Goal: Information Seeking & Learning: Learn about a topic

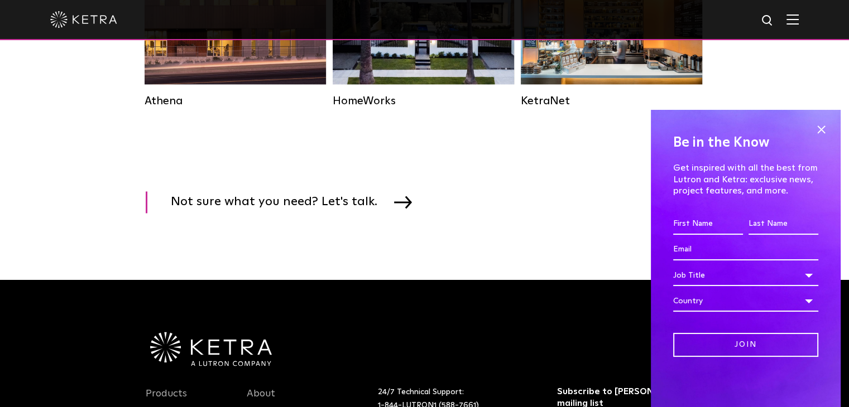
scroll to position [1786, 0]
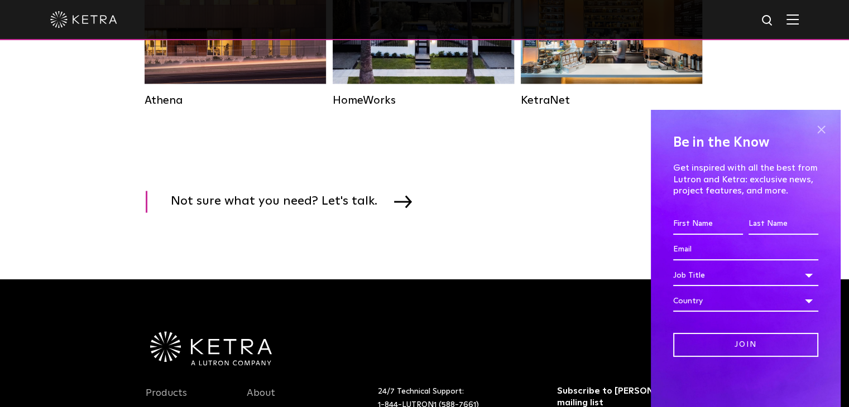
click at [821, 129] on span at bounding box center [820, 129] width 17 height 17
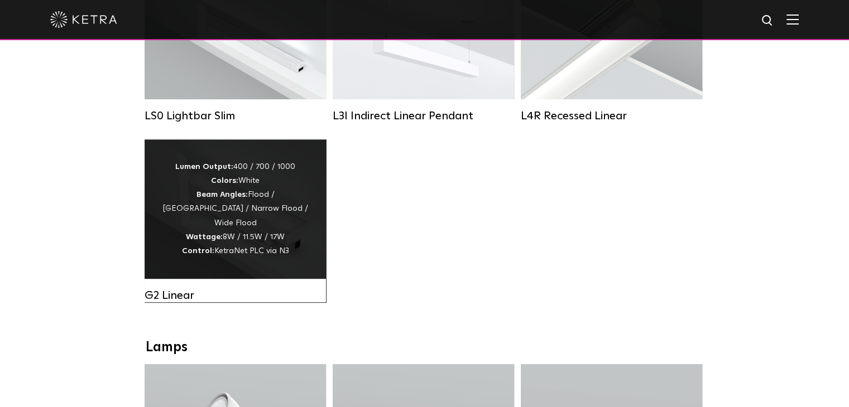
scroll to position [502, 0]
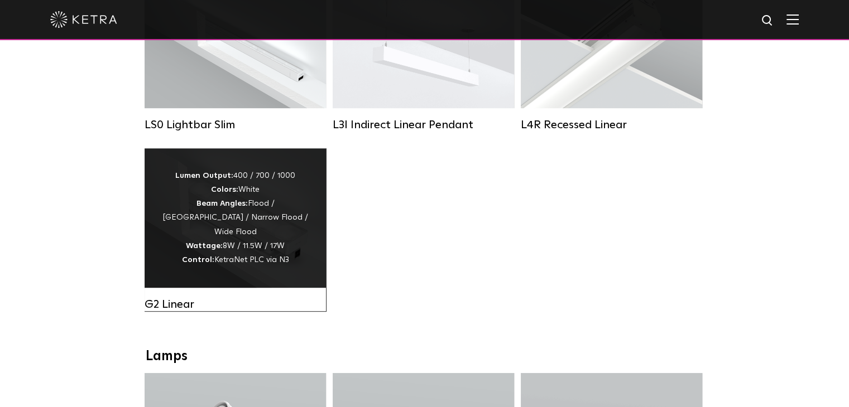
click at [266, 223] on div "Lumen Output: 400 / 700 / 1000 Colors: White Beam Angles: Flood / Graze / Narro…" at bounding box center [235, 218] width 148 height 98
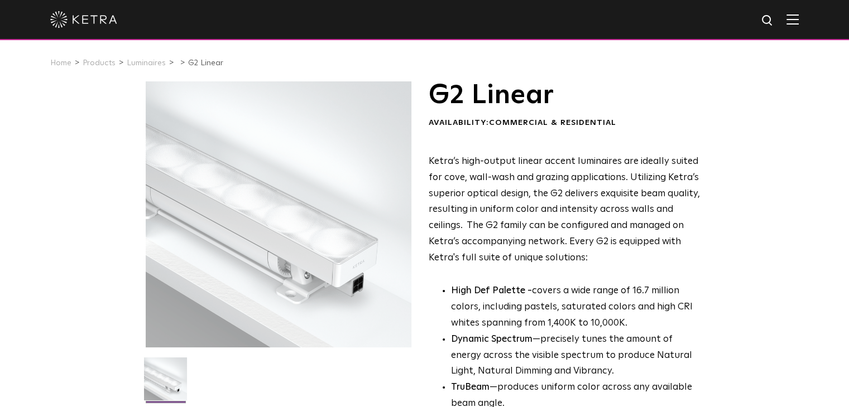
drag, startPoint x: 557, startPoint y: 238, endPoint x: 410, endPoint y: 219, distance: 149.1
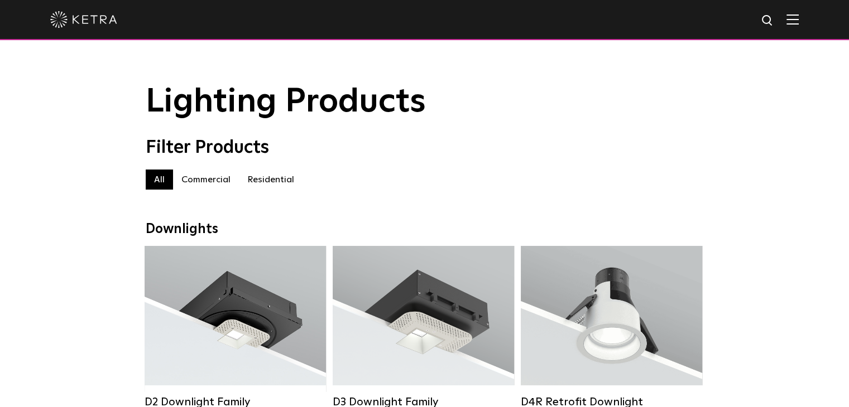
click at [799, 27] on div at bounding box center [424, 19] width 748 height 39
click at [799, 20] on img at bounding box center [792, 19] width 12 height 11
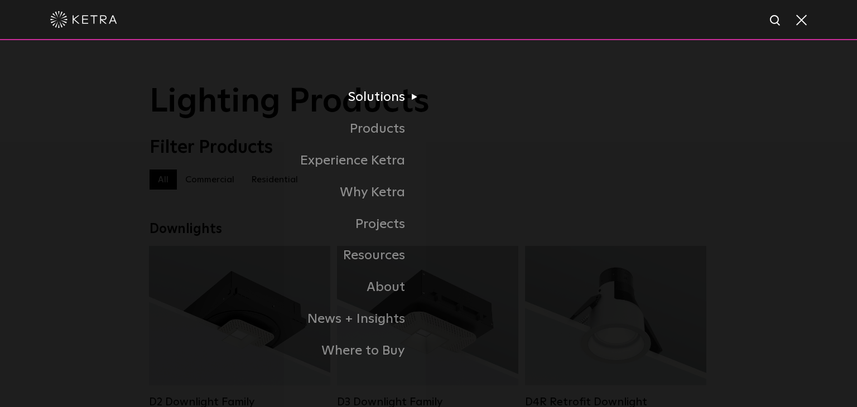
click at [704, 84] on li "Solutions Commercial Residential" at bounding box center [429, 97] width 558 height 32
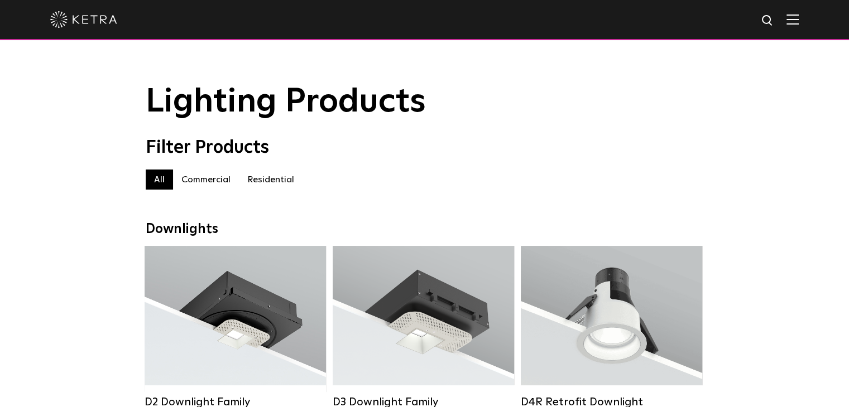
click at [799, 25] on span at bounding box center [792, 19] width 12 height 11
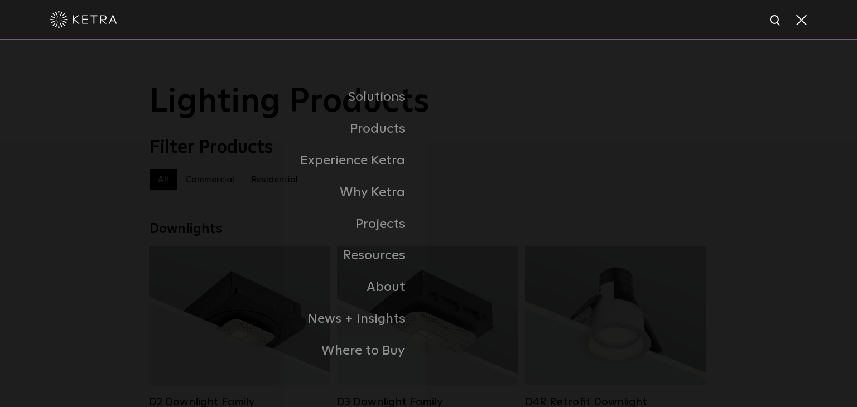
click at [95, 261] on div "Solutions Commercial Residential Products Commercial Products Residential Produ…" at bounding box center [428, 224] width 857 height 368
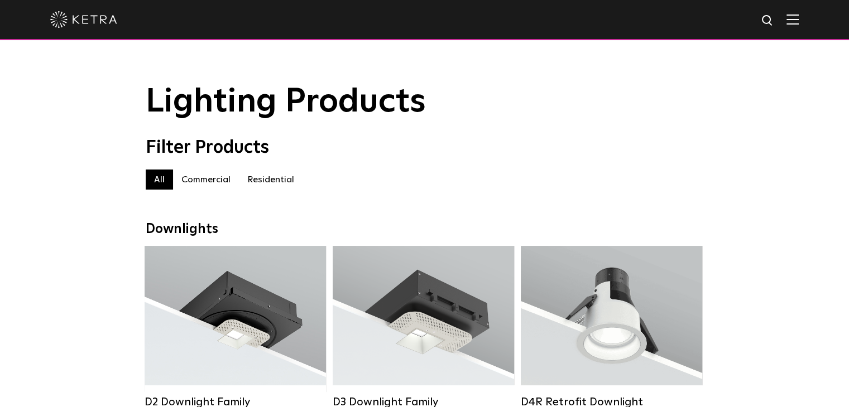
click at [92, 18] on img at bounding box center [83, 19] width 67 height 17
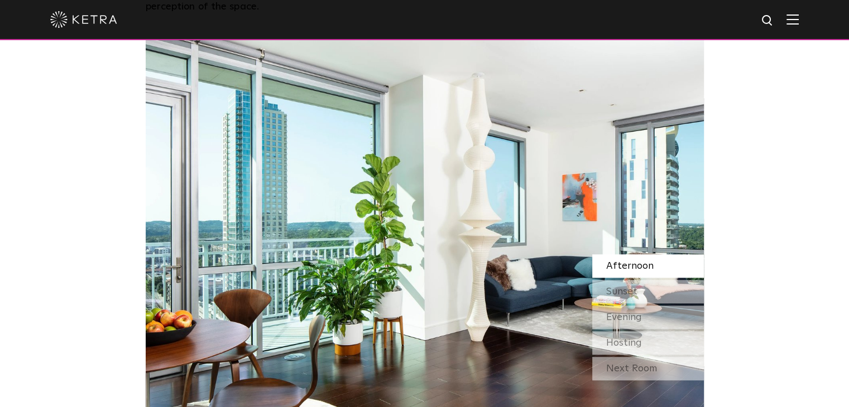
scroll to position [725, 0]
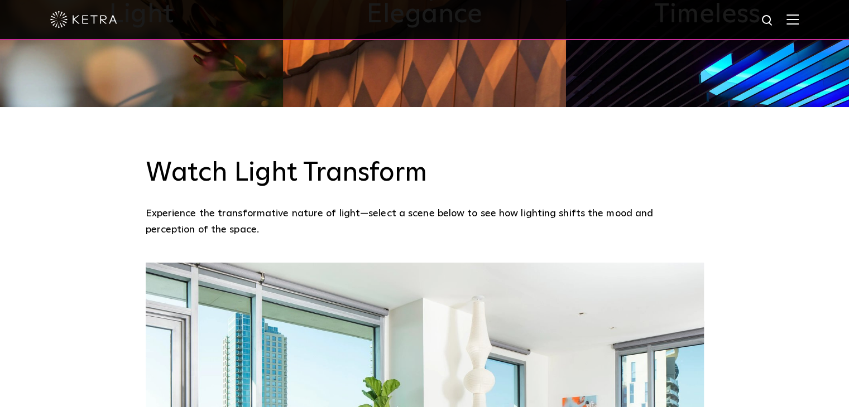
drag, startPoint x: 268, startPoint y: 299, endPoint x: 282, endPoint y: 275, distance: 28.0
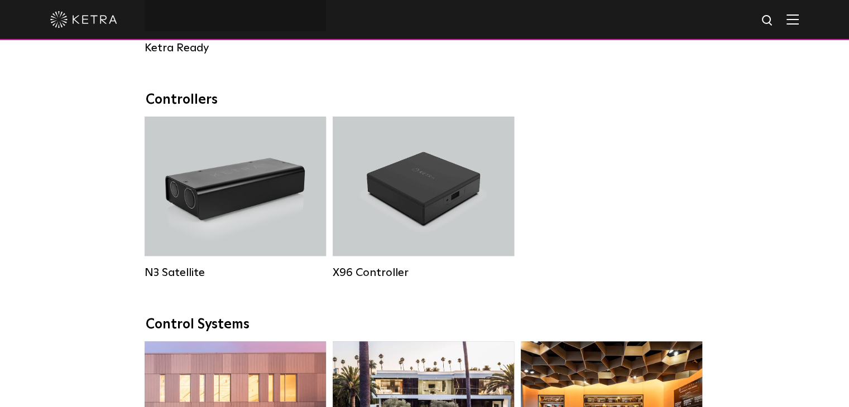
scroll to position [1395, 0]
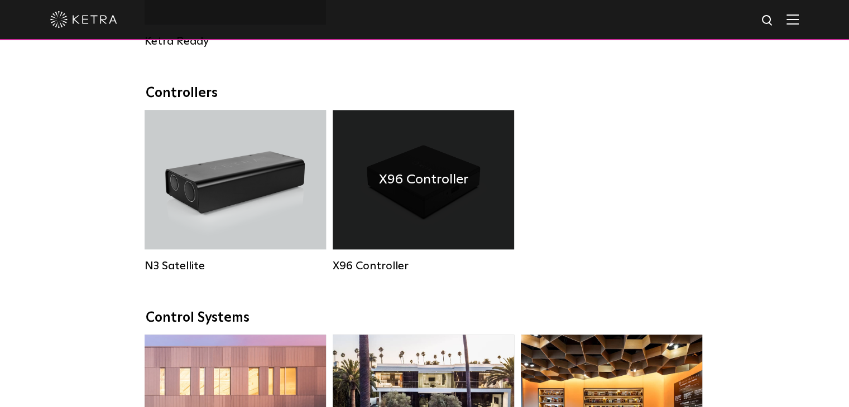
click at [446, 186] on h4 "X96 Controller" at bounding box center [423, 179] width 89 height 21
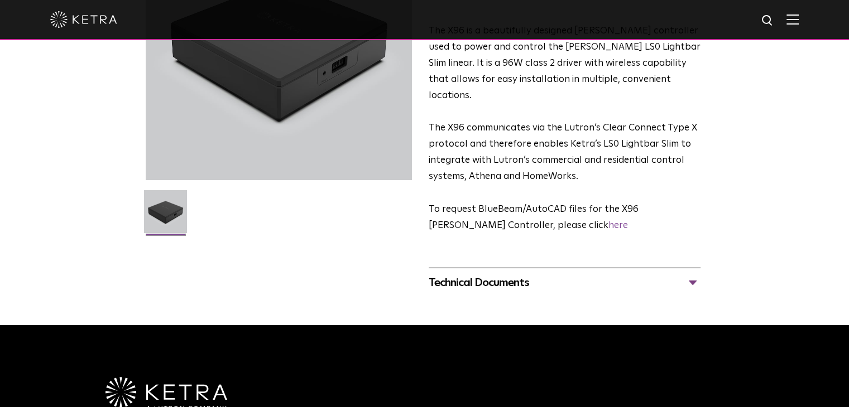
scroll to position [167, 0]
click at [483, 274] on div "Technical Documents" at bounding box center [565, 283] width 272 height 18
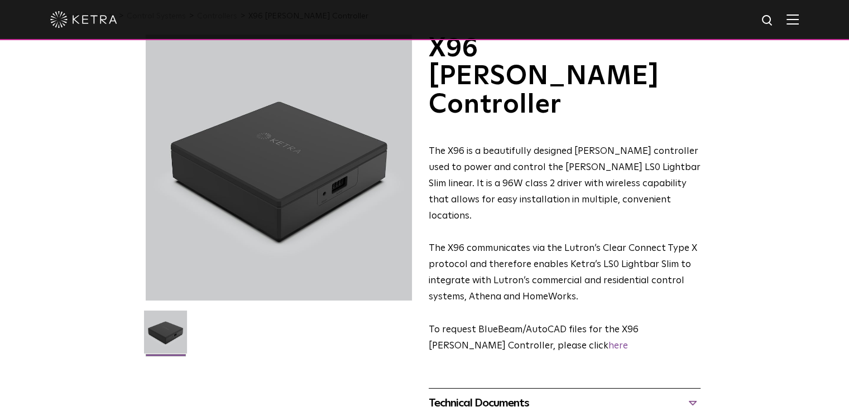
scroll to position [0, 0]
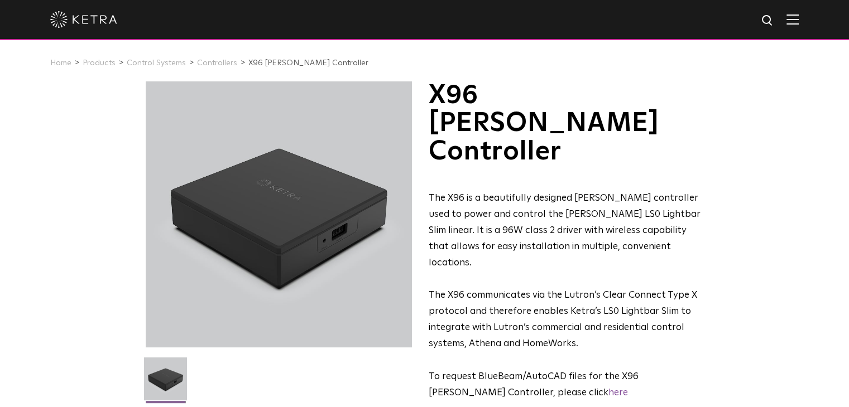
drag, startPoint x: 548, startPoint y: 272, endPoint x: 558, endPoint y: 262, distance: 14.2
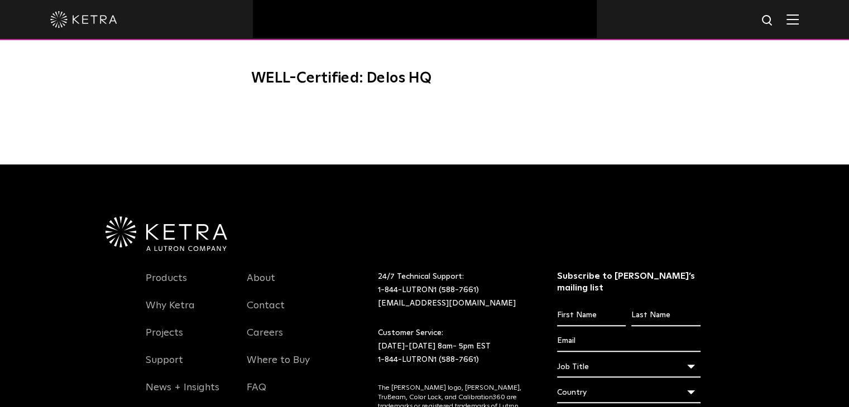
scroll to position [837, 0]
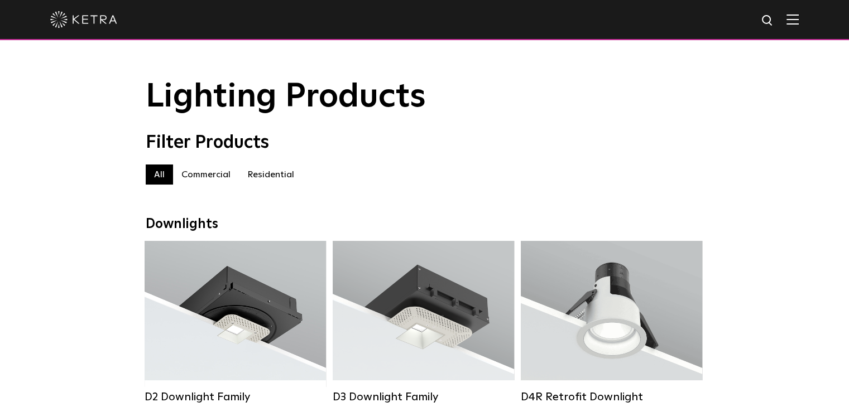
drag, startPoint x: 515, startPoint y: 302, endPoint x: 475, endPoint y: 179, distance: 129.0
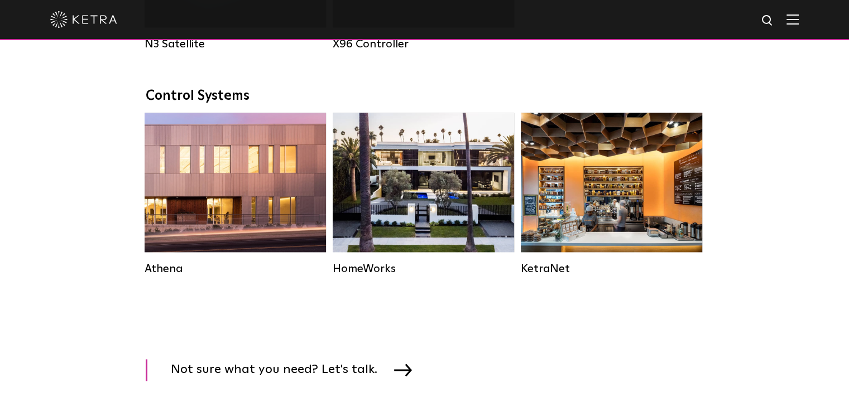
scroll to position [1618, 0]
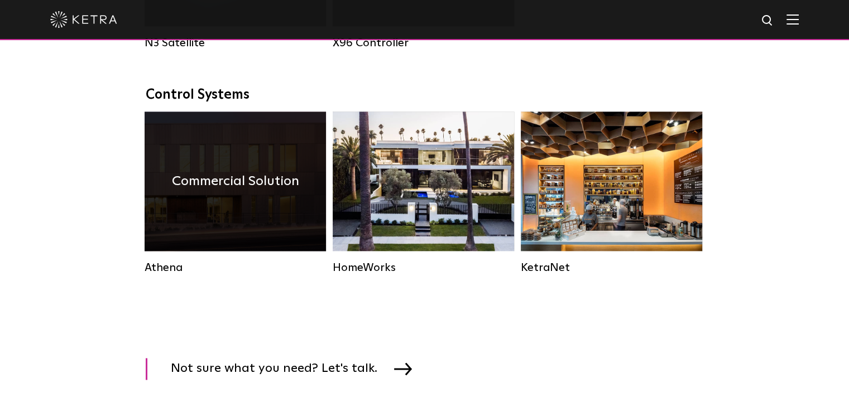
click at [218, 217] on div "Commercial Solution" at bounding box center [235, 182] width 181 height 140
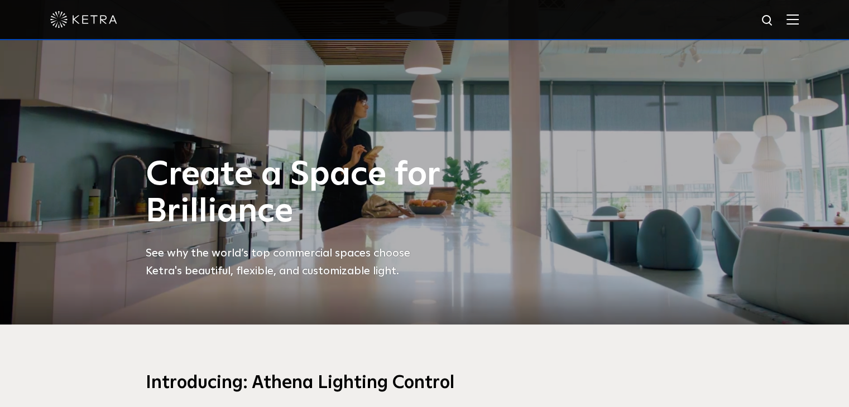
scroll to position [80, 0]
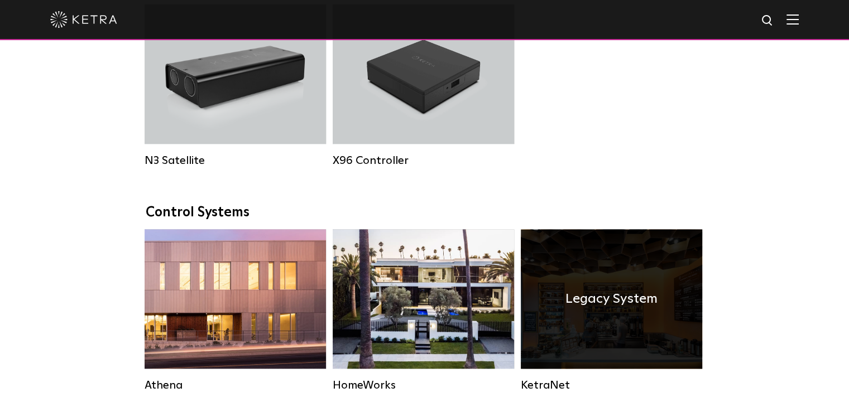
scroll to position [1618, 0]
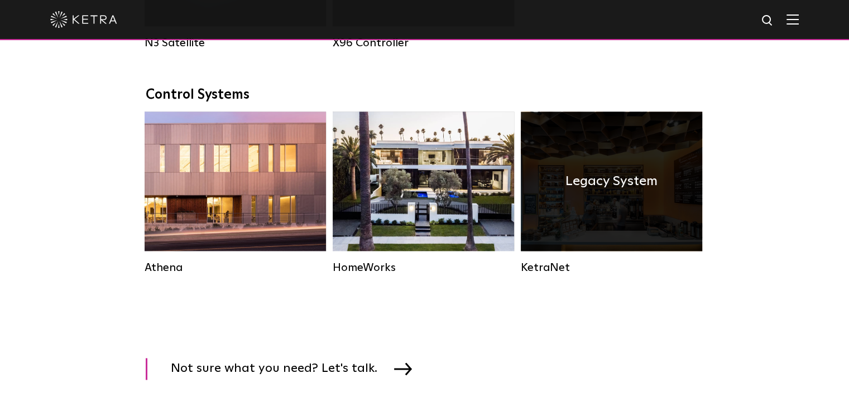
click at [640, 219] on div "Legacy System" at bounding box center [611, 182] width 181 height 140
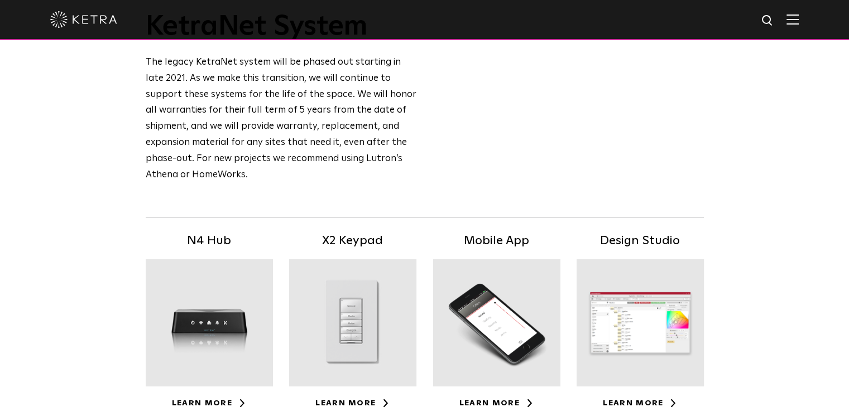
scroll to position [56, 0]
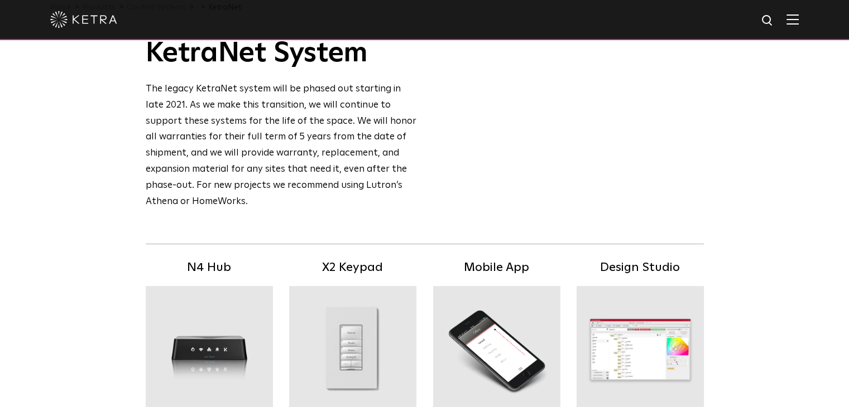
drag, startPoint x: 383, startPoint y: 249, endPoint x: 397, endPoint y: 223, distance: 29.4
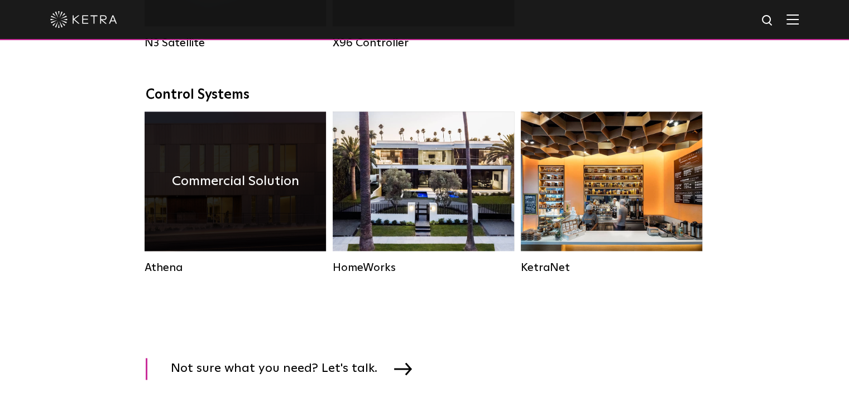
click at [199, 192] on h4 "Commercial Solution" at bounding box center [235, 181] width 127 height 21
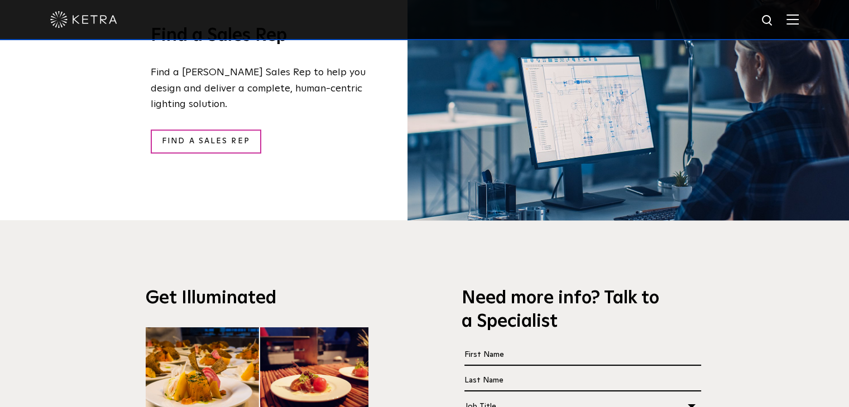
scroll to position [1897, 0]
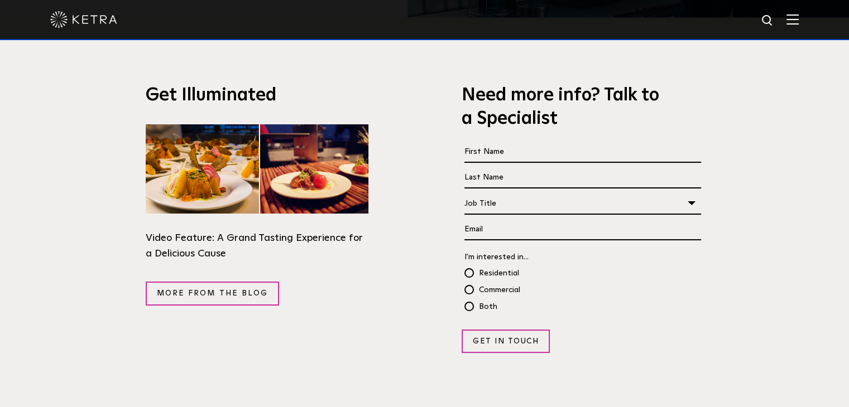
drag, startPoint x: 312, startPoint y: 270, endPoint x: 321, endPoint y: 253, distance: 19.5
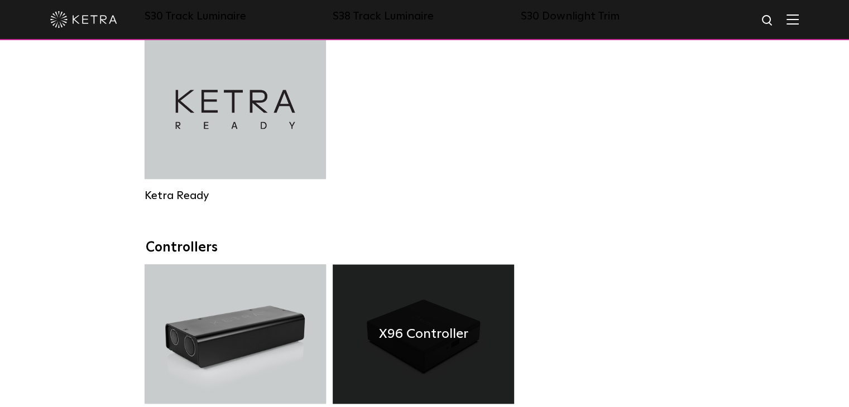
scroll to position [1283, 0]
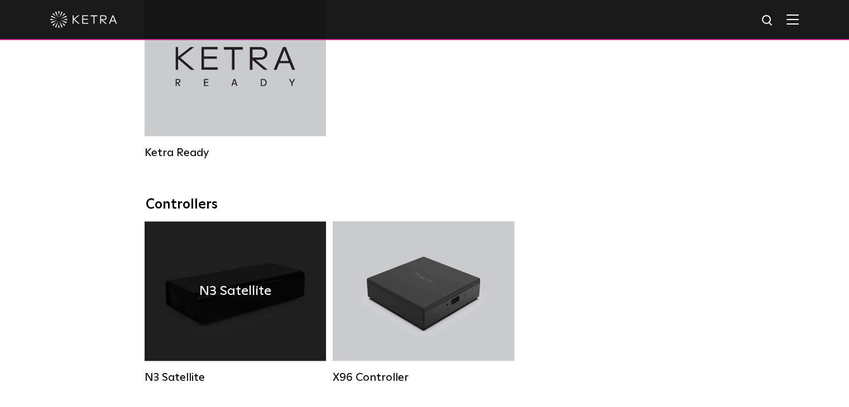
click at [272, 296] on div "N3 Satellite" at bounding box center [235, 292] width 181 height 140
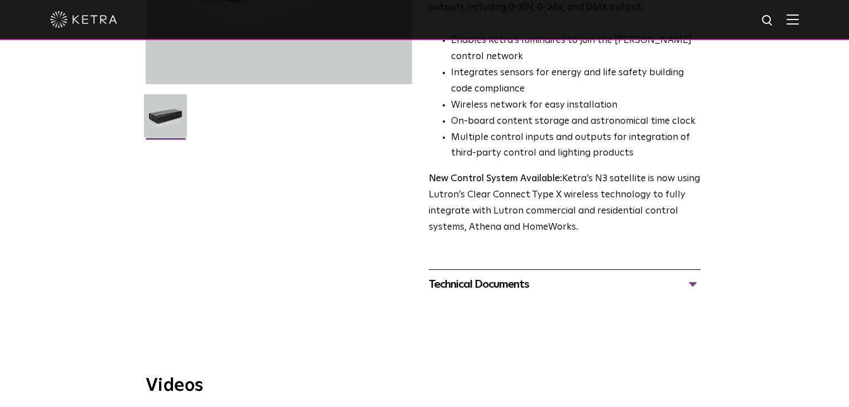
scroll to position [446, 0]
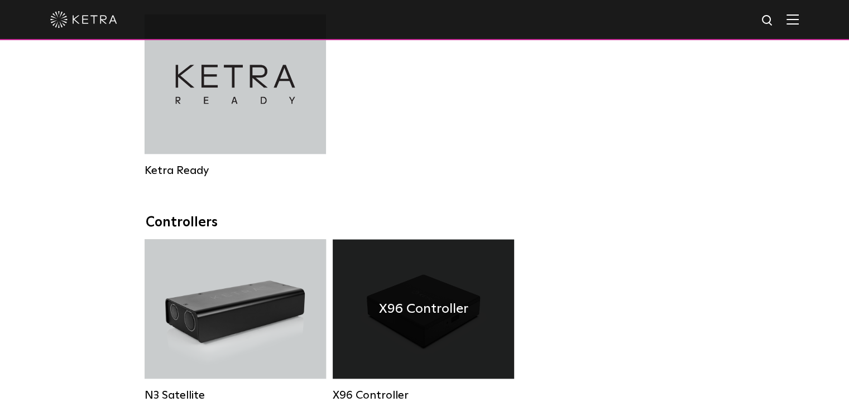
scroll to position [1451, 0]
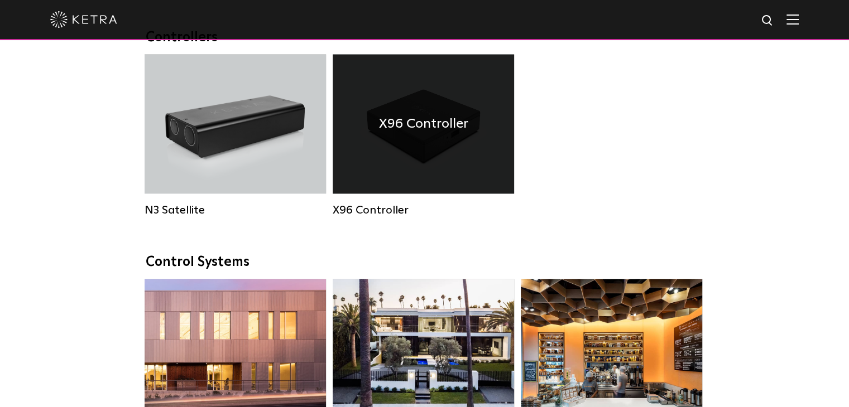
click at [473, 142] on div "X96 Controller" at bounding box center [423, 124] width 181 height 140
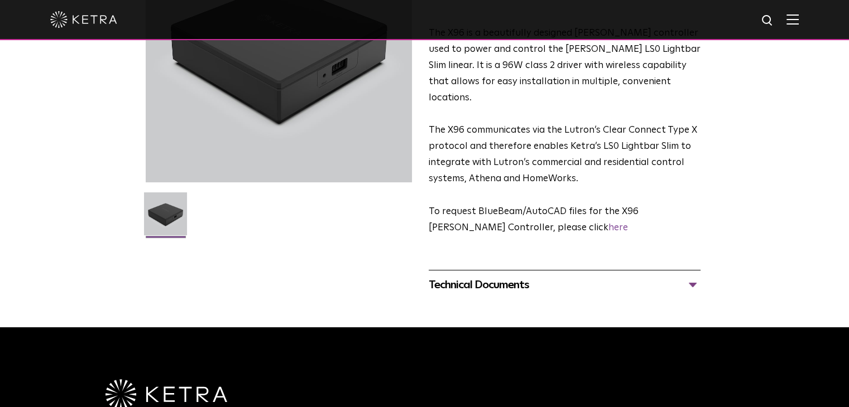
scroll to position [167, 0]
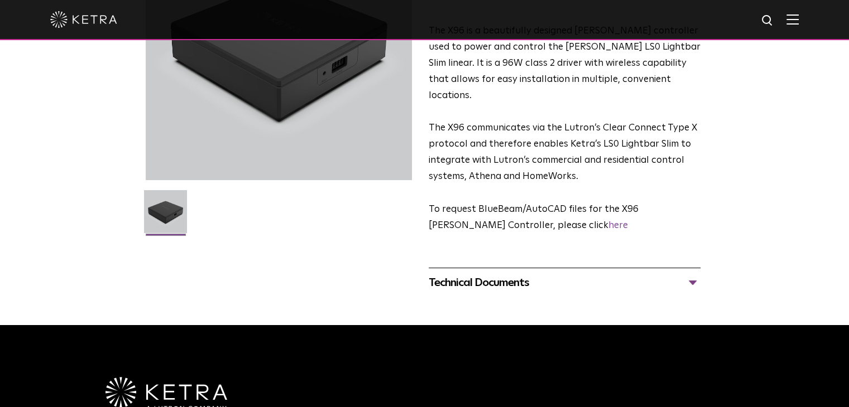
click at [490, 274] on div "Technical Documents" at bounding box center [565, 283] width 272 height 18
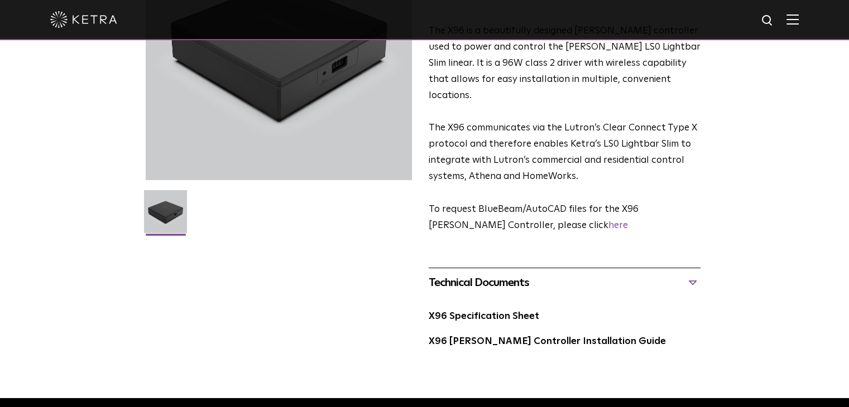
click at [763, 235] on div "X96 [PERSON_NAME] Controller The X96 is a beautifully designed [PERSON_NAME] co…" at bounding box center [424, 142] width 849 height 456
click at [631, 274] on div "Technical Documents" at bounding box center [565, 283] width 272 height 18
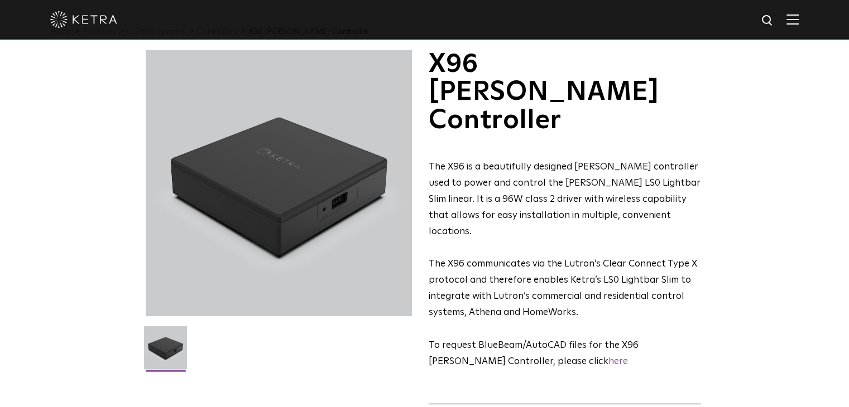
scroll to position [0, 0]
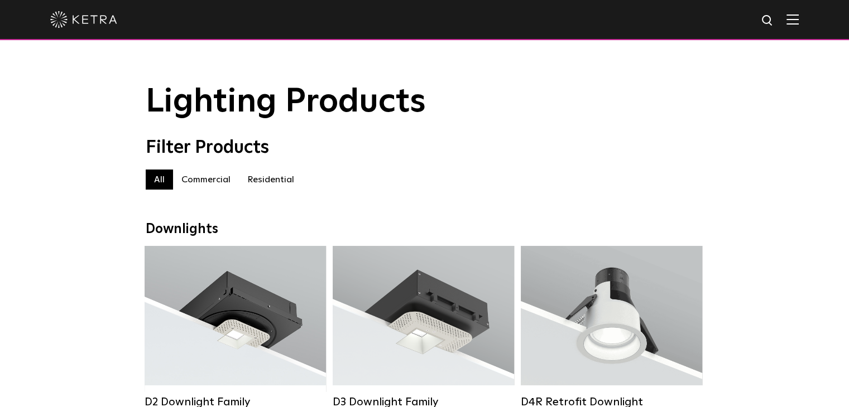
click at [202, 184] on label "Commercial" at bounding box center [206, 180] width 66 height 20
click at [163, 180] on label "All" at bounding box center [159, 180] width 27 height 20
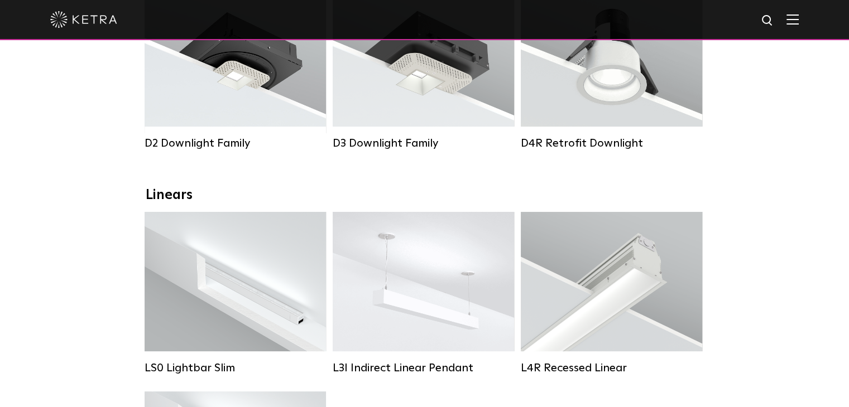
drag, startPoint x: 79, startPoint y: 317, endPoint x: 142, endPoint y: 152, distance: 176.3
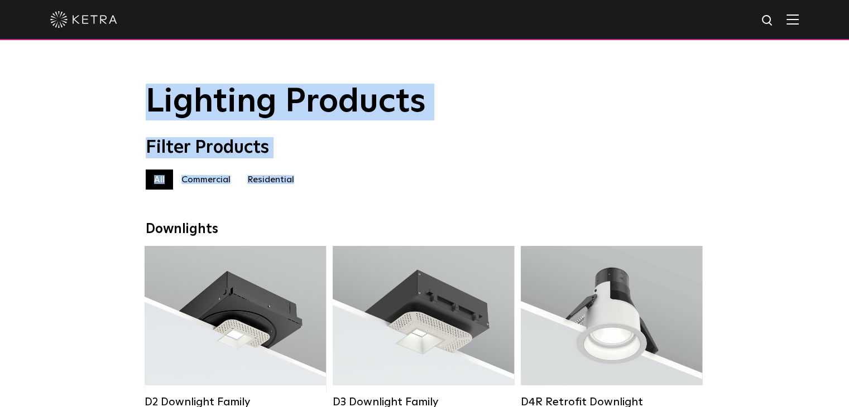
drag, startPoint x: 46, startPoint y: 58, endPoint x: 484, endPoint y: 176, distance: 453.7
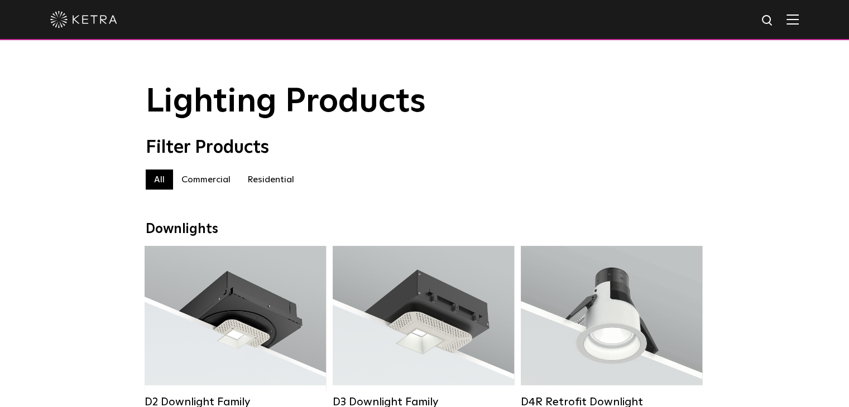
click at [597, 170] on div "Filter Products All All Commercial Residential" at bounding box center [425, 169] width 558 height 64
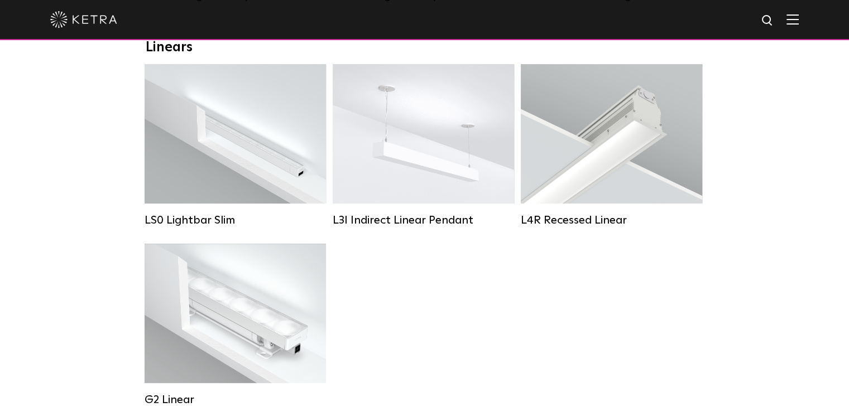
scroll to position [504, 0]
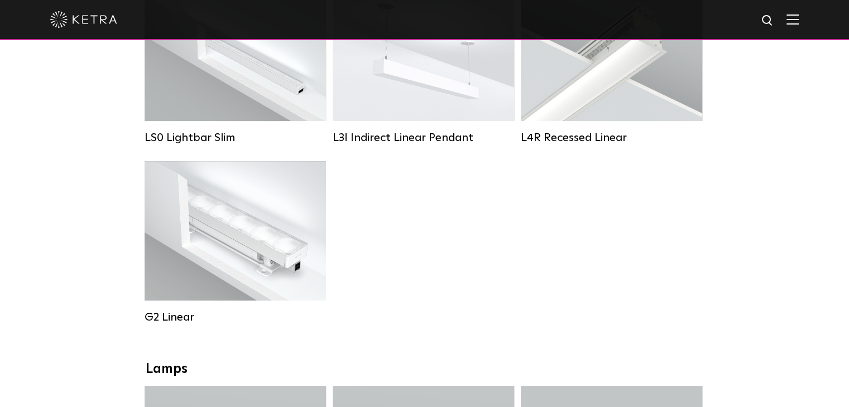
drag, startPoint x: 83, startPoint y: 181, endPoint x: 94, endPoint y: 258, distance: 77.2
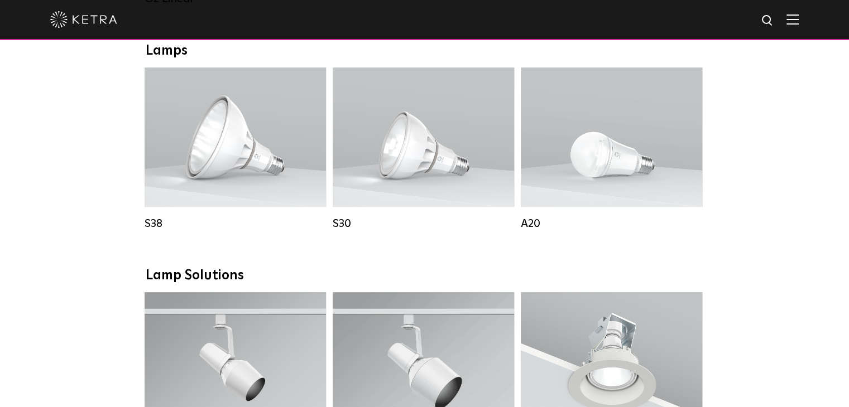
drag, startPoint x: 94, startPoint y: 258, endPoint x: 109, endPoint y: 360, distance: 103.3
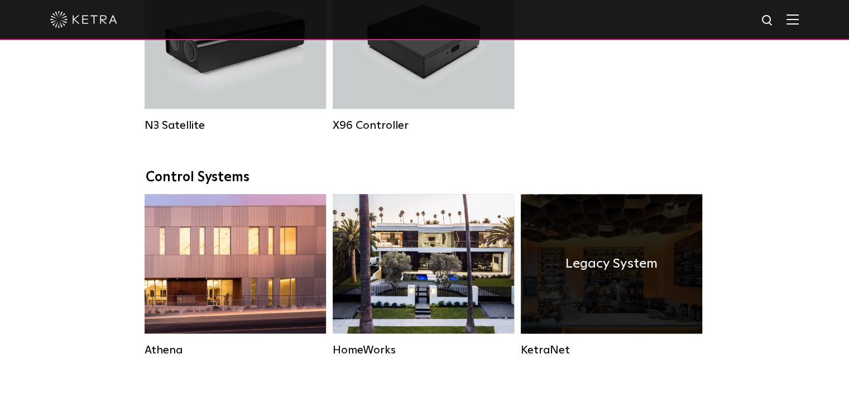
scroll to position [1536, 0]
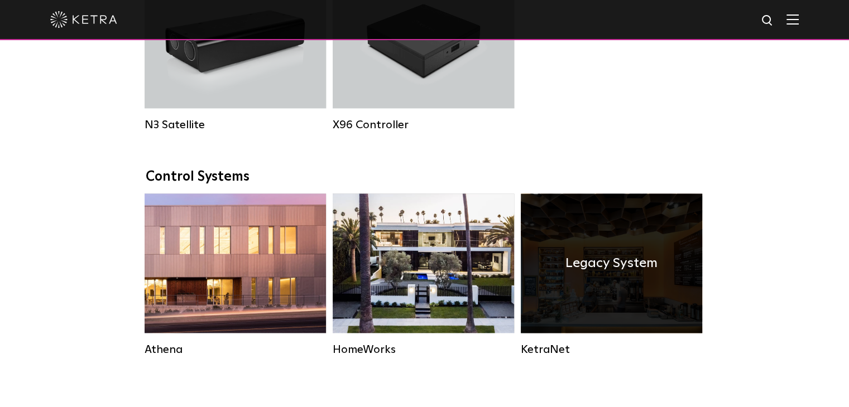
click at [593, 295] on div "Legacy System" at bounding box center [611, 264] width 181 height 140
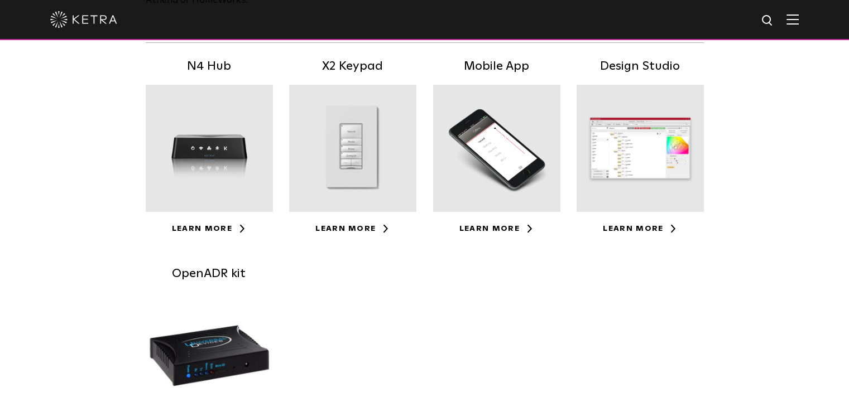
scroll to position [391, 0]
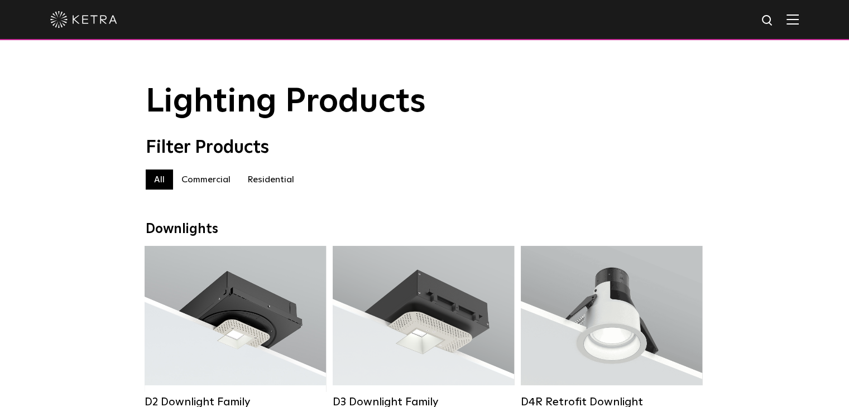
drag, startPoint x: 484, startPoint y: 256, endPoint x: 411, endPoint y: 87, distance: 184.2
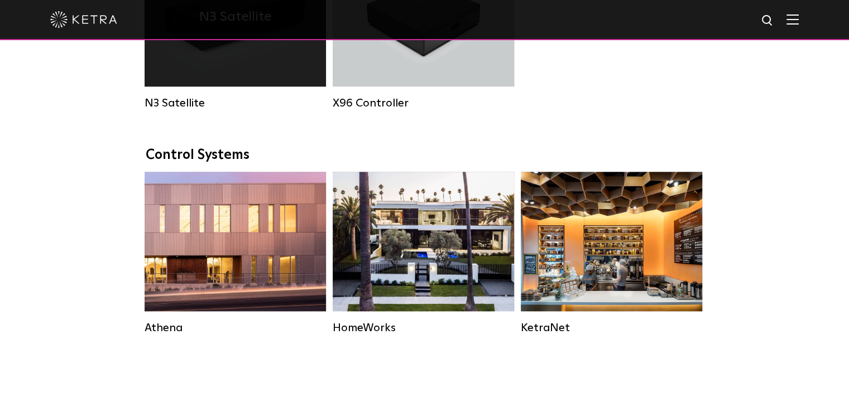
scroll to position [1562, 0]
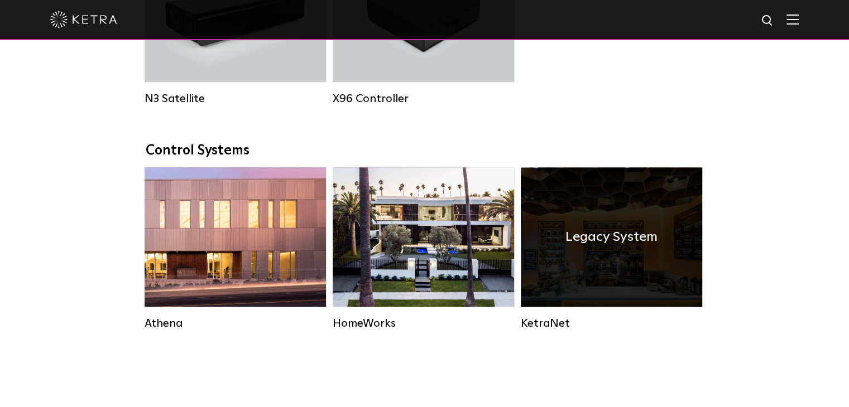
click at [641, 307] on div "Legacy System" at bounding box center [611, 237] width 181 height 140
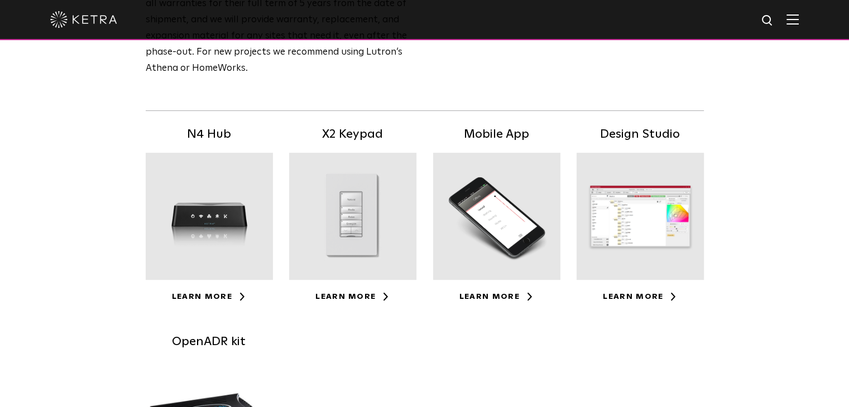
scroll to position [167, 0]
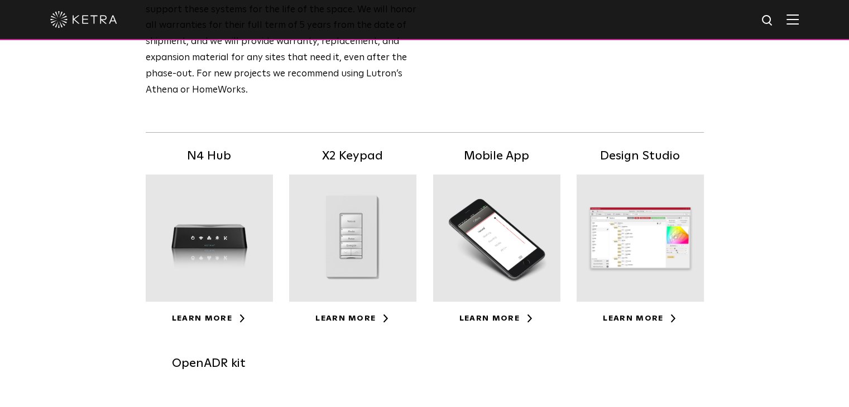
click at [374, 251] on div at bounding box center [352, 238] width 127 height 127
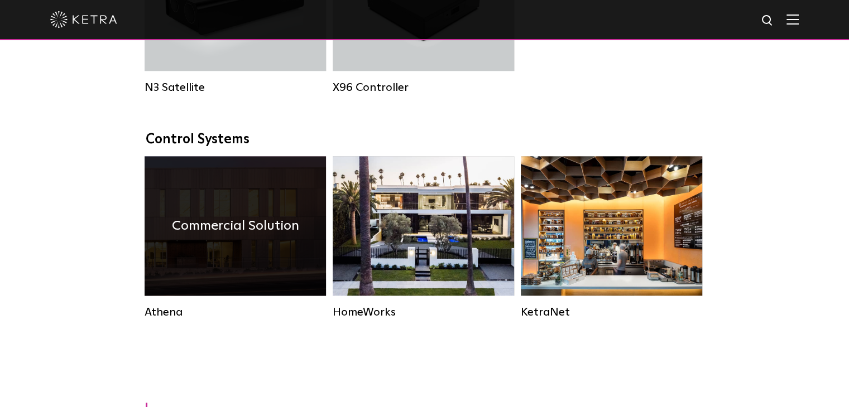
scroll to position [1562, 0]
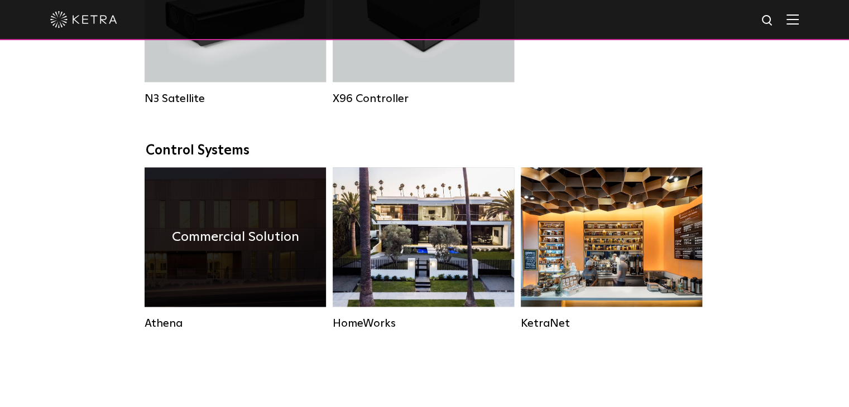
click at [254, 247] on h4 "Commercial Solution" at bounding box center [235, 237] width 127 height 21
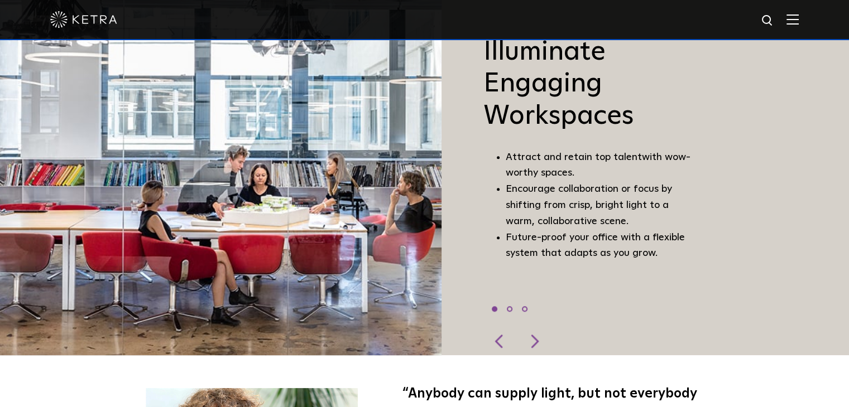
scroll to position [781, 0]
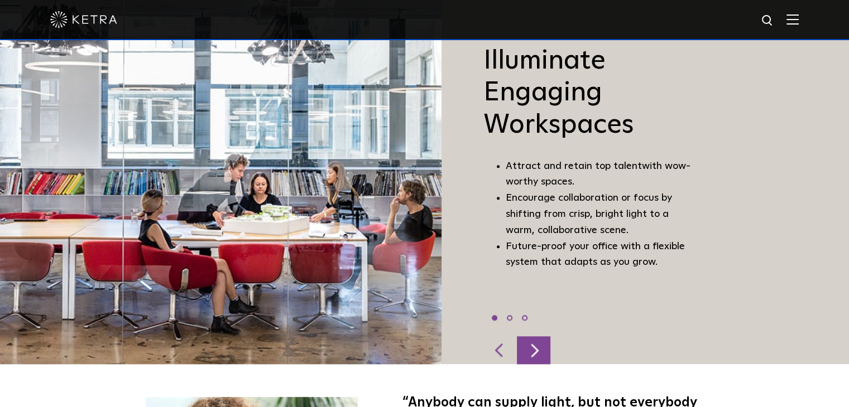
click at [536, 346] on div at bounding box center [533, 350] width 33 height 28
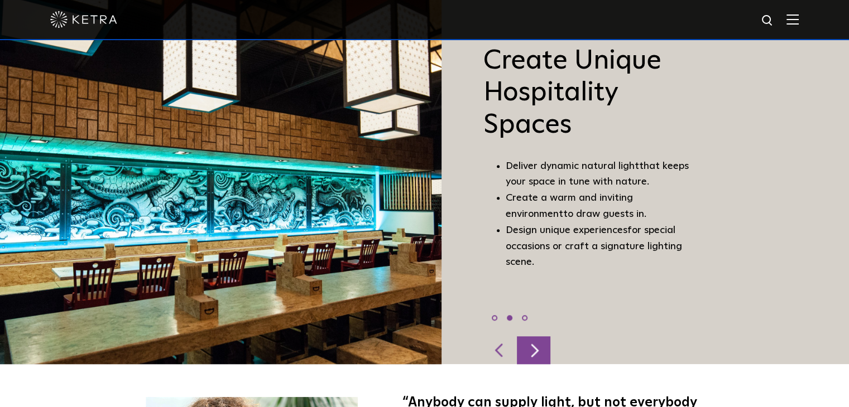
click at [536, 346] on div at bounding box center [533, 350] width 33 height 28
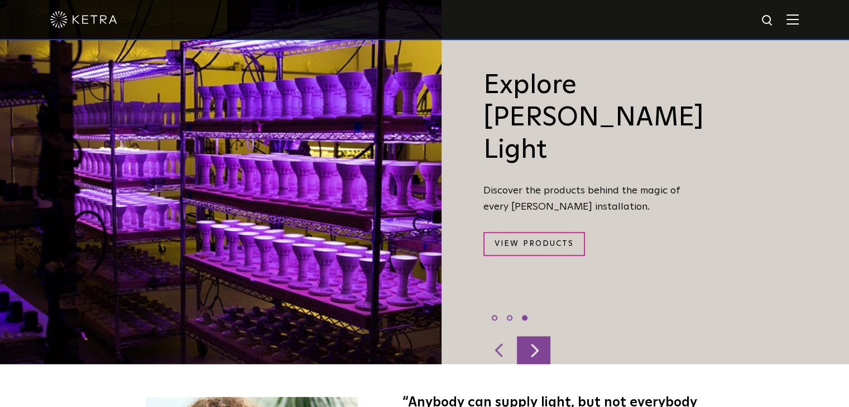
click at [536, 346] on div at bounding box center [533, 350] width 33 height 28
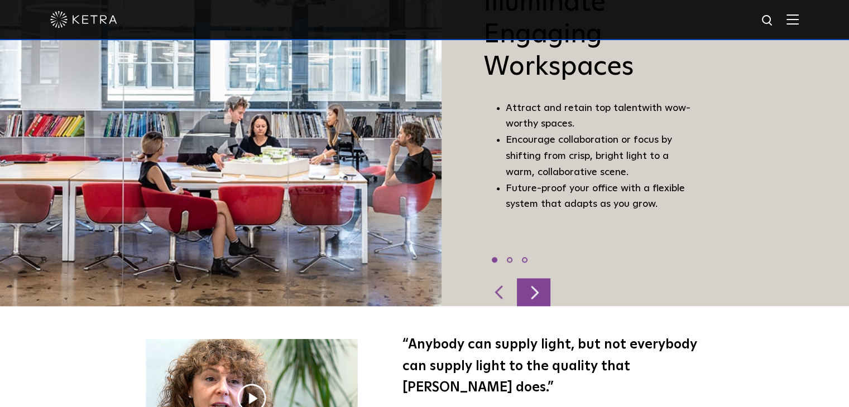
scroll to position [837, 0]
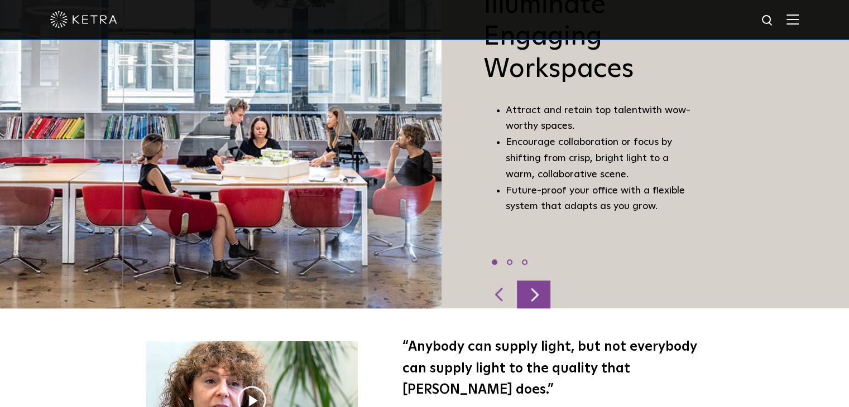
click at [533, 282] on div at bounding box center [533, 295] width 33 height 28
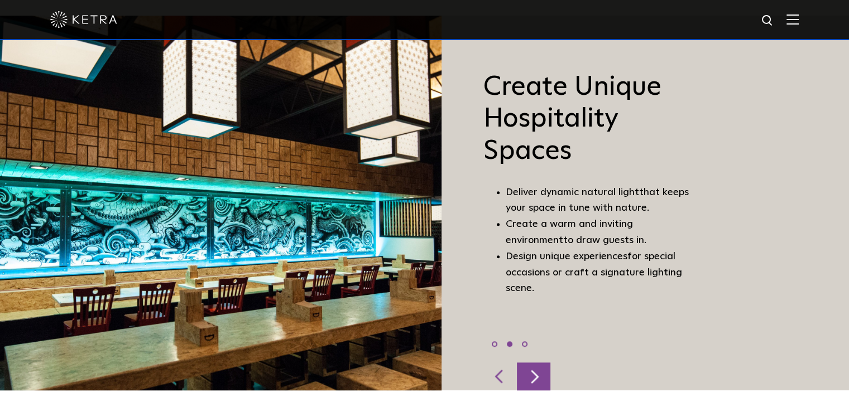
scroll to position [725, 0]
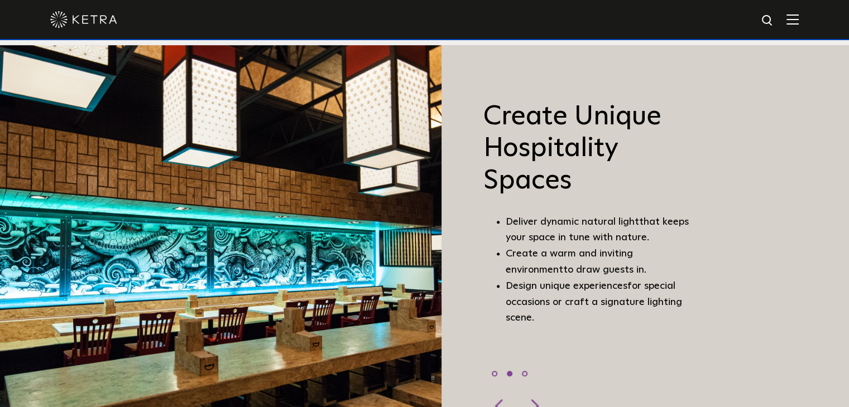
click at [580, 283] on span "Design unique experiences" at bounding box center [567, 286] width 122 height 10
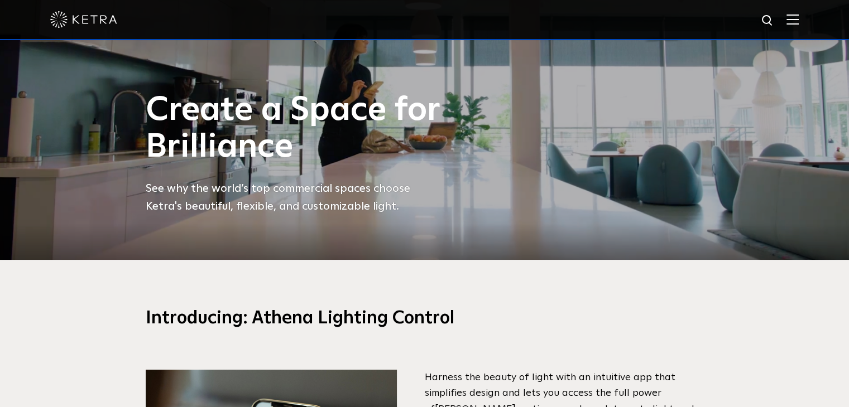
scroll to position [0, 0]
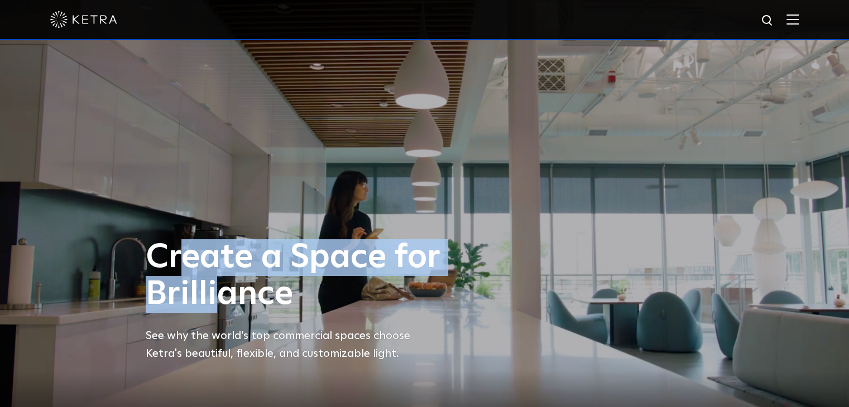
drag, startPoint x: 175, startPoint y: 266, endPoint x: 266, endPoint y: 310, distance: 100.8
click at [266, 310] on h1 "Create a Space for Brilliance" at bounding box center [294, 276] width 296 height 74
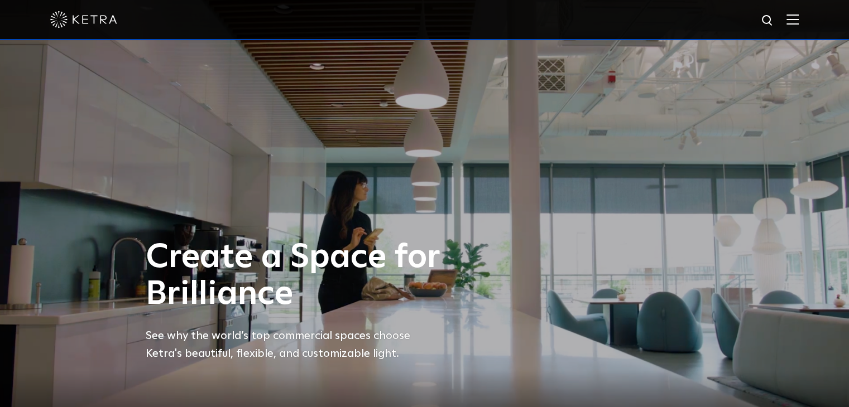
click at [288, 290] on h1 "Create a Space for Brilliance" at bounding box center [294, 276] width 296 height 74
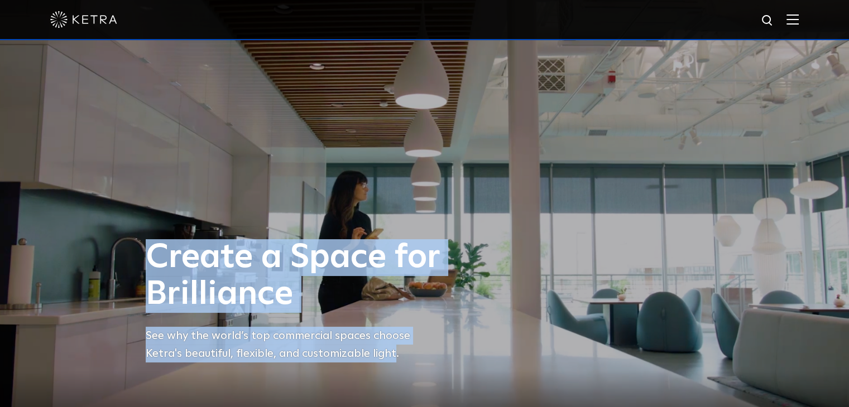
drag, startPoint x: 392, startPoint y: 358, endPoint x: 153, endPoint y: 268, distance: 254.7
click at [153, 268] on div "Create a Space for Brilliance See why the world’s top commercial spaces choose …" at bounding box center [424, 309] width 580 height 140
click at [154, 266] on h1 "Create a Space for Brilliance" at bounding box center [294, 276] width 296 height 74
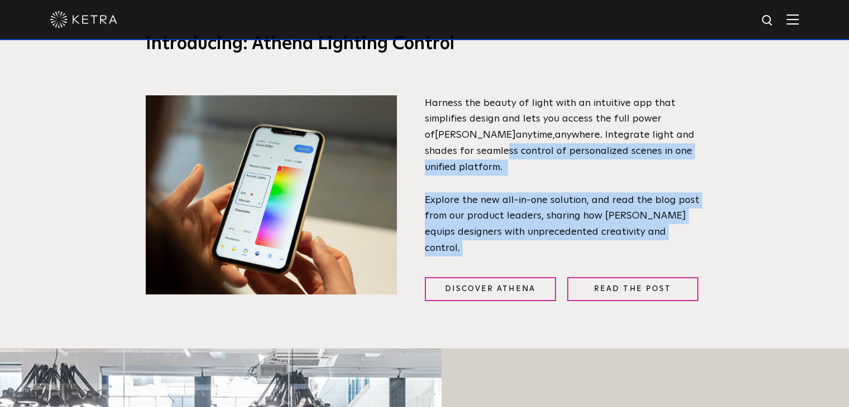
scroll to position [391, 0]
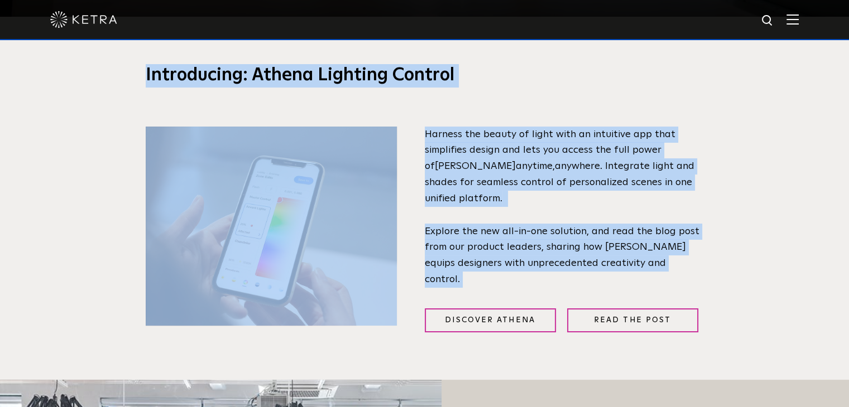
drag, startPoint x: 659, startPoint y: 214, endPoint x: 125, endPoint y: 79, distance: 550.8
click at [125, 79] on div "Introducing: Athena Lighting Control Harness the beauty of light with an intuit…" at bounding box center [424, 198] width 849 height 363
click at [679, 152] on p "Harness the beauty of light with an intuitive app that simplifies design and le…" at bounding box center [564, 167] width 279 height 80
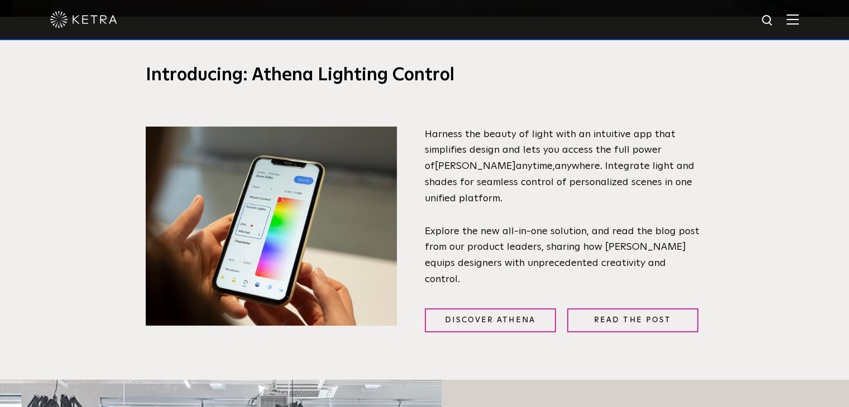
scroll to position [614, 0]
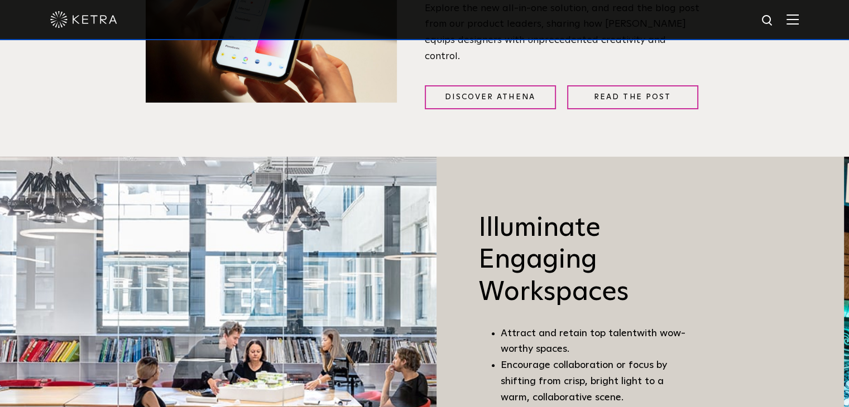
drag, startPoint x: 471, startPoint y: 213, endPoint x: 446, endPoint y: 296, distance: 87.2
click at [446, 296] on div "Illuminate Engaging Workspaces Attract and retain top talent with wow-worthy sp…" at bounding box center [565, 344] width 259 height 375
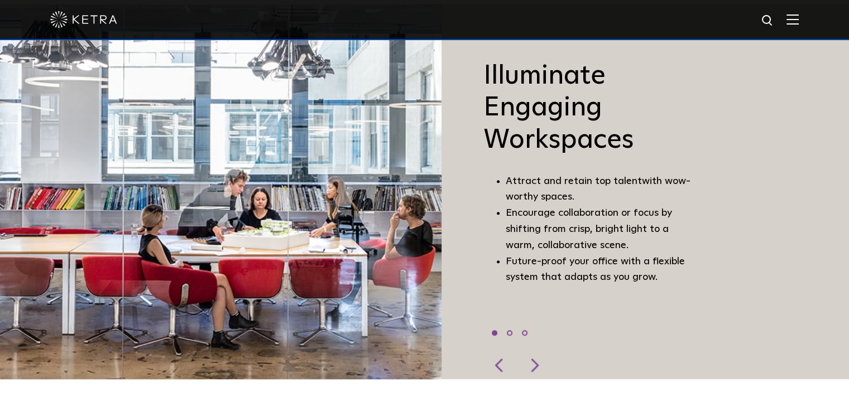
scroll to position [725, 0]
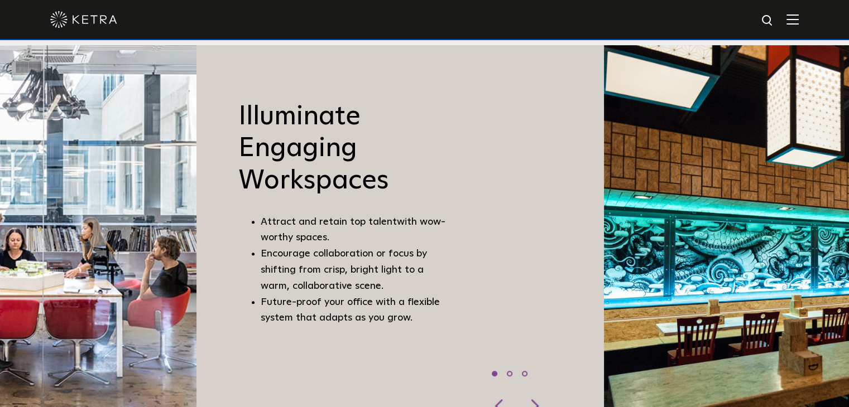
drag, startPoint x: 681, startPoint y: 322, endPoint x: 214, endPoint y: 245, distance: 472.8
click at [219, 246] on div "Illuminate Engaging Workspaces Attract and retain top talent with wow-worthy sp…" at bounding box center [325, 232] width 259 height 375
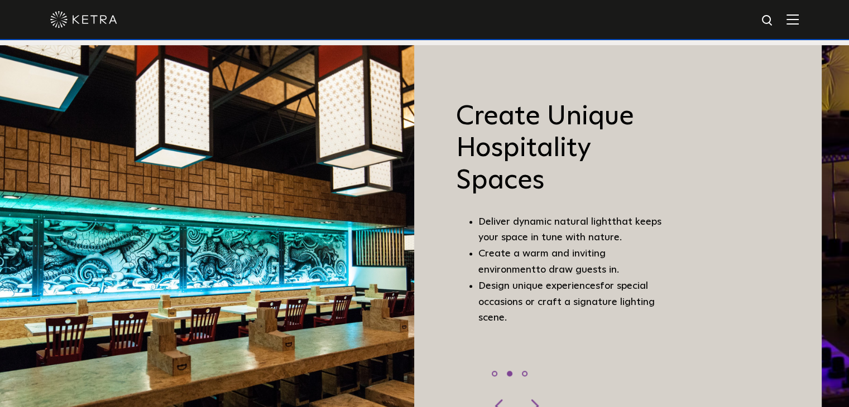
drag, startPoint x: 532, startPoint y: 315, endPoint x: -44, endPoint y: 252, distance: 578.7
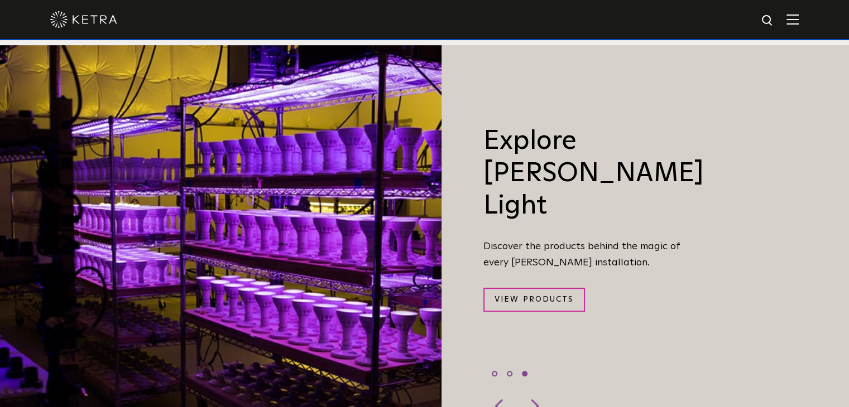
drag, startPoint x: 487, startPoint y: 147, endPoint x: 500, endPoint y: 238, distance: 91.9
click at [500, 238] on div "Explore Ketra Light Discover the products behind the magic of every Ketra insta…" at bounding box center [570, 232] width 259 height 325
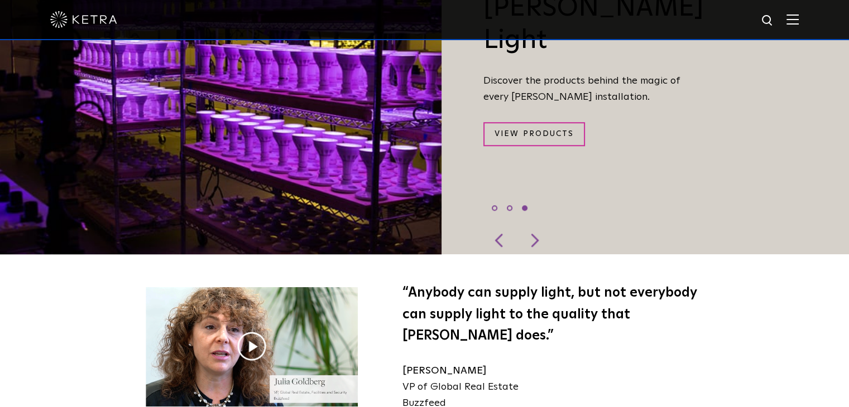
scroll to position [893, 0]
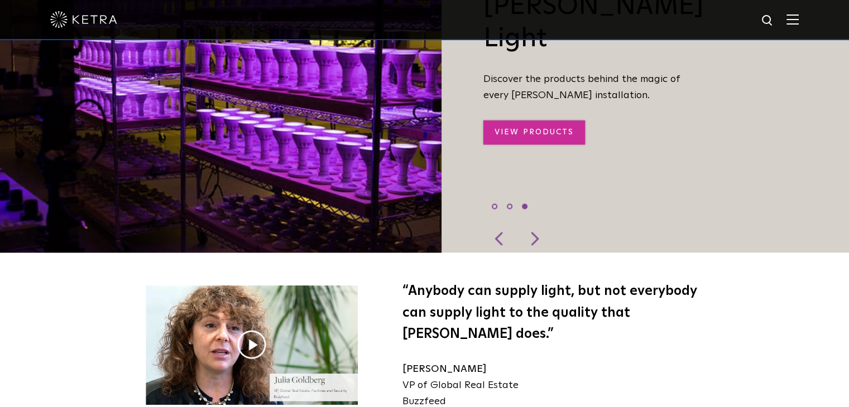
click at [522, 121] on link "View Products" at bounding box center [534, 133] width 102 height 24
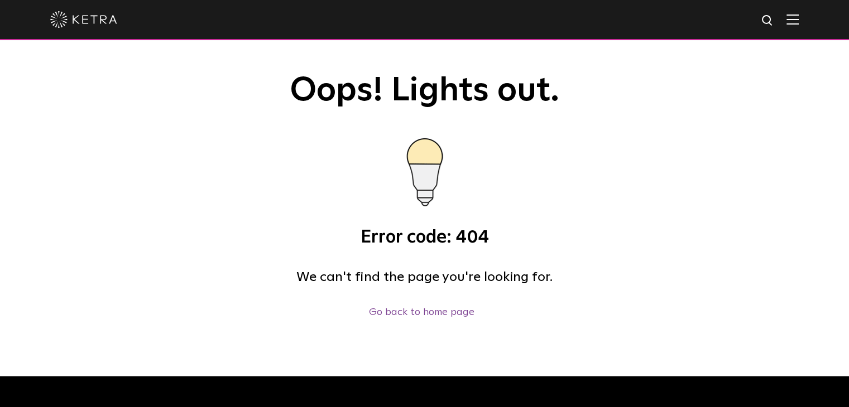
drag, startPoint x: 408, startPoint y: 297, endPoint x: 461, endPoint y: 257, distance: 66.1
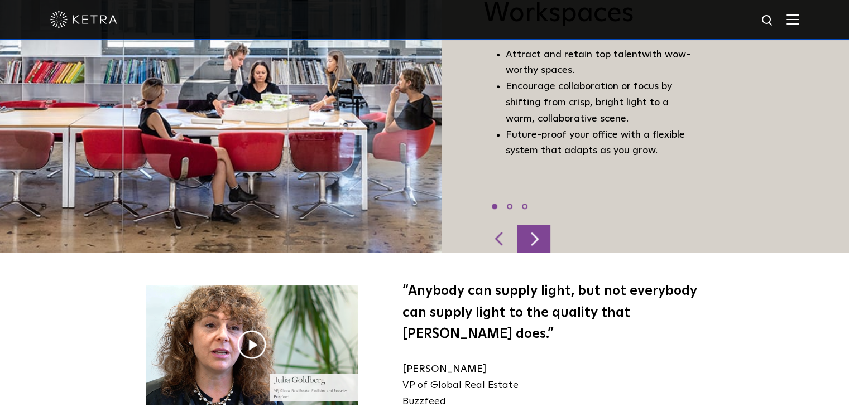
click at [521, 225] on div at bounding box center [533, 239] width 33 height 28
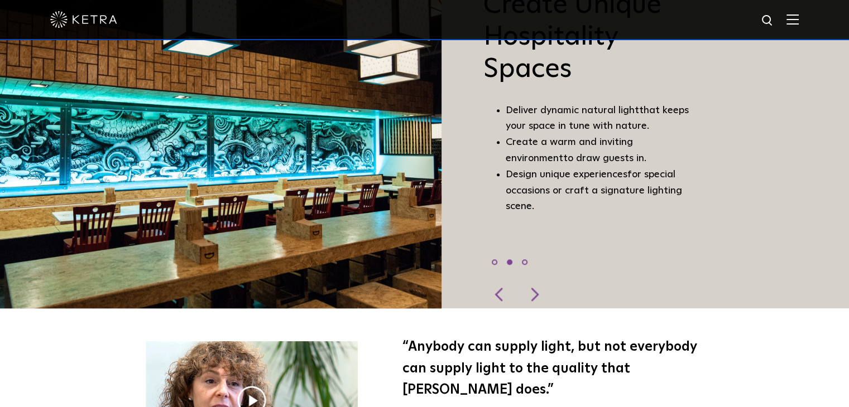
scroll to position [837, 0]
click at [533, 283] on div at bounding box center [533, 295] width 33 height 28
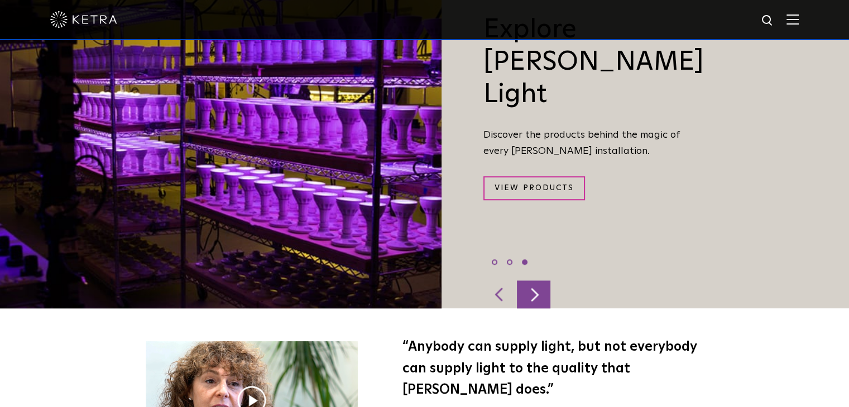
click at [533, 283] on div at bounding box center [533, 295] width 33 height 28
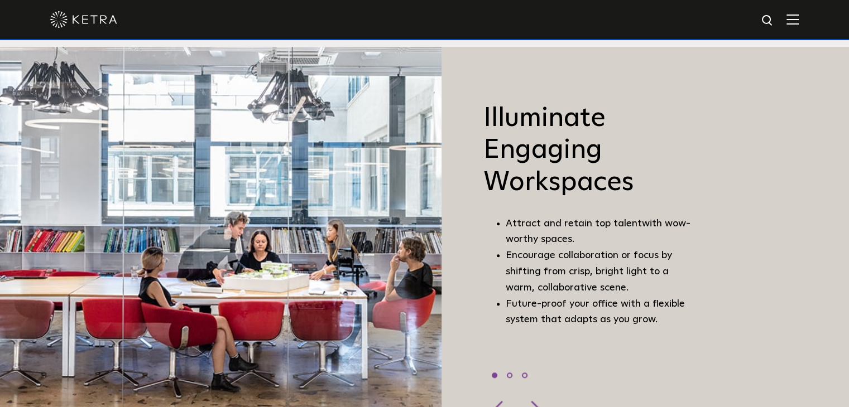
scroll to position [725, 0]
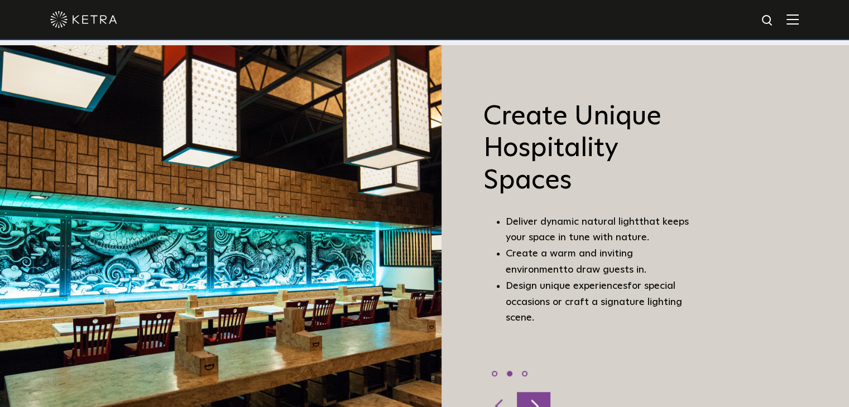
click at [532, 395] on div at bounding box center [533, 406] width 33 height 28
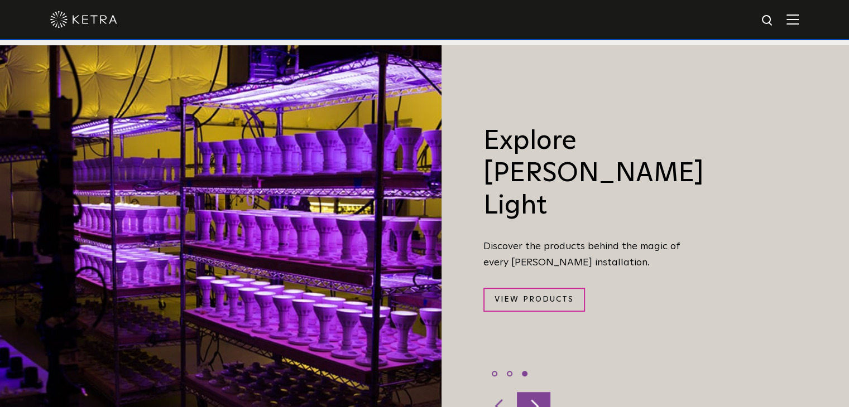
click at [532, 395] on div at bounding box center [533, 406] width 33 height 28
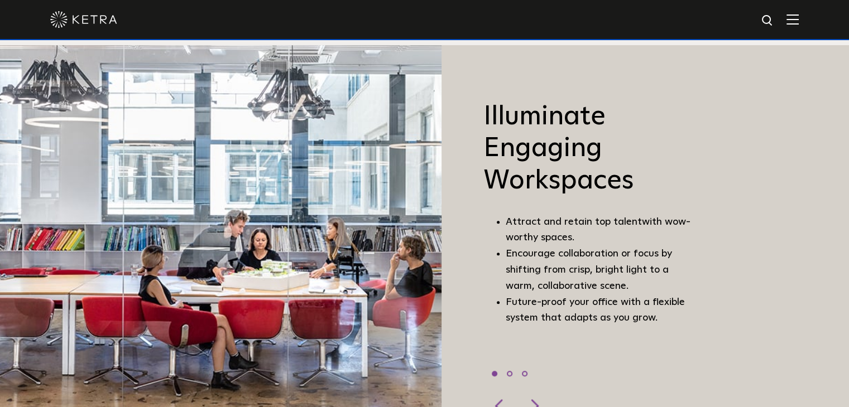
drag, startPoint x: 509, startPoint y: 268, endPoint x: 379, endPoint y: 272, distance: 129.5
click at [506, 272] on span "by shifting from crisp, bright light to a warm, collaborative scene." at bounding box center [589, 270] width 166 height 42
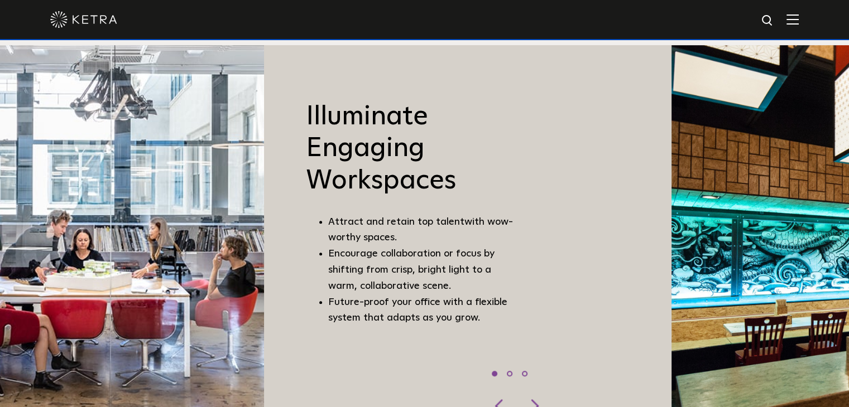
drag, startPoint x: 435, startPoint y: 289, endPoint x: 141, endPoint y: 272, distance: 294.6
click at [328, 282] on span "by shifting from crisp, bright light to a warm, collaborative scene." at bounding box center [411, 270] width 166 height 42
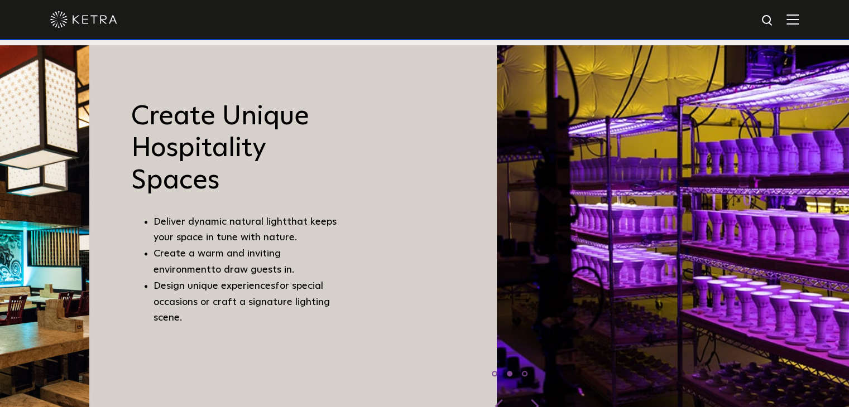
drag, startPoint x: 585, startPoint y: 265, endPoint x: 166, endPoint y: 272, distance: 419.1
click at [176, 273] on ul "Deliver dynamic natural light that keeps your space in tune with nature. Create…" at bounding box center [235, 270] width 209 height 113
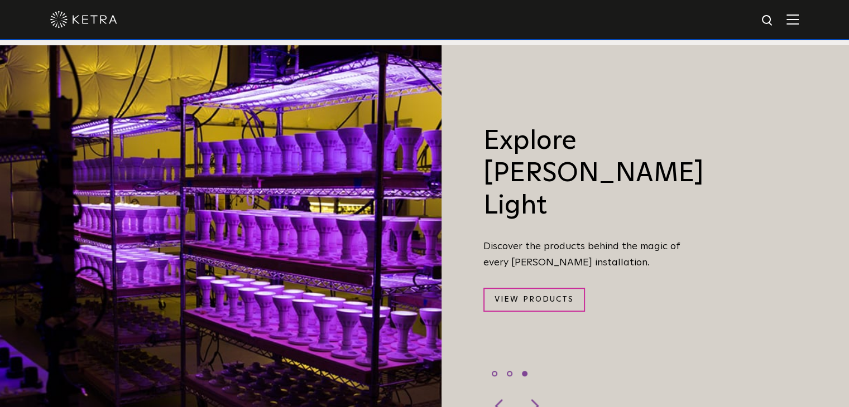
drag, startPoint x: 581, startPoint y: 256, endPoint x: 266, endPoint y: 258, distance: 314.7
click at [441, 261] on div "Explore [PERSON_NAME] Light Discover the products behind the magic of every [PE…" at bounding box center [570, 232] width 259 height 325
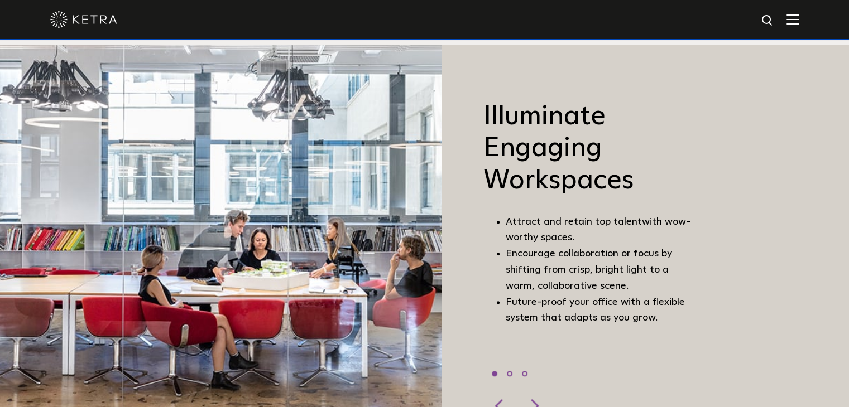
drag, startPoint x: 621, startPoint y: 265, endPoint x: 312, endPoint y: 271, distance: 308.1
click at [506, 271] on li "Encourage collaboration or focus by shifting from crisp, bright light to a warm…" at bounding box center [599, 270] width 187 height 48
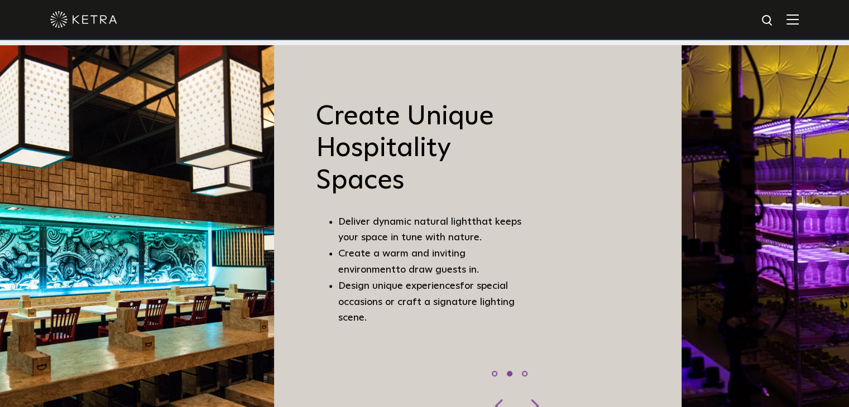
drag, startPoint x: 697, startPoint y: 282, endPoint x: 340, endPoint y: 273, distance: 357.3
click at [362, 276] on div "Create Unique Hospitality Spaces Deliver dynamic natural light that keeps your …" at bounding box center [403, 232] width 259 height 375
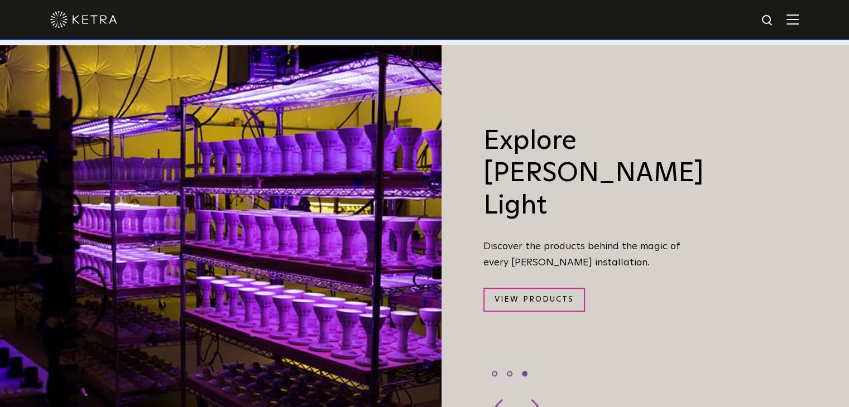
drag, startPoint x: 671, startPoint y: 265, endPoint x: 398, endPoint y: 279, distance: 273.2
click at [441, 281] on div "Explore [PERSON_NAME] Light Discover the products behind the magic of every [PE…" at bounding box center [570, 232] width 259 height 325
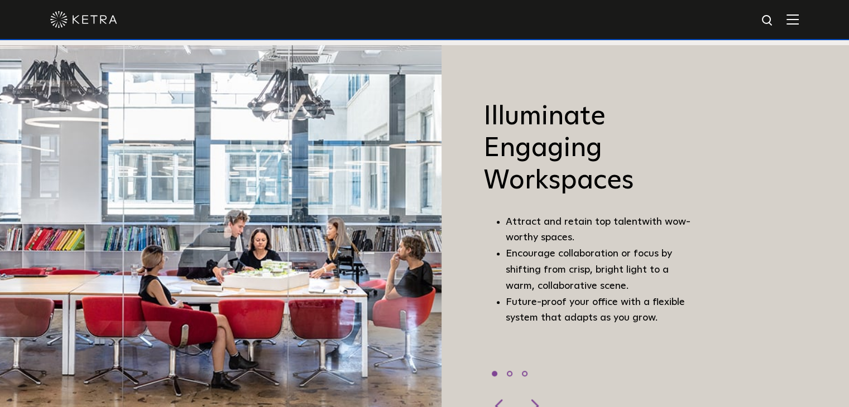
drag, startPoint x: 573, startPoint y: 315, endPoint x: 367, endPoint y: 300, distance: 206.5
click at [506, 310] on span "with a flexible system that adapts as you grow." at bounding box center [595, 310] width 179 height 26
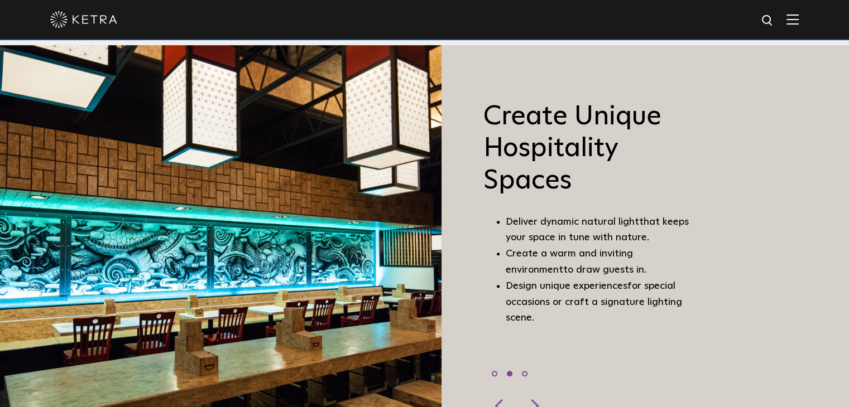
drag, startPoint x: 593, startPoint y: 275, endPoint x: 362, endPoint y: 278, distance: 231.6
click at [506, 281] on span "Design unique experiences" at bounding box center [567, 286] width 122 height 10
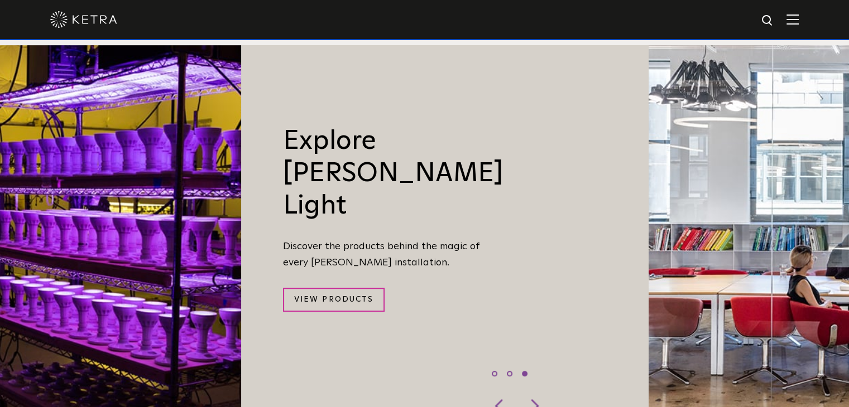
drag, startPoint x: 429, startPoint y: 279, endPoint x: 371, endPoint y: 265, distance: 59.7
click at [349, 275] on div "Explore [PERSON_NAME] Light Discover the products behind the magic of every [PE…" at bounding box center [370, 232] width 259 height 325
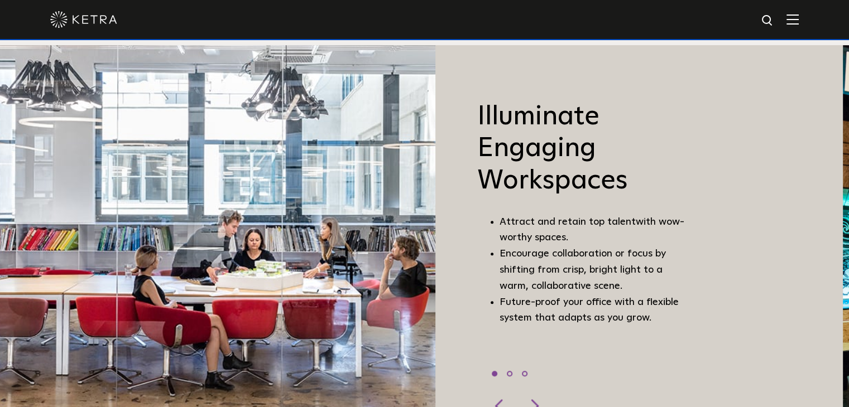
drag, startPoint x: 646, startPoint y: 278, endPoint x: 467, endPoint y: 285, distance: 179.2
click at [500, 285] on li "Encourage collaboration or focus by shifting from crisp, bright light to a warm…" at bounding box center [592, 270] width 187 height 48
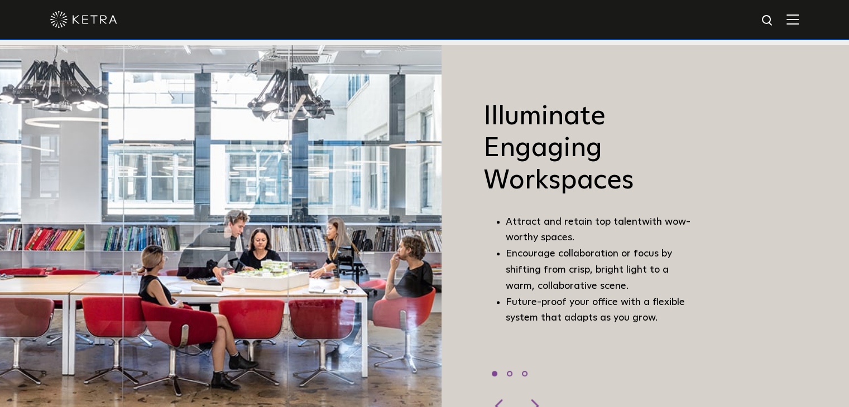
drag, startPoint x: 786, startPoint y: 301, endPoint x: 388, endPoint y: 275, distance: 398.2
click at [441, 282] on div "Illuminate Engaging Workspaces Attract and retain top talent with wow-worthy sp…" at bounding box center [644, 232] width 407 height 375
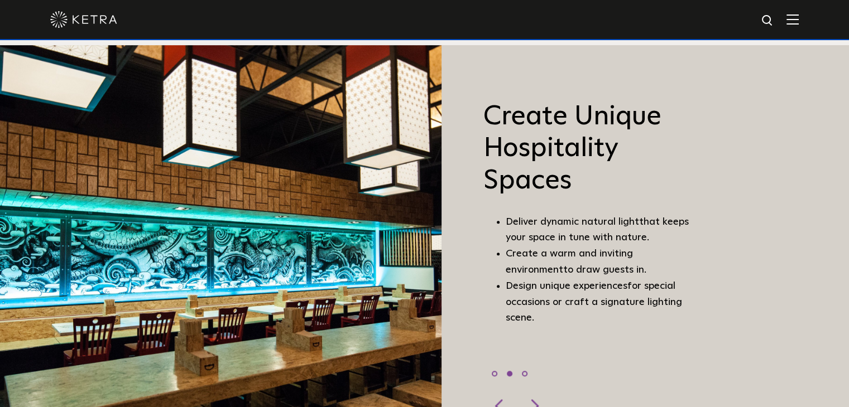
drag, startPoint x: 585, startPoint y: 256, endPoint x: 244, endPoint y: 237, distance: 341.5
click at [483, 239] on ul "Deliver dynamic natural light that keeps your space in tune with nature. Create…" at bounding box center [587, 270] width 209 height 113
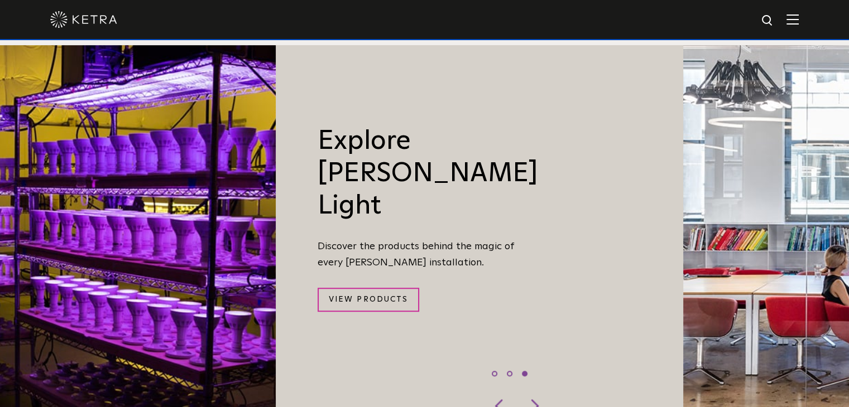
drag, startPoint x: 532, startPoint y: 223, endPoint x: 306, endPoint y: 214, distance: 226.2
click at [336, 239] on p "Discover the products behind the magic of every [PERSON_NAME] installation." at bounding box center [422, 255] width 209 height 32
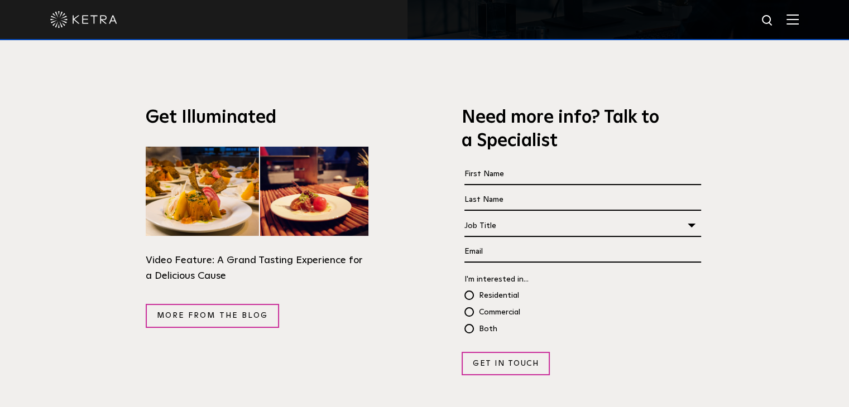
scroll to position [1897, 0]
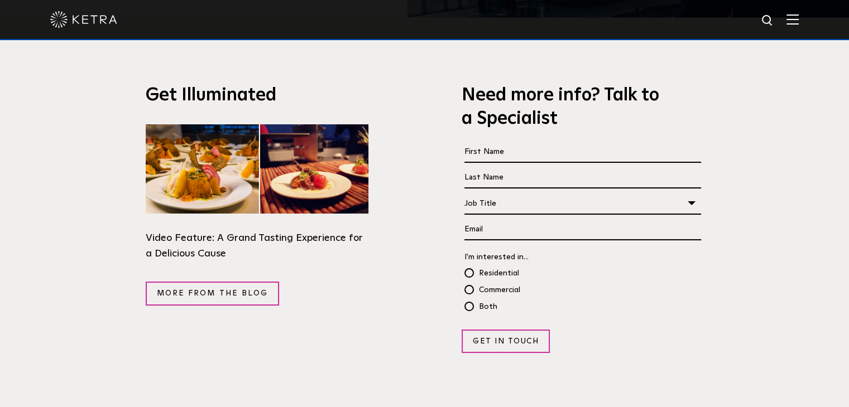
click at [360, 323] on div "Get Illuminated Video Feature: A Grand Tasting Experience for a Delicious Cause…" at bounding box center [256, 218] width 239 height 403
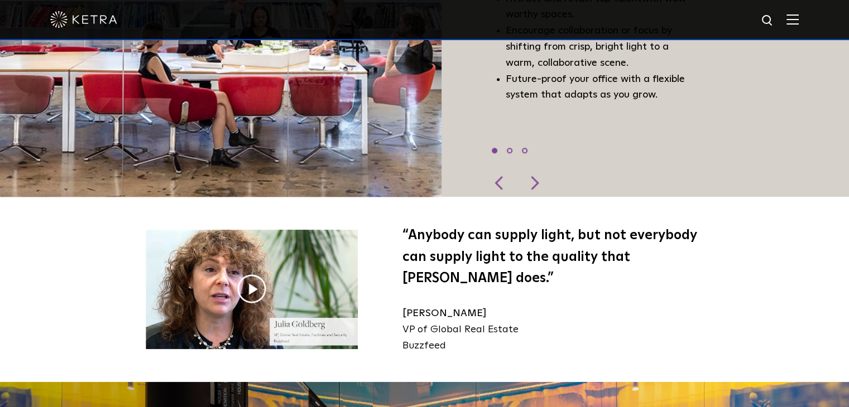
scroll to position [949, 0]
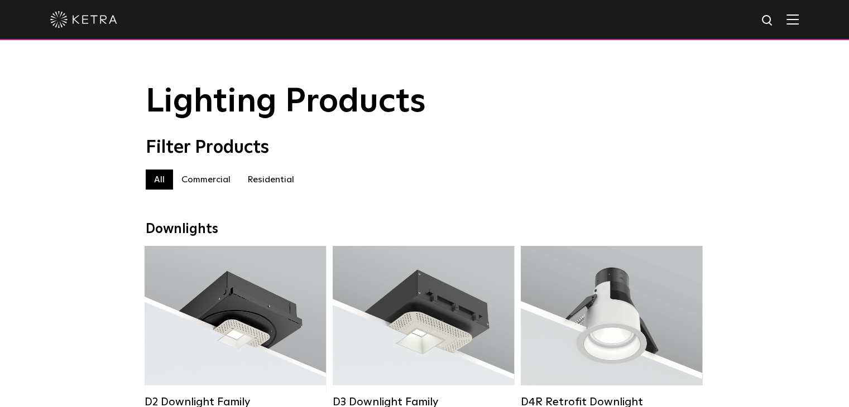
drag, startPoint x: 568, startPoint y: 324, endPoint x: 434, endPoint y: 3, distance: 347.0
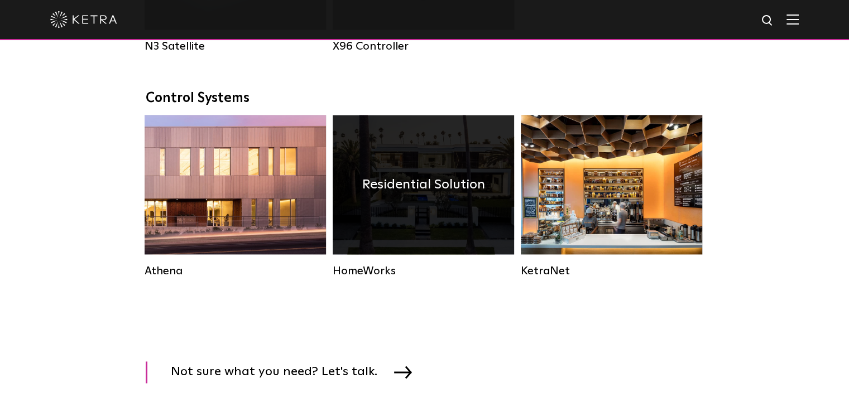
scroll to position [1618, 0]
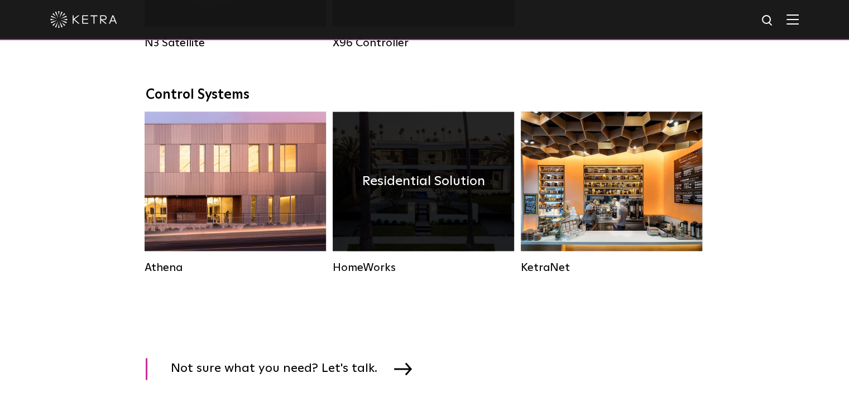
click at [415, 251] on div "Residential Solution" at bounding box center [423, 182] width 181 height 140
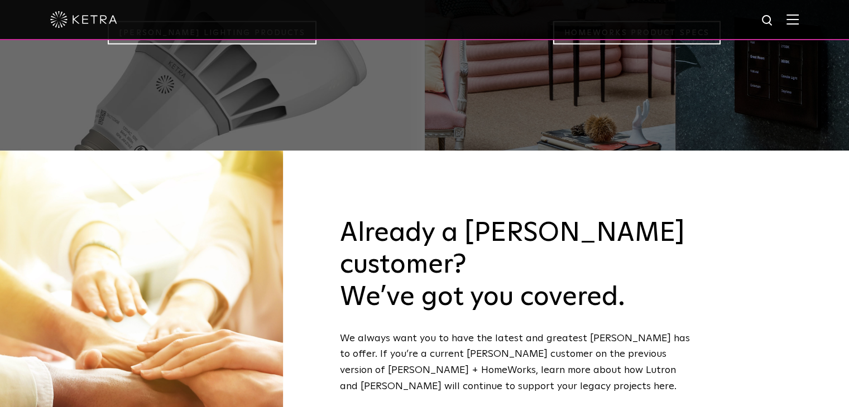
scroll to position [1082, 0]
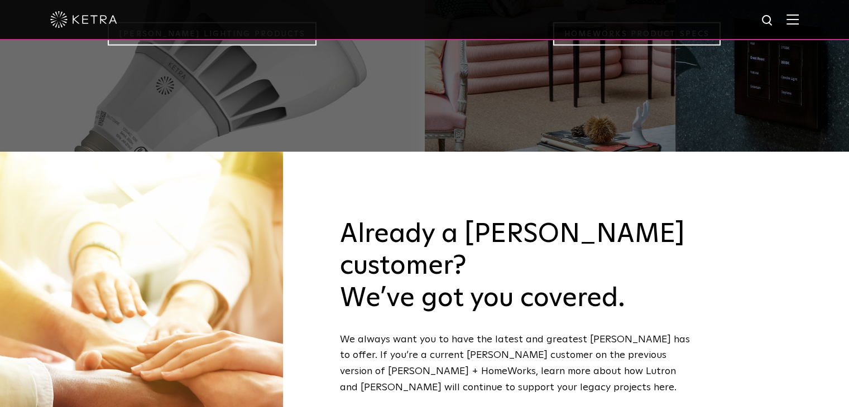
drag, startPoint x: 465, startPoint y: 316, endPoint x: 458, endPoint y: 315, distance: 7.8
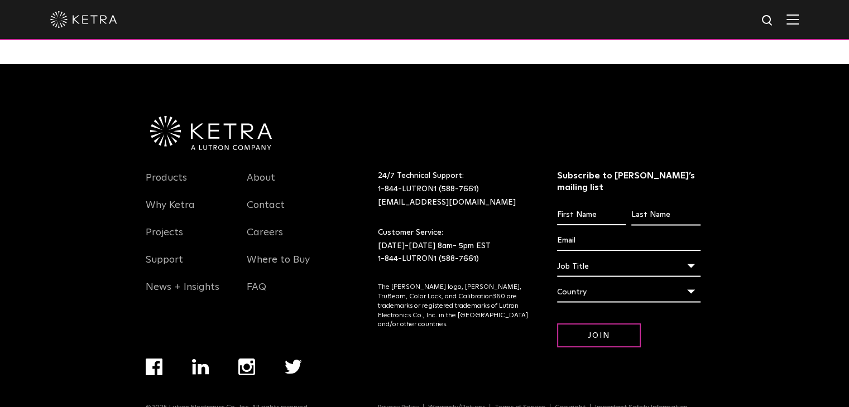
scroll to position [1618, 0]
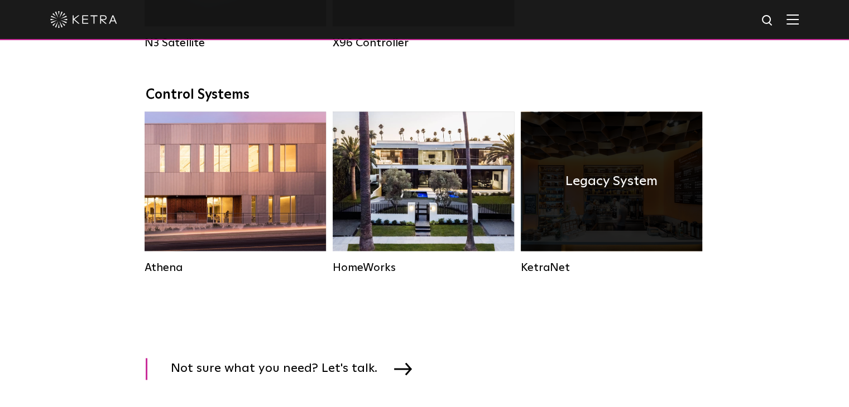
click at [612, 234] on div "Legacy System" at bounding box center [611, 182] width 181 height 140
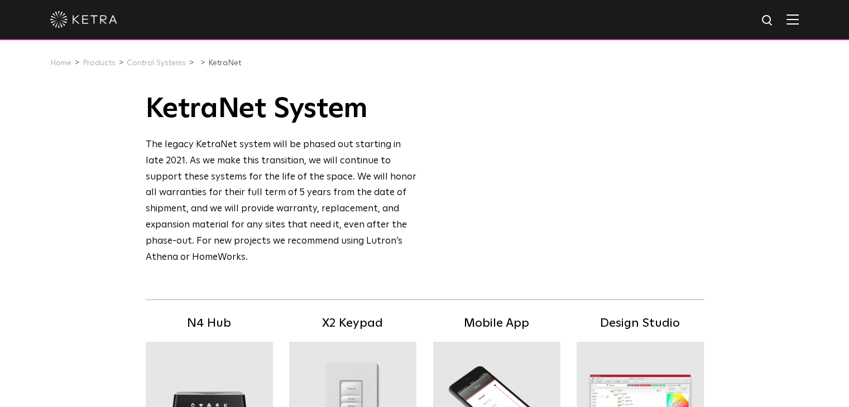
drag, startPoint x: 288, startPoint y: 175, endPoint x: 324, endPoint y: 175, distance: 35.7
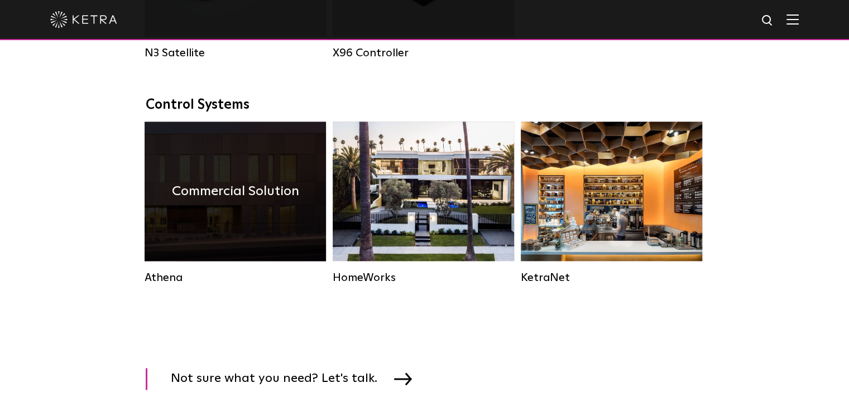
scroll to position [1618, 0]
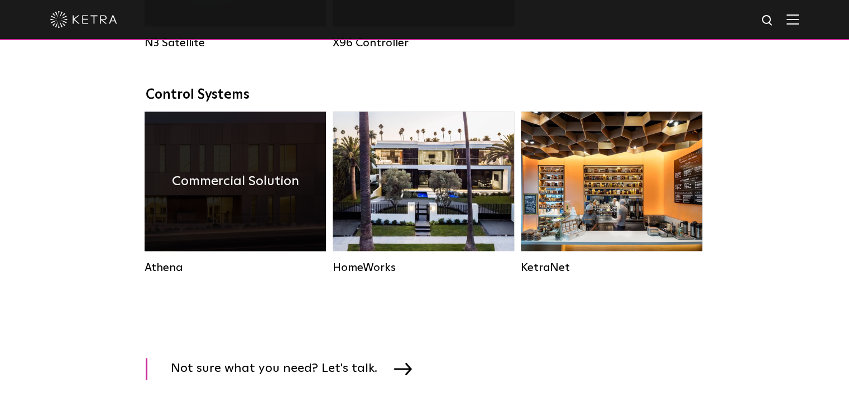
click at [236, 223] on div "Commercial Solution" at bounding box center [235, 182] width 181 height 140
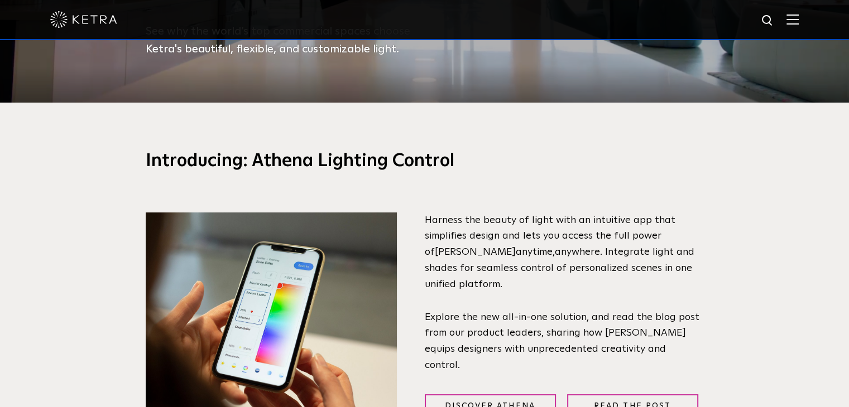
scroll to position [335, 0]
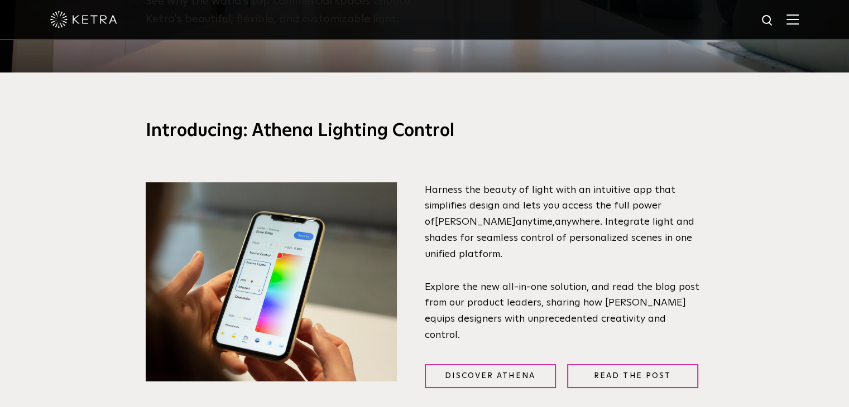
click at [550, 306] on span "Explore the new all-in-one solution, and read the blog post from our product le…" at bounding box center [562, 311] width 275 height 58
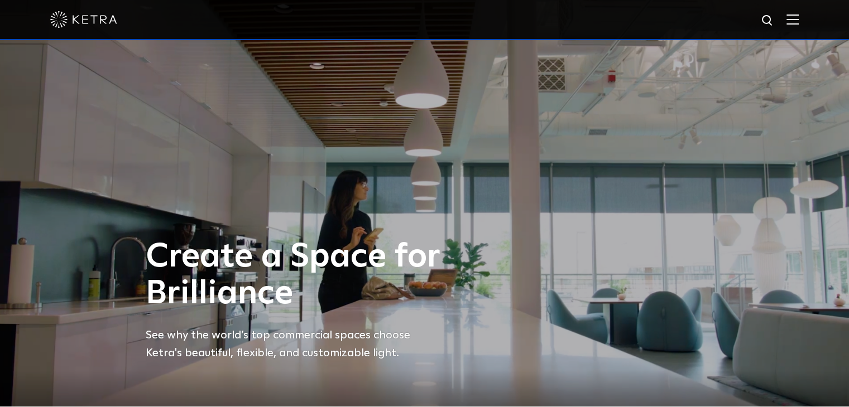
scroll to position [0, 0]
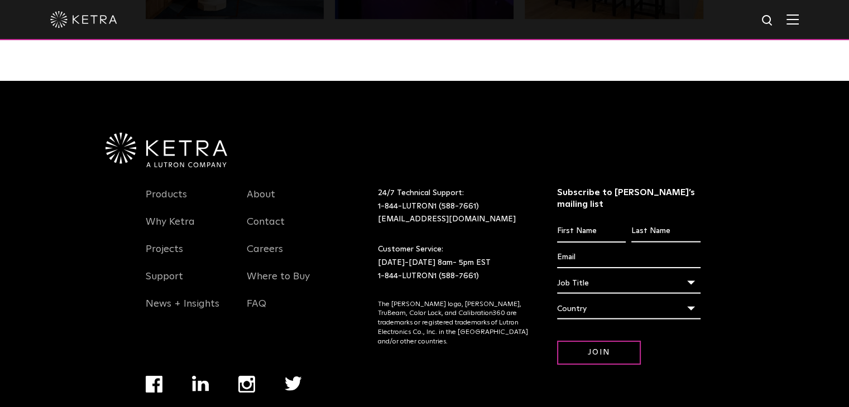
drag, startPoint x: 636, startPoint y: 197, endPoint x: 648, endPoint y: 408, distance: 211.8
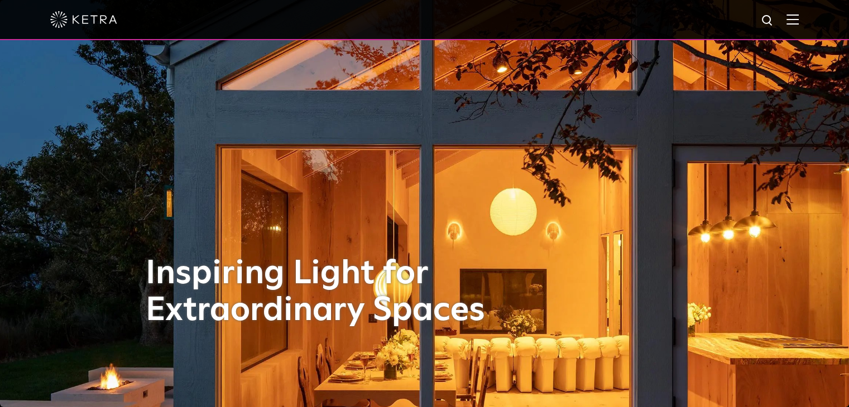
drag, startPoint x: 435, startPoint y: 261, endPoint x: 547, endPoint y: 73, distance: 218.7
click at [808, 23] on div at bounding box center [424, 20] width 849 height 40
click at [795, 21] on img at bounding box center [792, 19] width 12 height 11
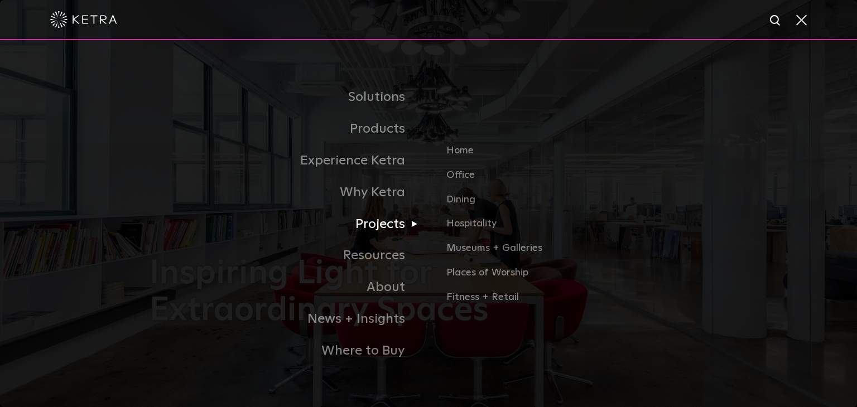
click at [400, 232] on link "Projects" at bounding box center [289, 225] width 279 height 32
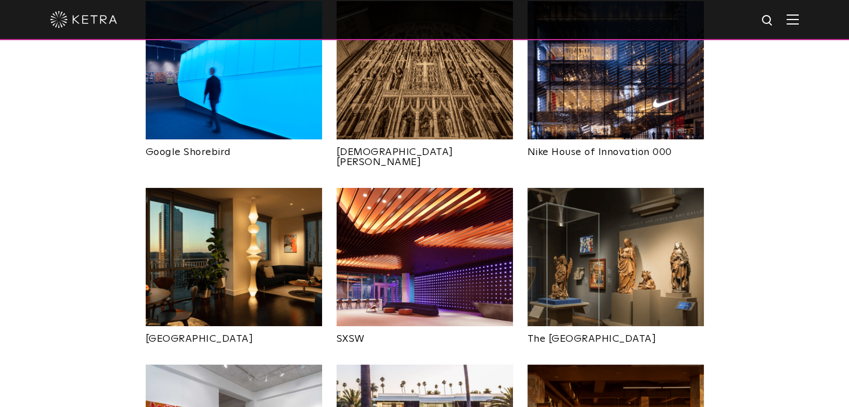
scroll to position [893, 0]
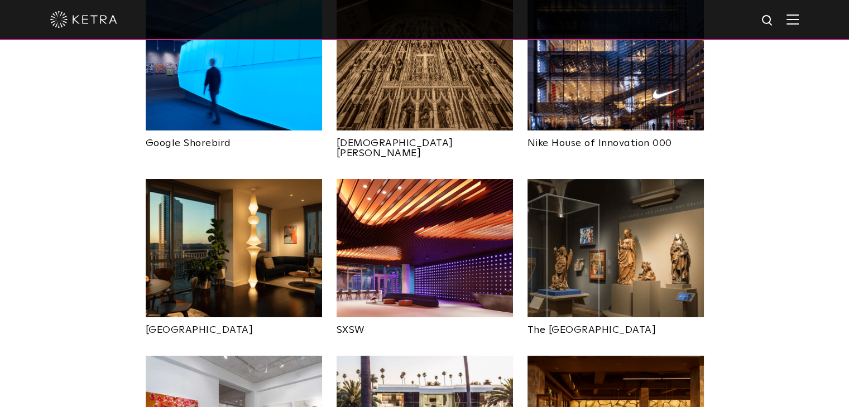
click at [439, 228] on img at bounding box center [424, 248] width 176 height 138
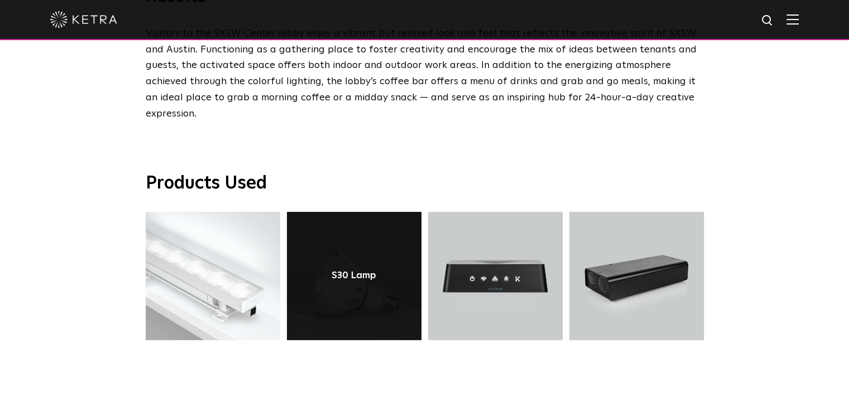
scroll to position [2065, 0]
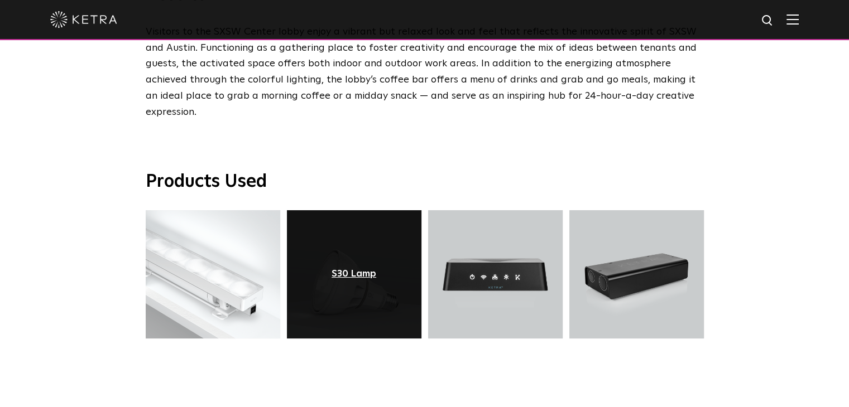
click at [353, 269] on div "S30 Lamp" at bounding box center [353, 274] width 45 height 11
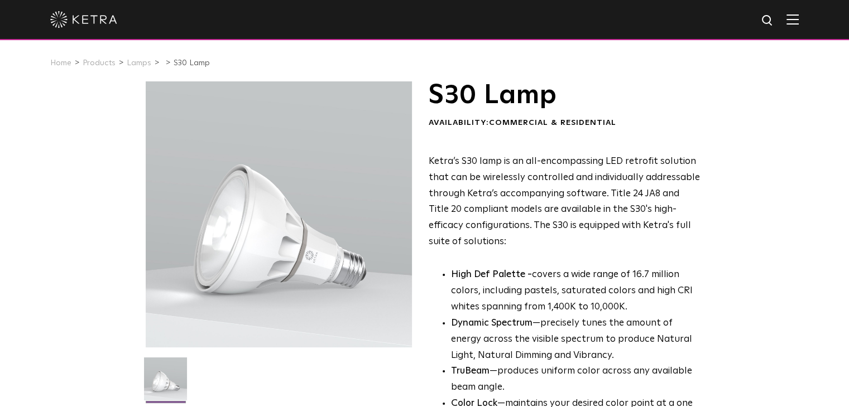
drag, startPoint x: 208, startPoint y: 336, endPoint x: 194, endPoint y: 50, distance: 287.2
click at [128, 65] on link "Lamps" at bounding box center [139, 63] width 25 height 8
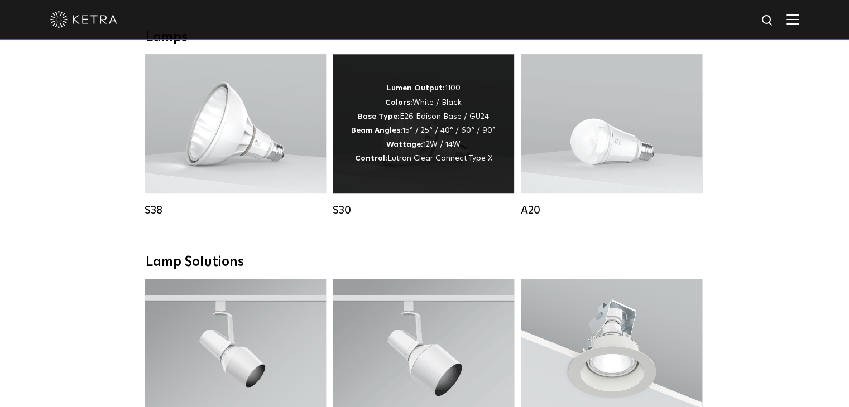
scroll to position [818, 0]
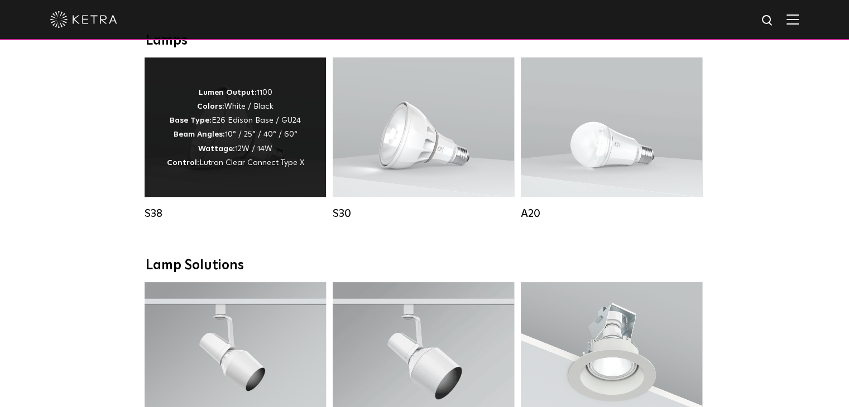
click at [234, 153] on strong "Wattage:" at bounding box center [216, 149] width 37 height 8
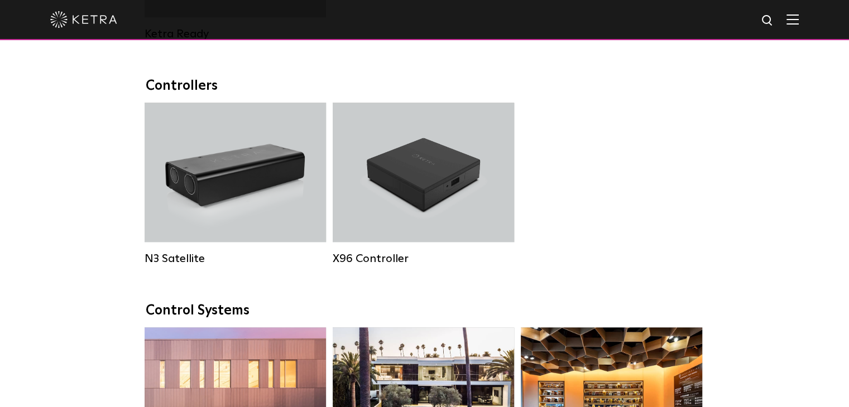
scroll to position [818, 0]
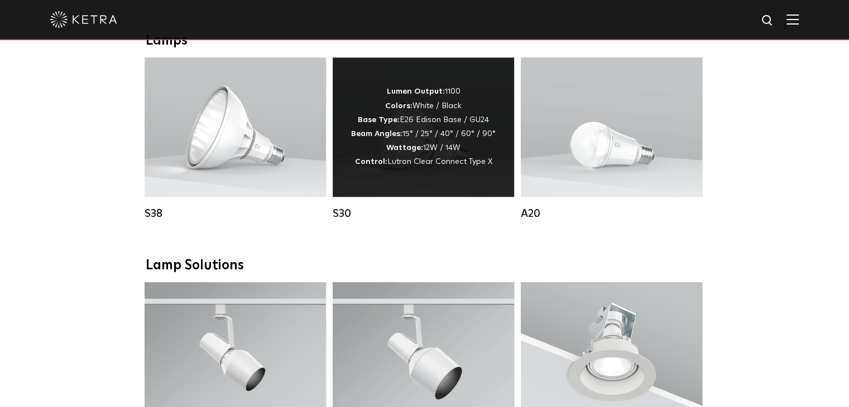
click at [420, 152] on strong "Wattage:" at bounding box center [404, 148] width 37 height 8
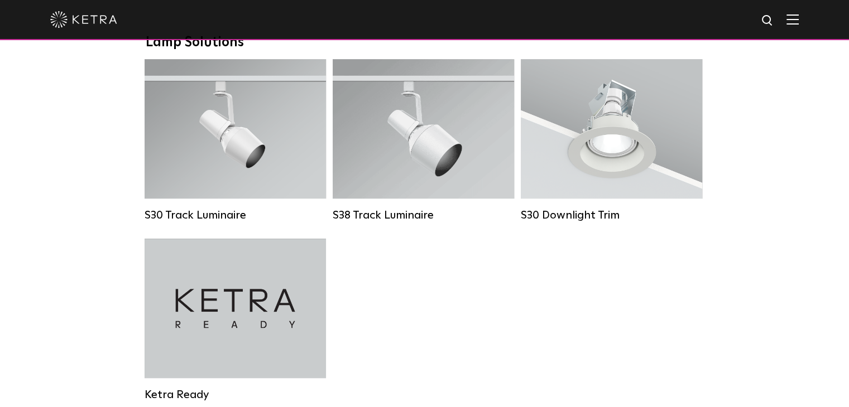
scroll to position [1264, 0]
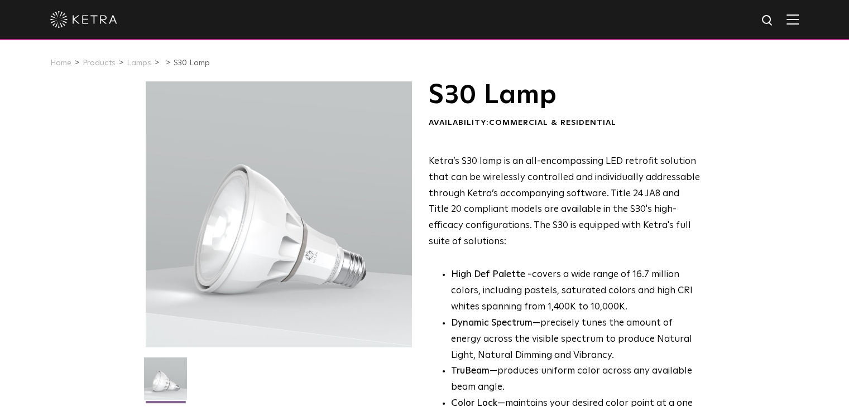
drag, startPoint x: 522, startPoint y: 302, endPoint x: 527, endPoint y: 291, distance: 12.5
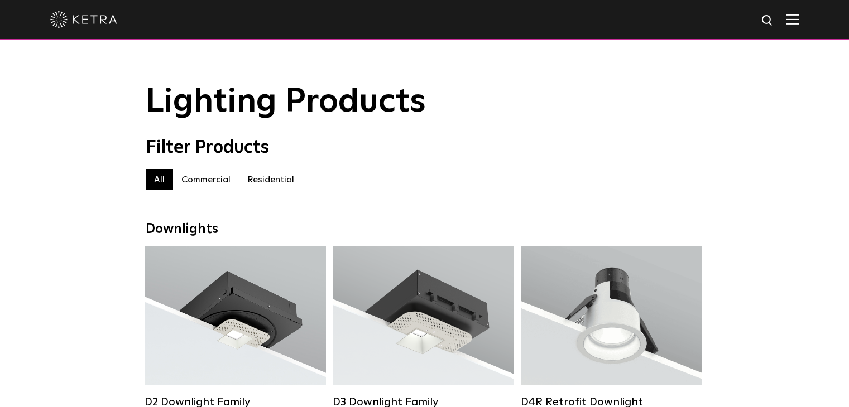
scroll to position [1264, 0]
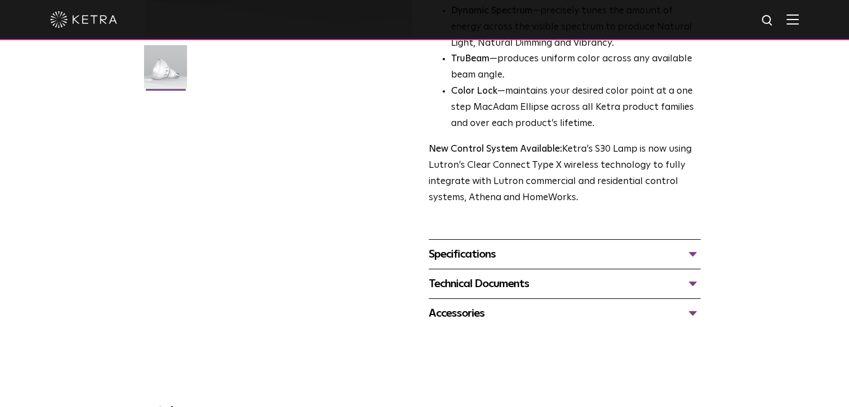
scroll to position [335, 0]
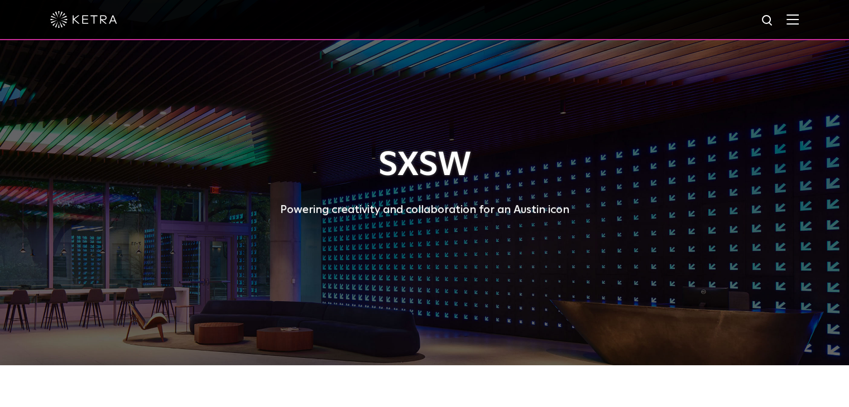
drag, startPoint x: 359, startPoint y: 329, endPoint x: 348, endPoint y: 68, distance: 261.4
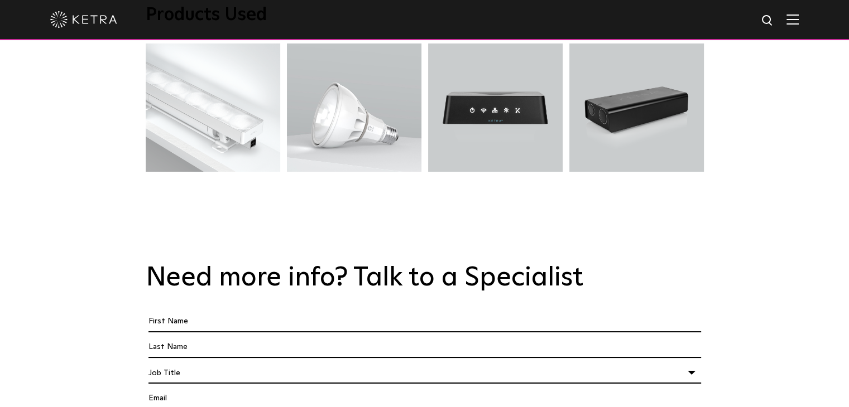
scroll to position [2232, 0]
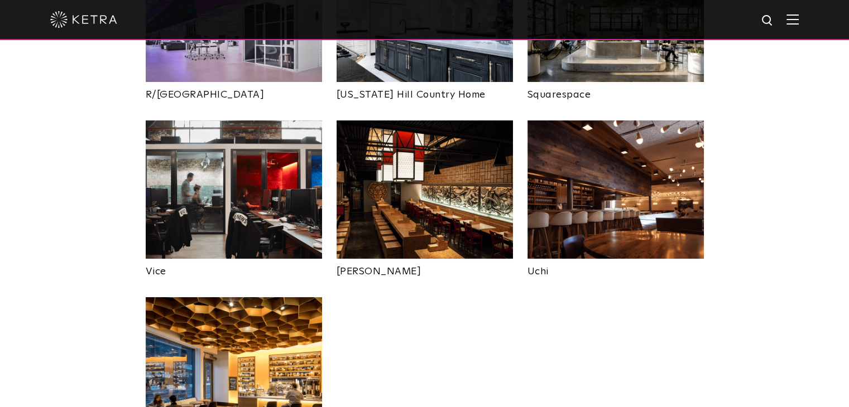
scroll to position [2232, 0]
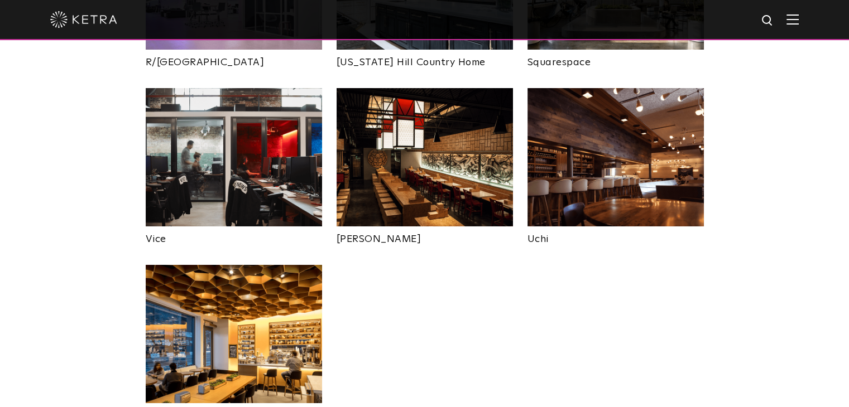
click at [273, 304] on img at bounding box center [234, 334] width 176 height 138
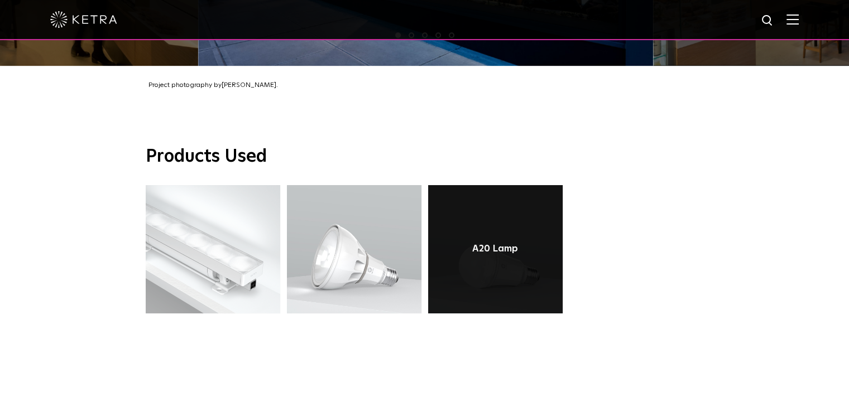
scroll to position [949, 0]
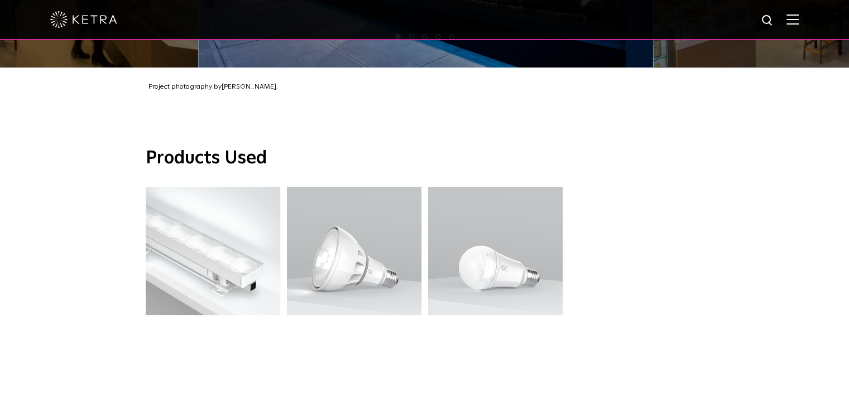
drag, startPoint x: 636, startPoint y: 281, endPoint x: 587, endPoint y: 272, distance: 49.4
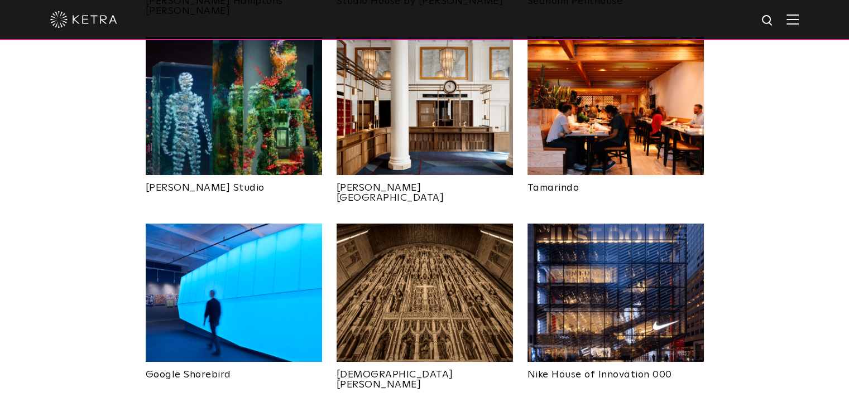
scroll to position [775, 0]
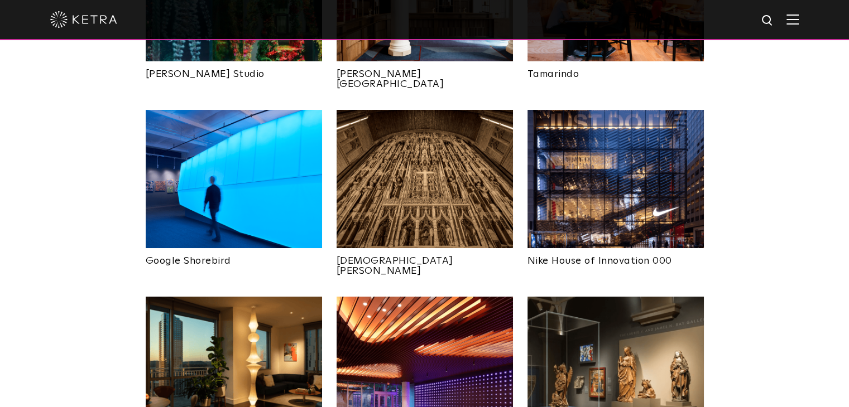
click at [377, 338] on img at bounding box center [424, 366] width 176 height 138
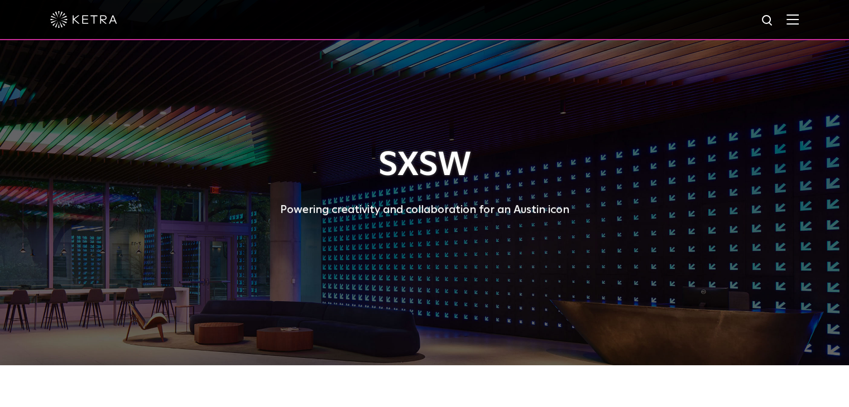
drag, startPoint x: 725, startPoint y: 316, endPoint x: 624, endPoint y: 23, distance: 309.4
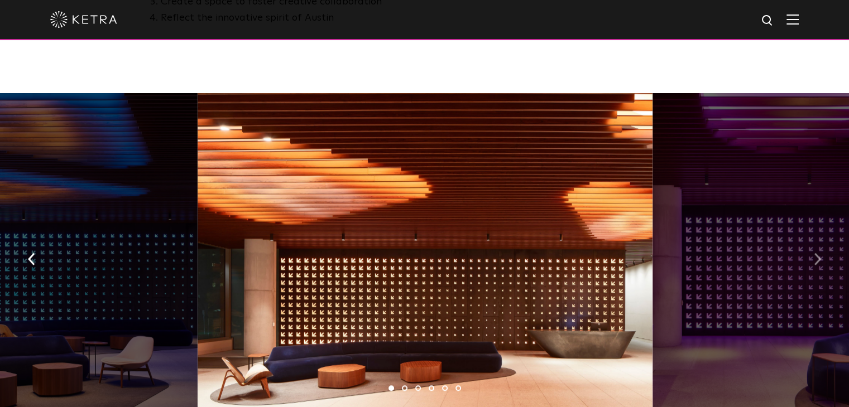
scroll to position [781, 0]
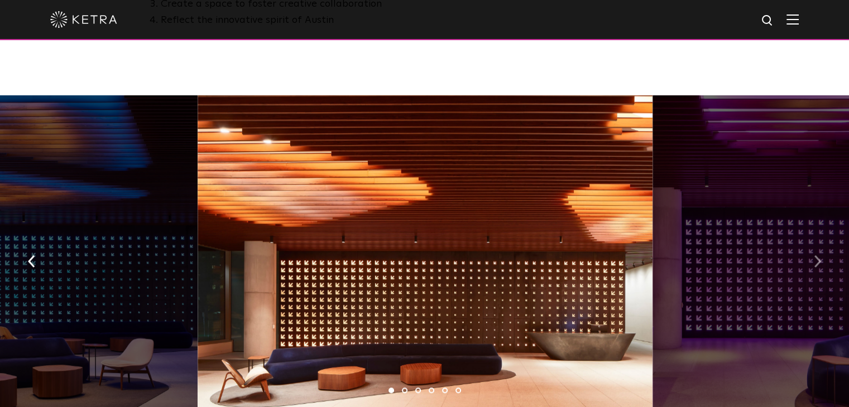
click at [822, 258] on button "button" at bounding box center [817, 261] width 24 height 39
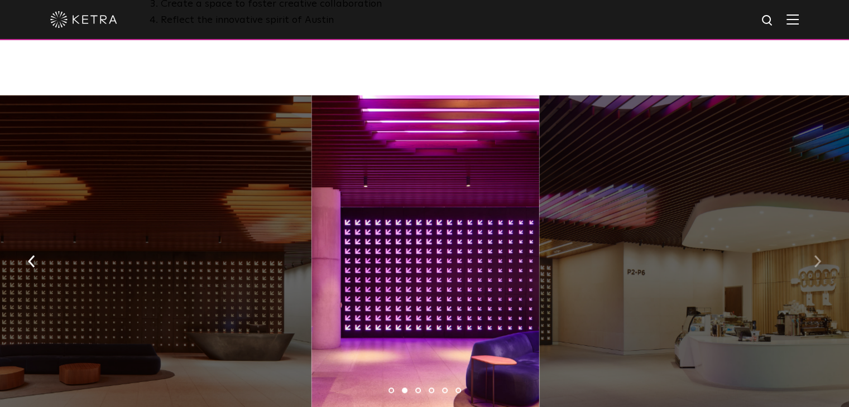
click at [822, 257] on button "button" at bounding box center [817, 261] width 24 height 39
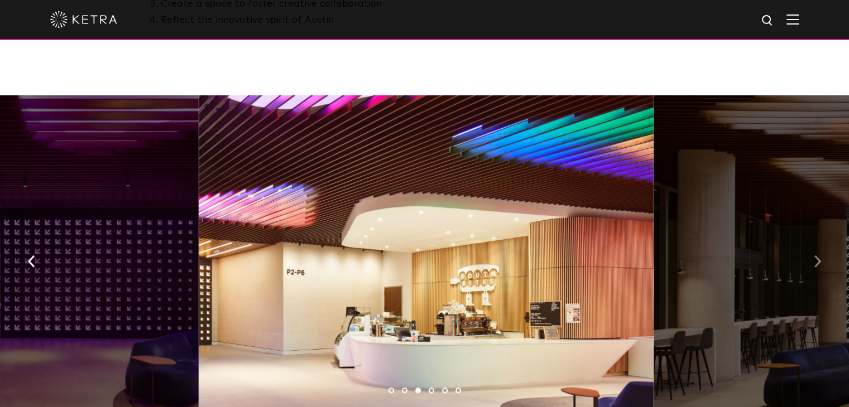
click at [822, 256] on button "button" at bounding box center [817, 261] width 24 height 39
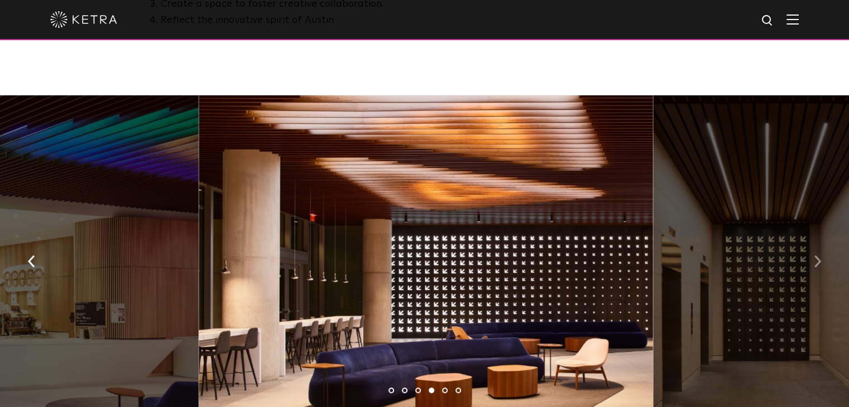
click at [822, 256] on button "button" at bounding box center [817, 261] width 24 height 39
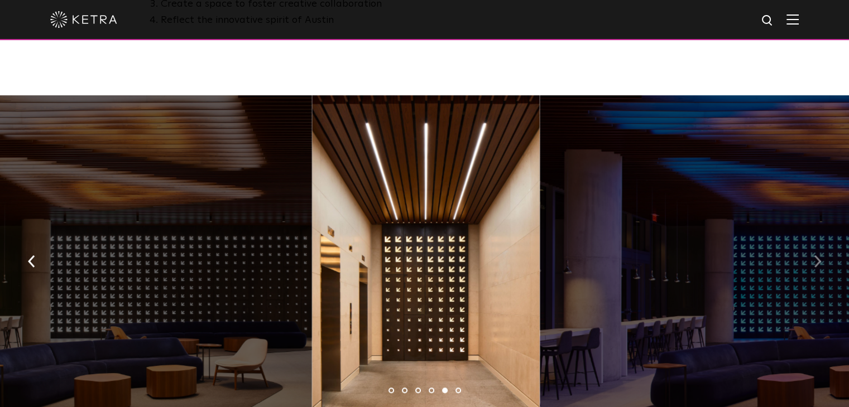
click at [822, 255] on button "button" at bounding box center [817, 261] width 24 height 39
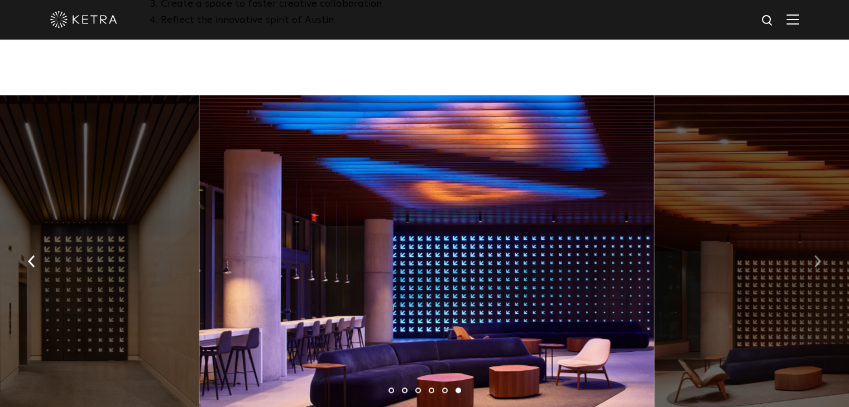
click at [820, 256] on img "button" at bounding box center [817, 262] width 7 height 12
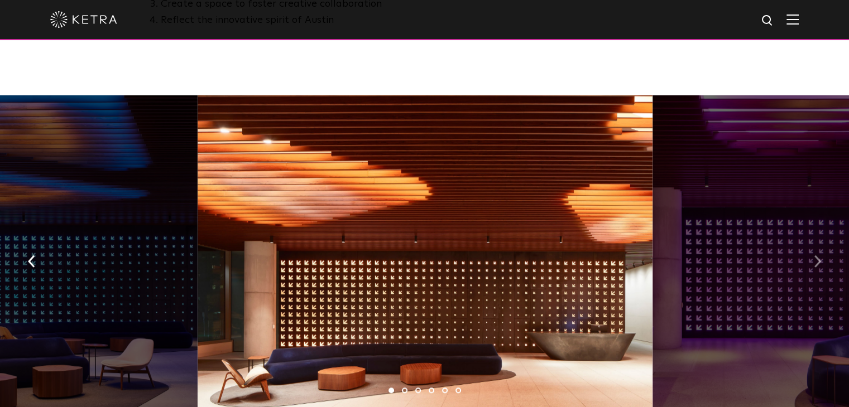
click at [820, 256] on img "button" at bounding box center [817, 262] width 7 height 12
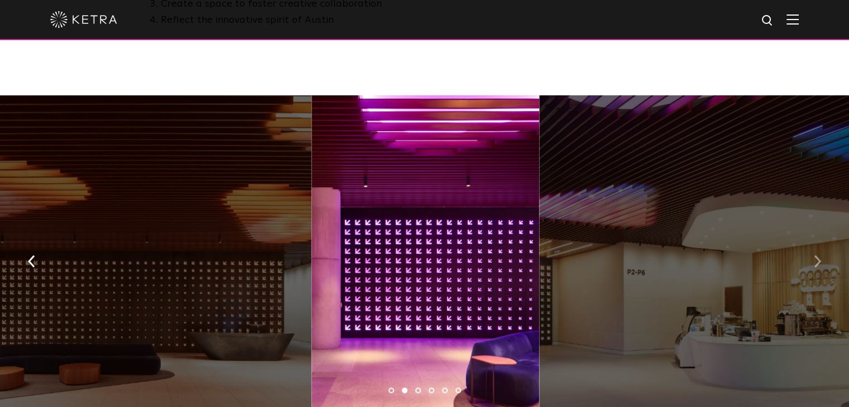
click at [820, 256] on img "button" at bounding box center [817, 262] width 7 height 12
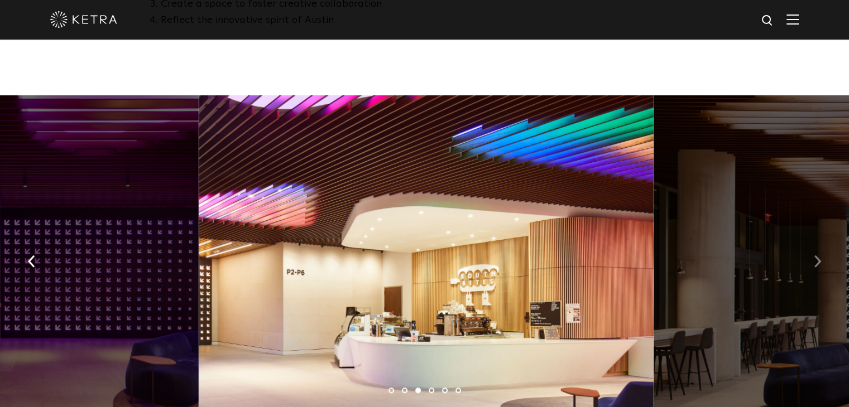
click at [820, 256] on img "button" at bounding box center [817, 262] width 7 height 12
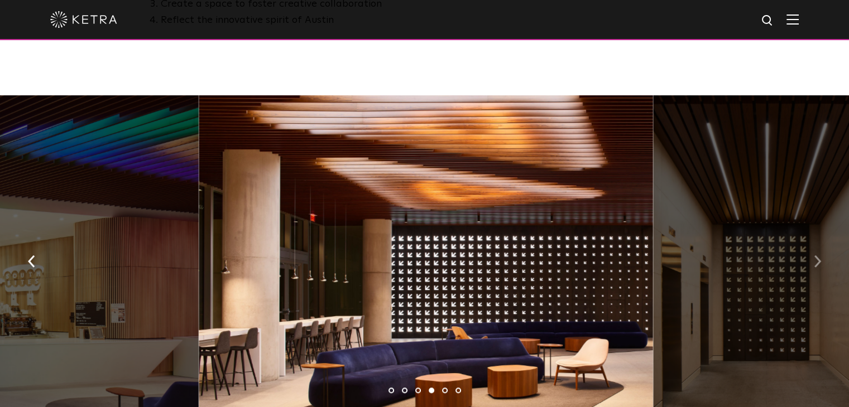
click at [820, 256] on img "button" at bounding box center [817, 262] width 7 height 12
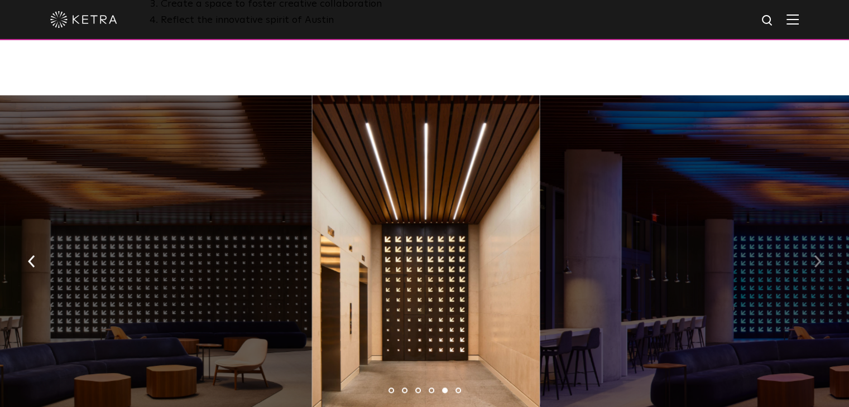
click at [820, 256] on img "button" at bounding box center [817, 262] width 7 height 12
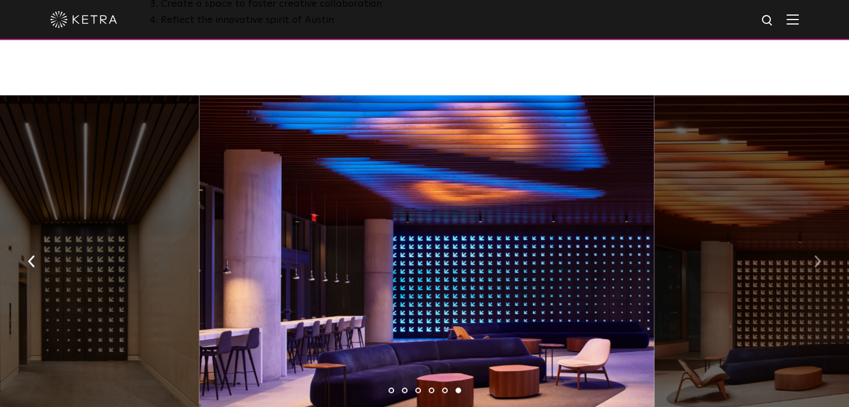
click at [820, 256] on img "button" at bounding box center [817, 262] width 7 height 12
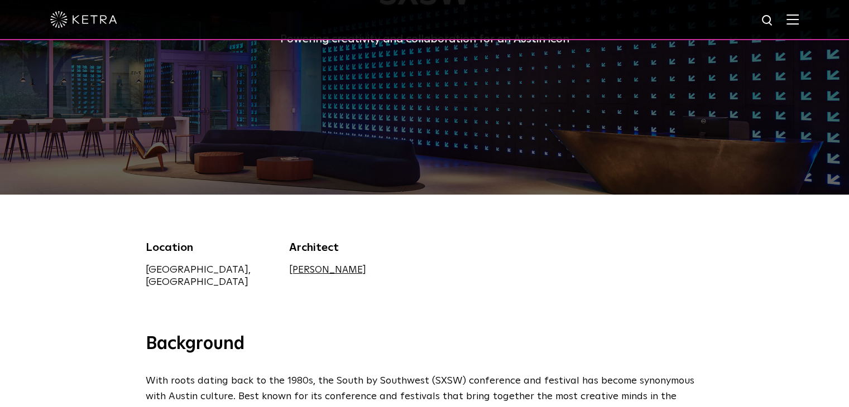
scroll to position [0, 0]
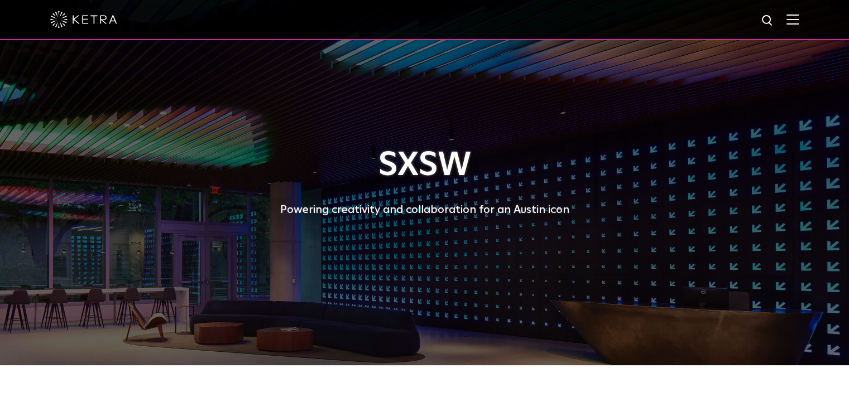
drag, startPoint x: 560, startPoint y: 326, endPoint x: 576, endPoint y: 182, distance: 145.4
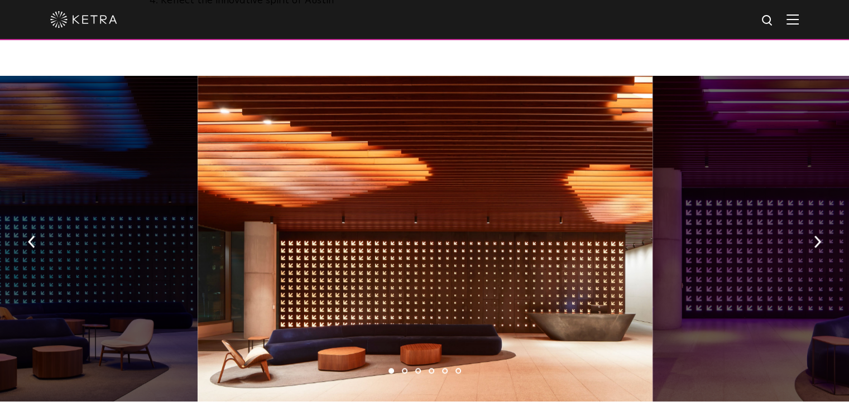
scroll to position [781, 0]
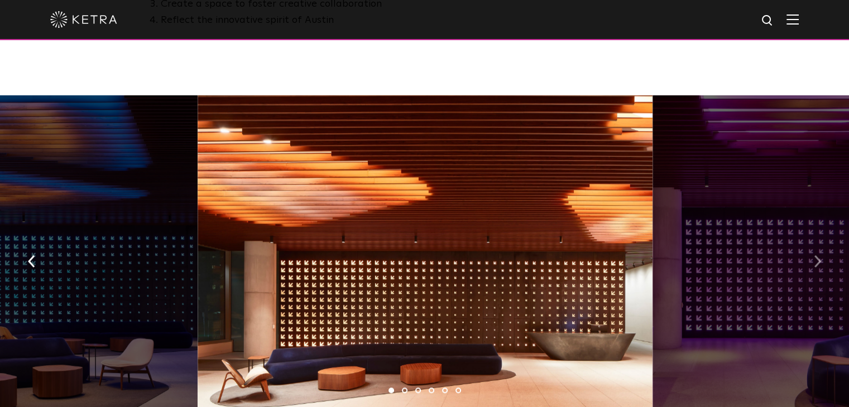
click at [810, 262] on button "button" at bounding box center [817, 261] width 24 height 39
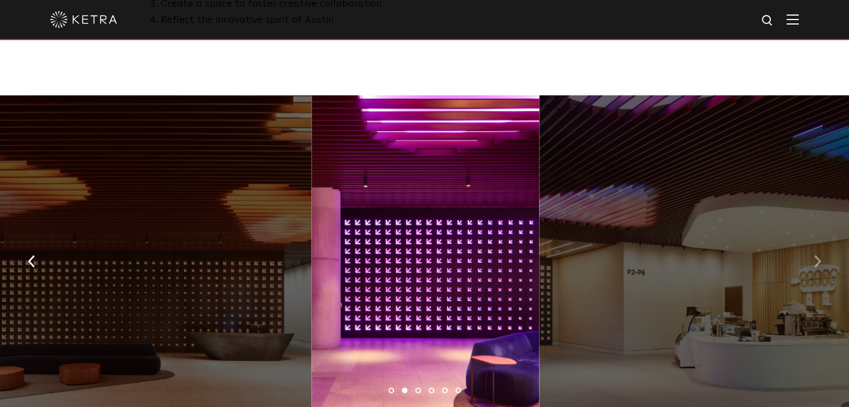
click at [812, 256] on button "button" at bounding box center [817, 261] width 24 height 39
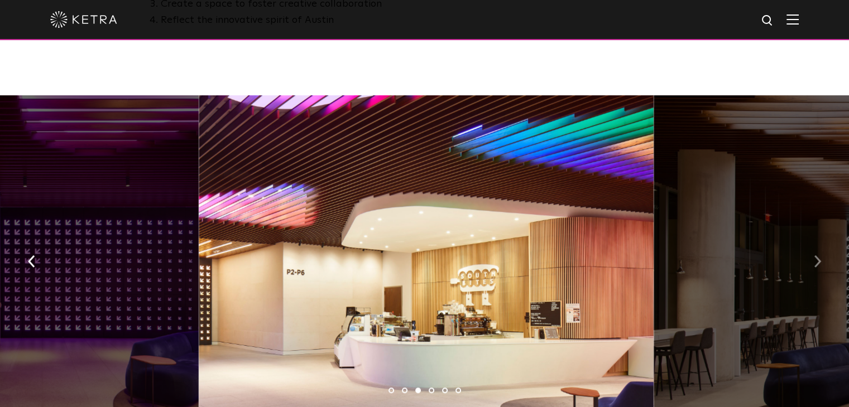
click at [810, 255] on button "button" at bounding box center [817, 261] width 24 height 39
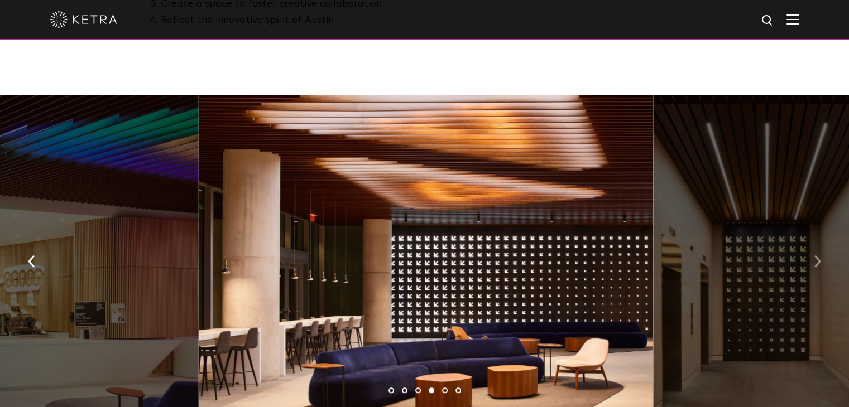
click at [809, 255] on button "button" at bounding box center [817, 261] width 24 height 39
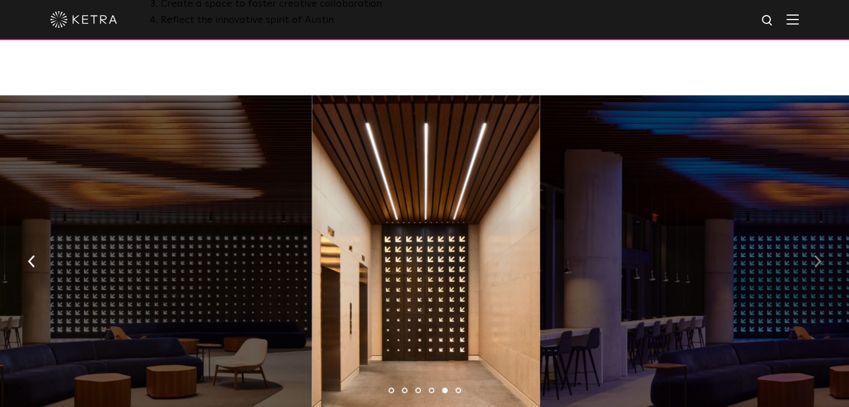
click at [807, 253] on button "button" at bounding box center [817, 261] width 24 height 39
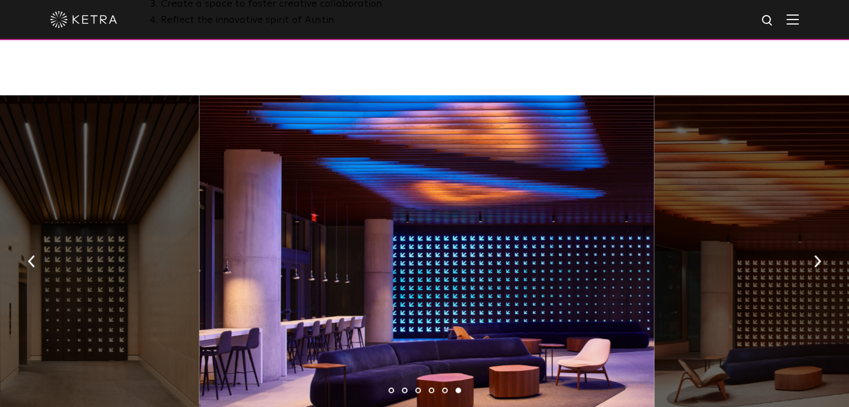
click at [806, 257] on button "button" at bounding box center [817, 261] width 24 height 39
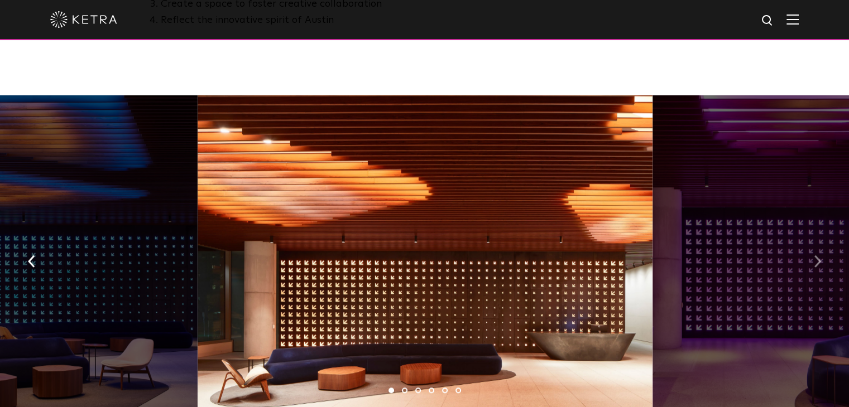
click at [806, 255] on button "button" at bounding box center [817, 261] width 24 height 39
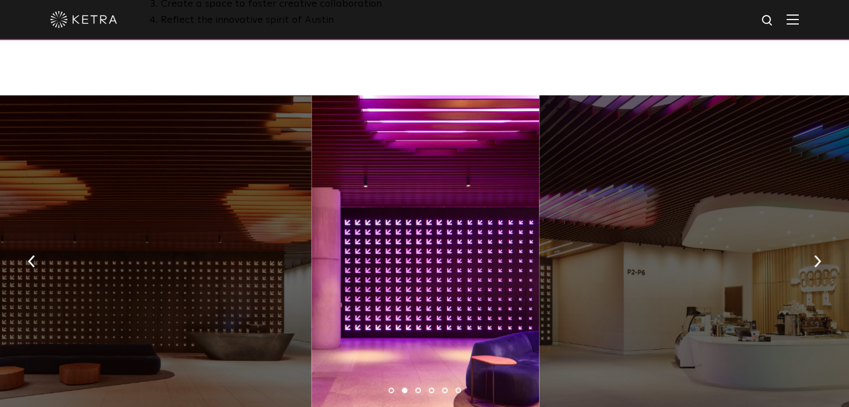
click at [801, 252] on div at bounding box center [766, 258] width 455 height 326
click at [814, 256] on img "button" at bounding box center [817, 262] width 7 height 12
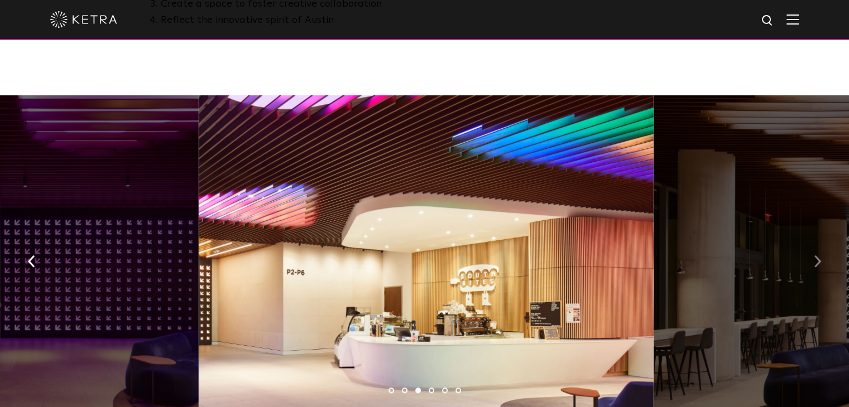
click at [814, 256] on img "button" at bounding box center [817, 262] width 7 height 12
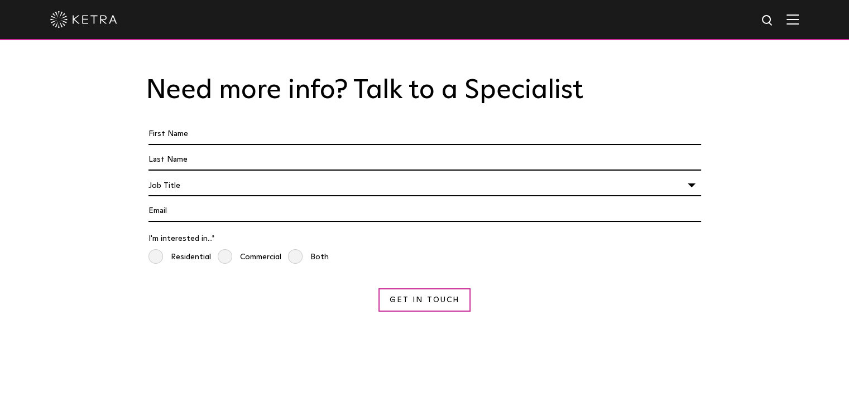
scroll to position [2511, 0]
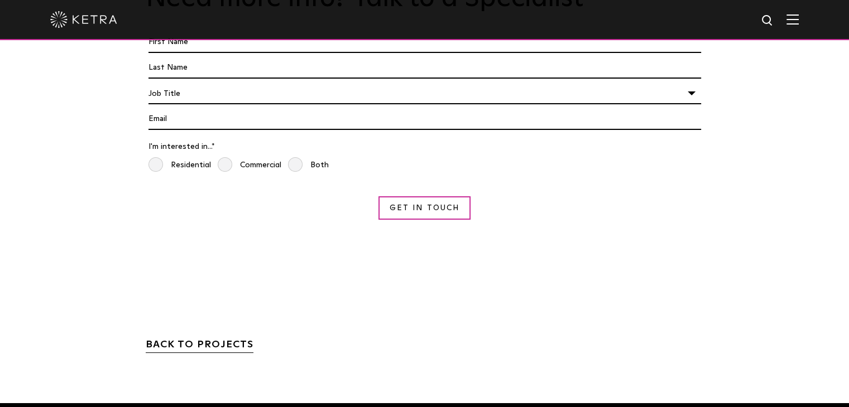
click at [220, 340] on link "BACK TO PROJECTS" at bounding box center [200, 346] width 108 height 13
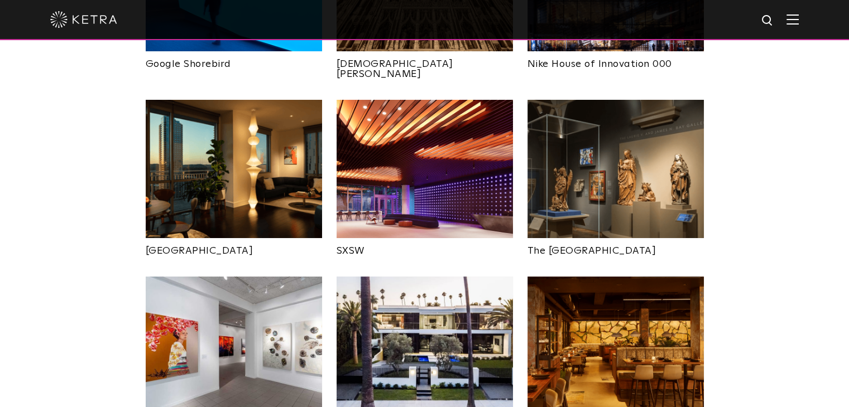
scroll to position [1004, 0]
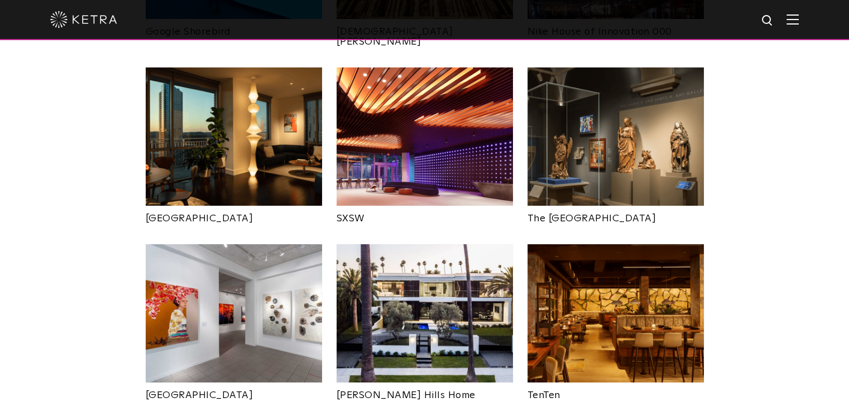
click at [469, 111] on img at bounding box center [424, 137] width 176 height 138
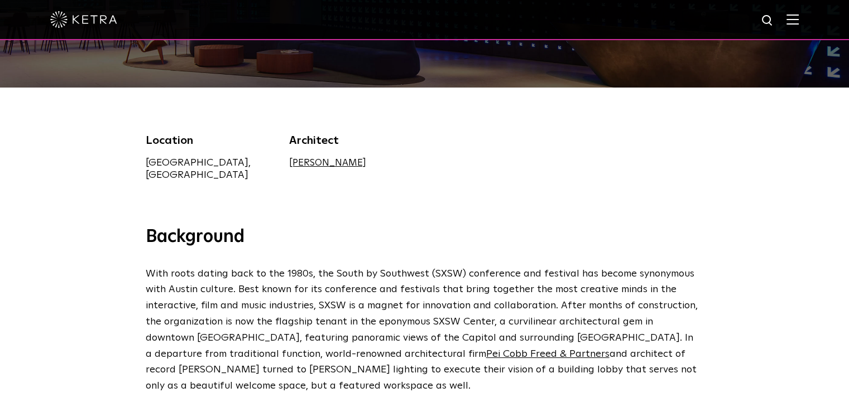
scroll to position [279, 0]
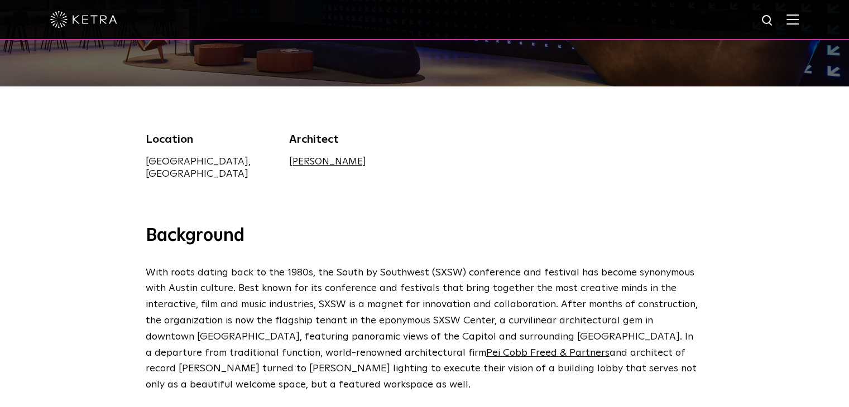
click at [309, 161] on link "Gensler" at bounding box center [327, 161] width 77 height 9
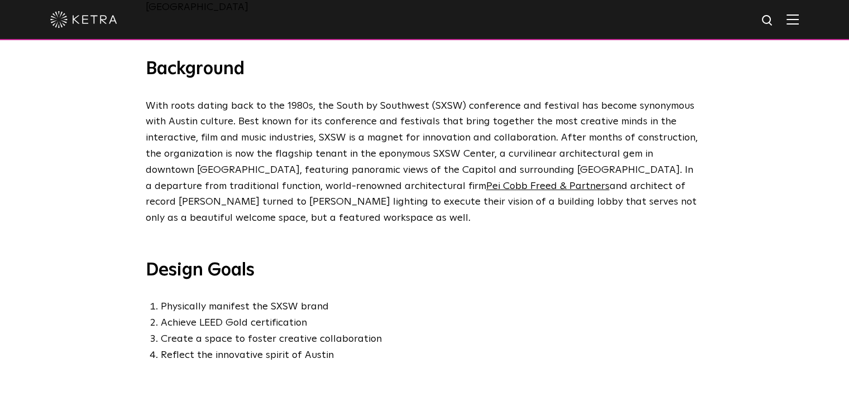
scroll to position [446, 0]
click at [486, 181] on link "Pei Cobb Freed & Partners" at bounding box center [547, 186] width 123 height 10
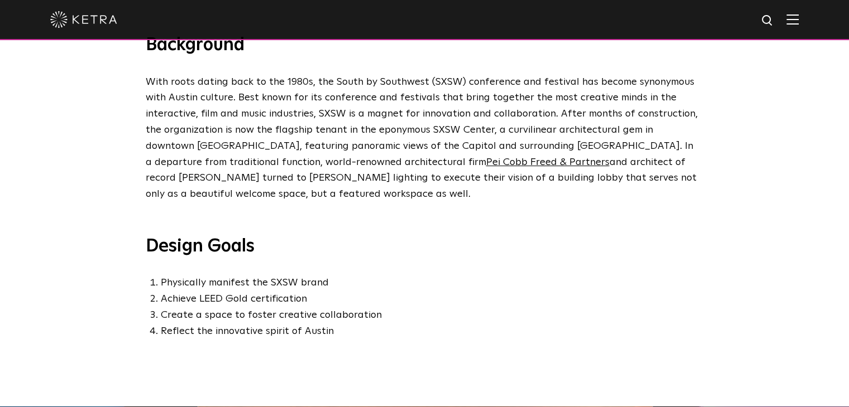
scroll to position [502, 0]
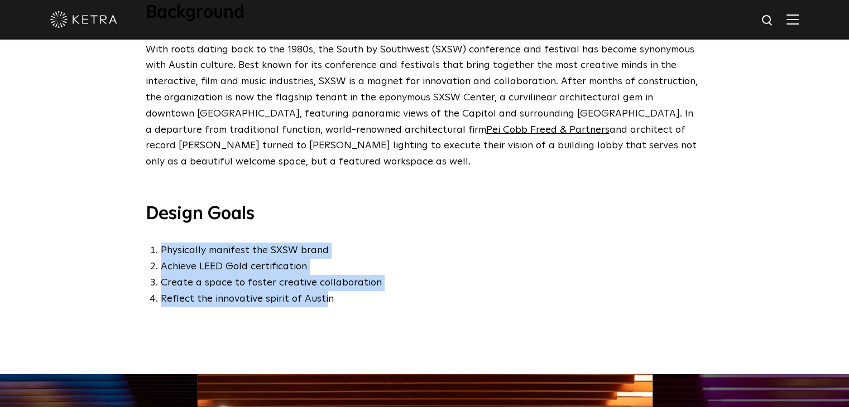
drag, startPoint x: 273, startPoint y: 295, endPoint x: 112, endPoint y: 217, distance: 179.5
click at [116, 219] on div "Background With roots dating back to the 1980s, the South by Southwest (SXSW) c…" at bounding box center [424, 188] width 849 height 373
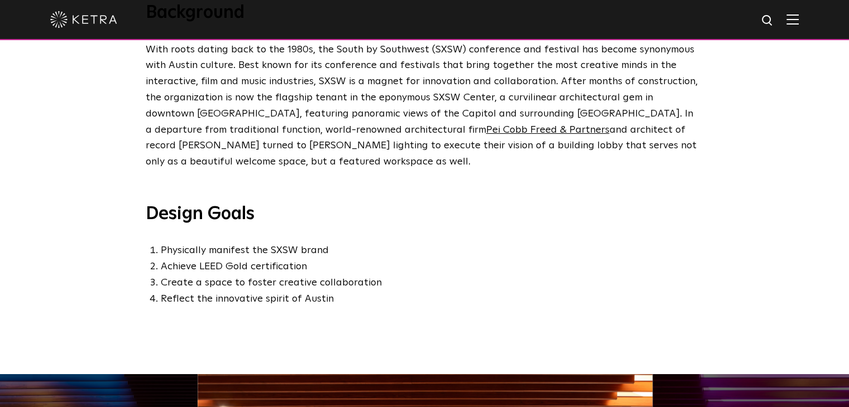
click at [442, 311] on div "Background With roots dating back to the 1980s, the South by Southwest (SXSW) c…" at bounding box center [424, 188] width 849 height 373
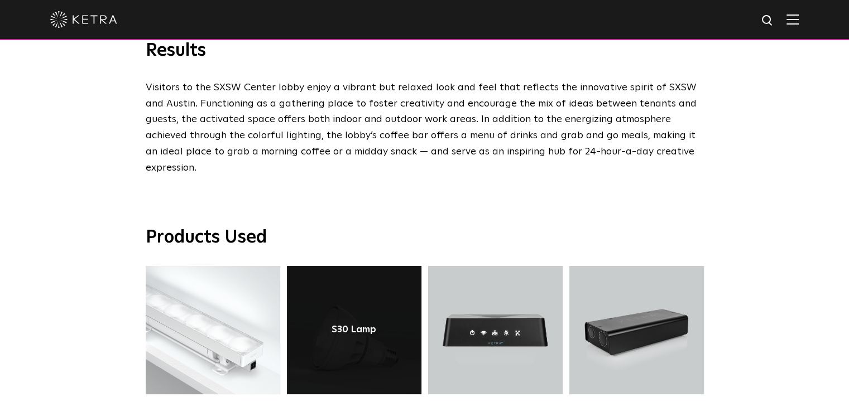
scroll to position [2176, 0]
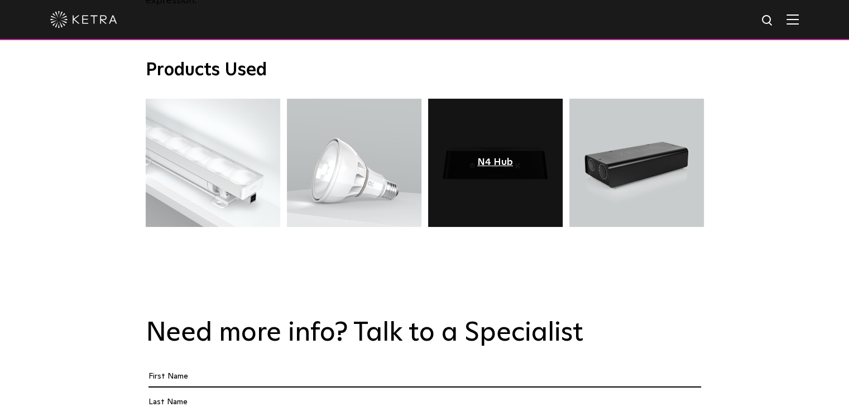
click at [504, 157] on div "N4 Hub" at bounding box center [495, 162] width 36 height 11
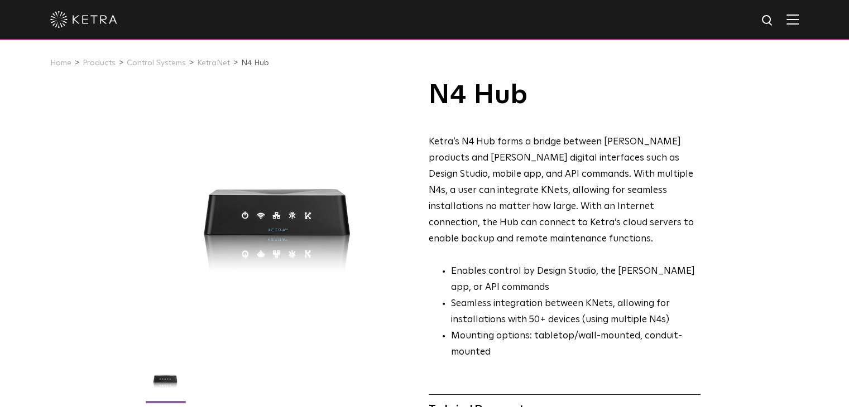
drag, startPoint x: 581, startPoint y: 228, endPoint x: 625, endPoint y: 223, distance: 44.3
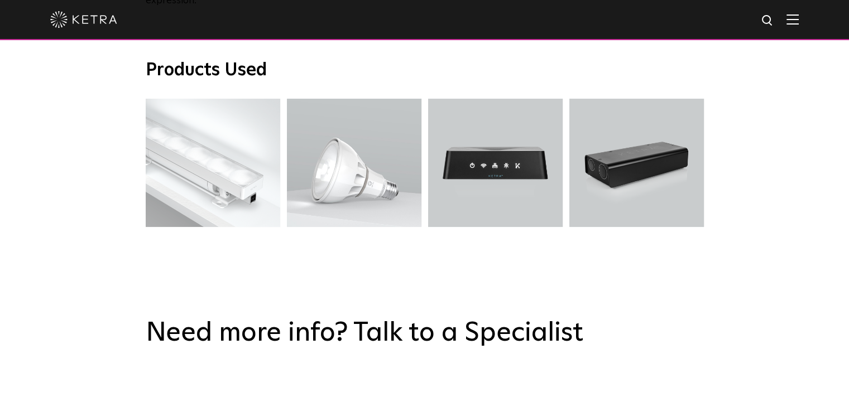
scroll to position [2176, 0]
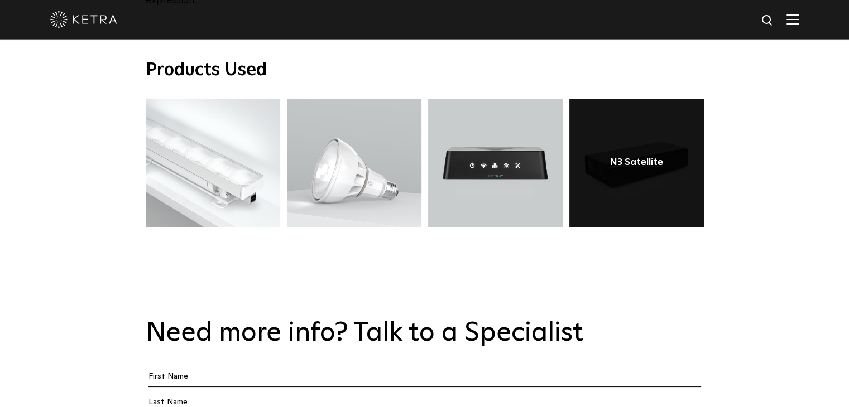
click at [630, 157] on div "N3 Satellite" at bounding box center [636, 162] width 54 height 11
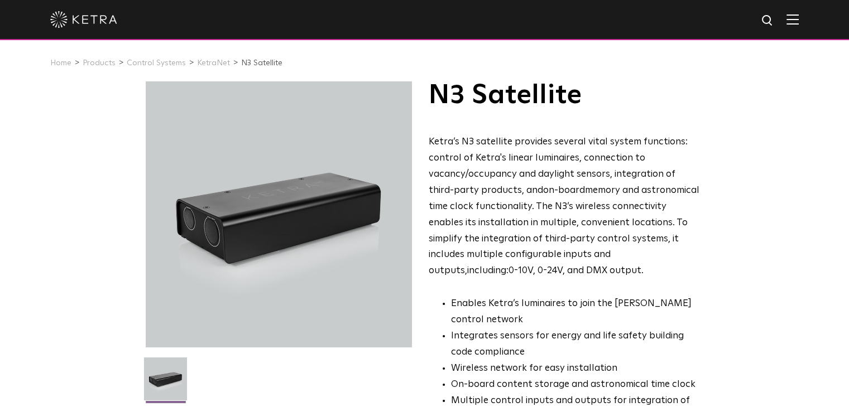
drag, startPoint x: 544, startPoint y: 248, endPoint x: 522, endPoint y: 246, distance: 21.3
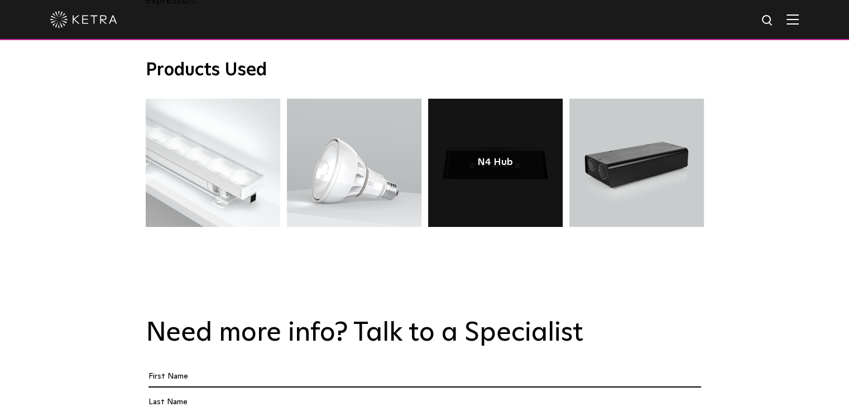
click at [489, 126] on link at bounding box center [495, 163] width 134 height 128
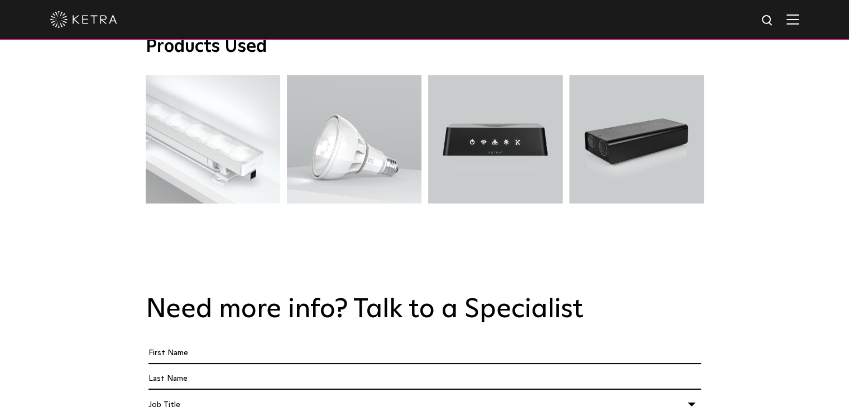
scroll to position [2288, 0]
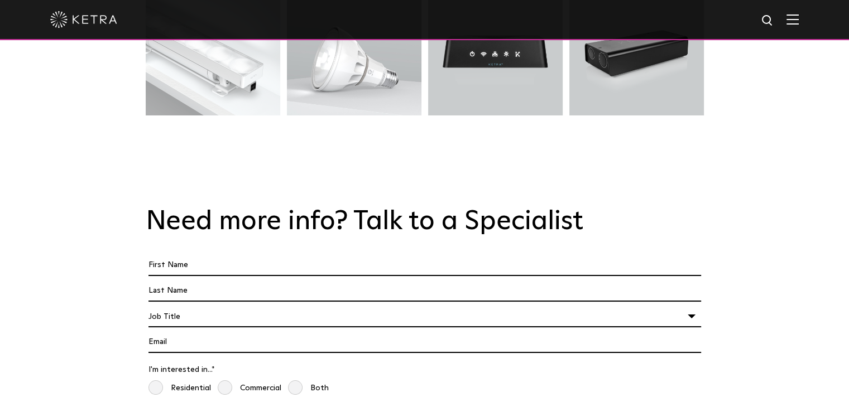
click at [330, 206] on h2 "Need more info? Talk to a Specialist" at bounding box center [425, 222] width 558 height 32
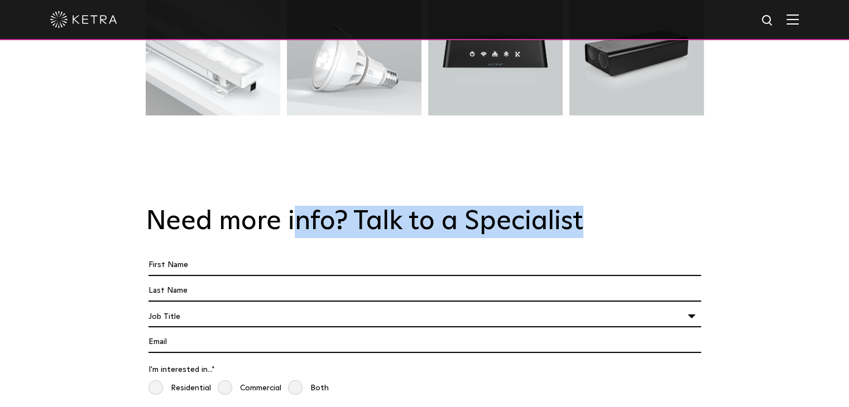
click at [330, 206] on h2 "Need more info? Talk to a Specialist" at bounding box center [425, 222] width 558 height 32
click at [565, 206] on h2 "Need more info? Talk to a Specialist" at bounding box center [425, 222] width 558 height 32
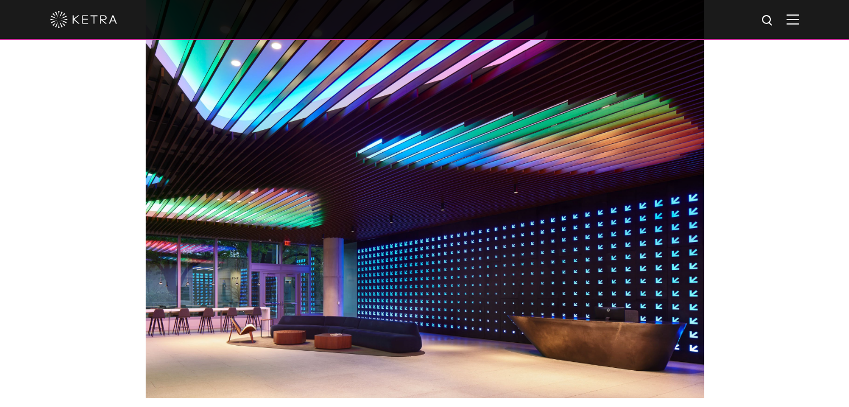
drag, startPoint x: 354, startPoint y: 321, endPoint x: 381, endPoint y: 267, distance: 61.1
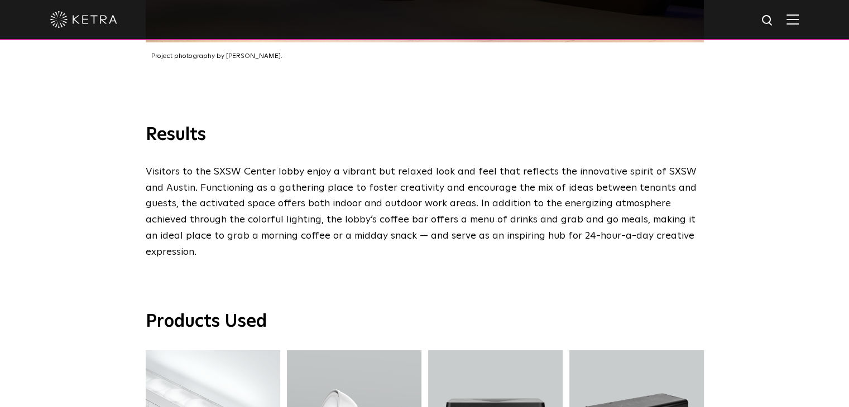
scroll to position [2067, 0]
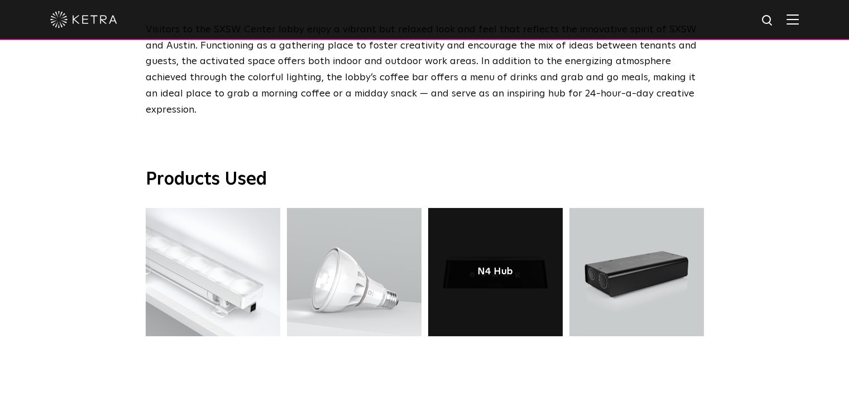
click at [518, 238] on link at bounding box center [495, 272] width 134 height 128
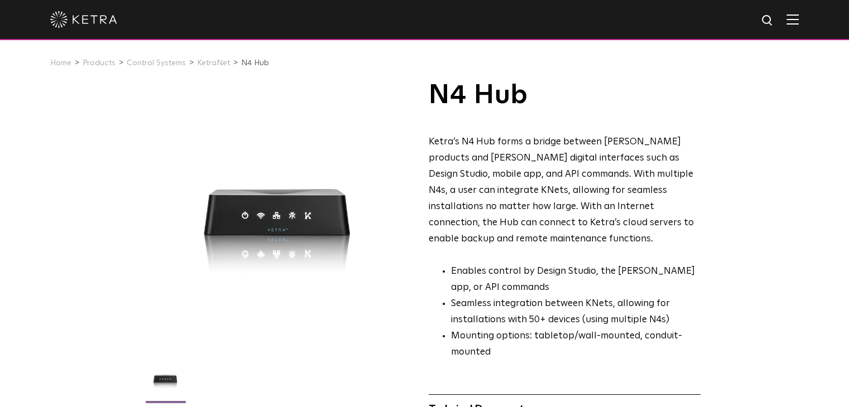
drag, startPoint x: 574, startPoint y: 237, endPoint x: 564, endPoint y: 213, distance: 26.2
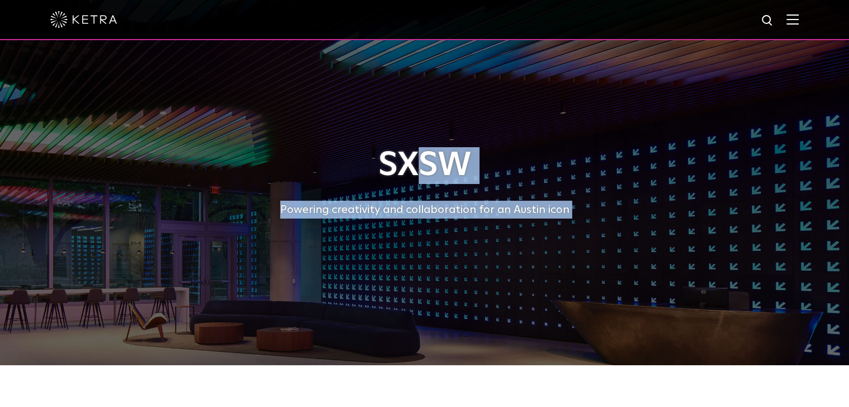
drag, startPoint x: 334, startPoint y: 344, endPoint x: 409, endPoint y: 126, distance: 230.6
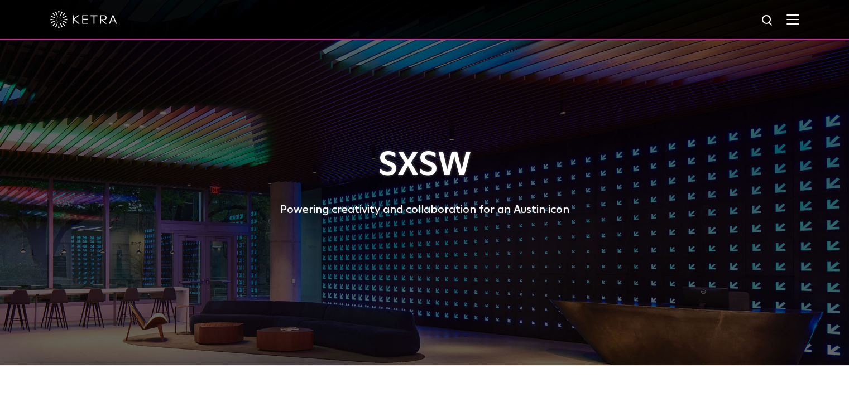
click at [373, 179] on h1 "SXSW" at bounding box center [425, 165] width 558 height 37
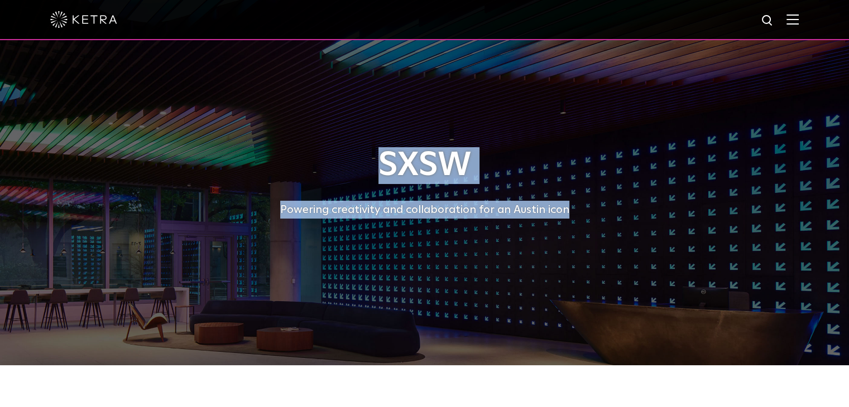
drag, startPoint x: 377, startPoint y: 165, endPoint x: 583, endPoint y: 309, distance: 250.8
click at [573, 301] on div "SXSW Powering creativity and collaboration for an Austin icon" at bounding box center [425, 183] width 558 height 366
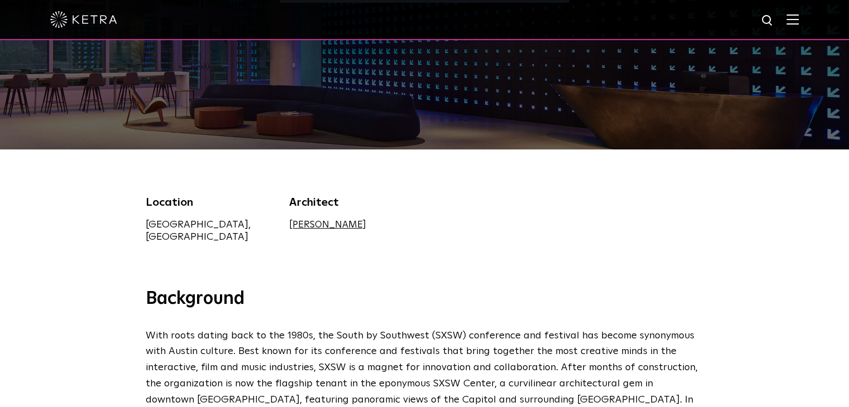
scroll to position [223, 0]
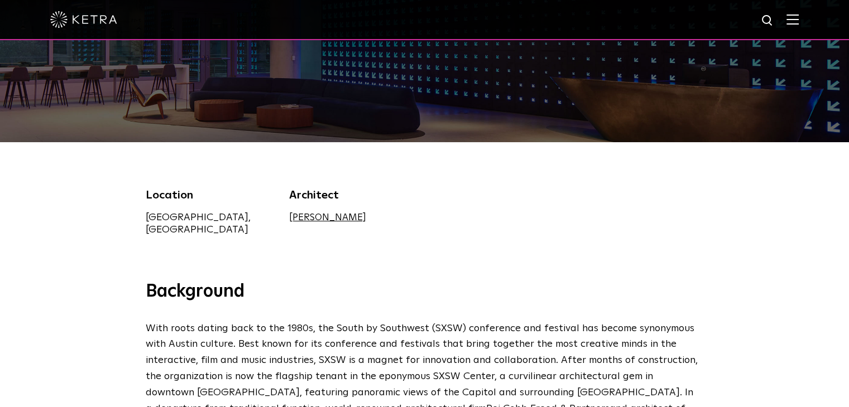
click at [502, 281] on h3 "Background" at bounding box center [425, 292] width 558 height 23
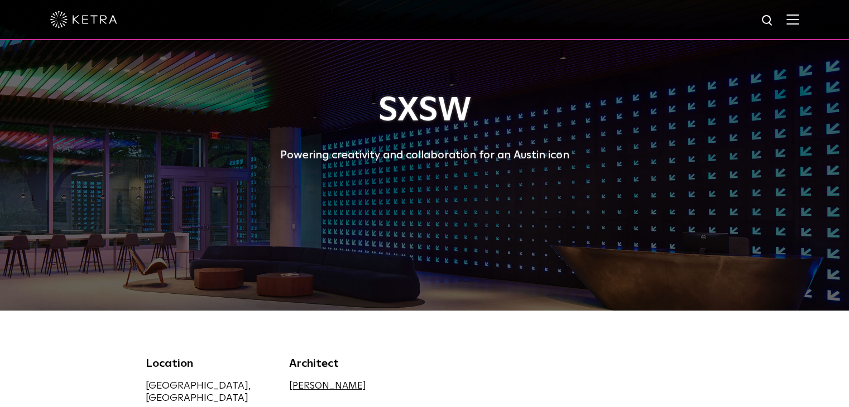
scroll to position [0, 0]
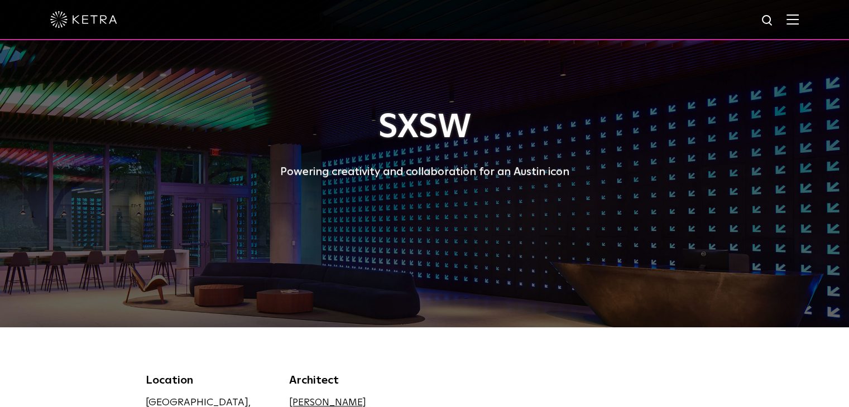
drag, startPoint x: 411, startPoint y: 167, endPoint x: 429, endPoint y: 235, distance: 70.9
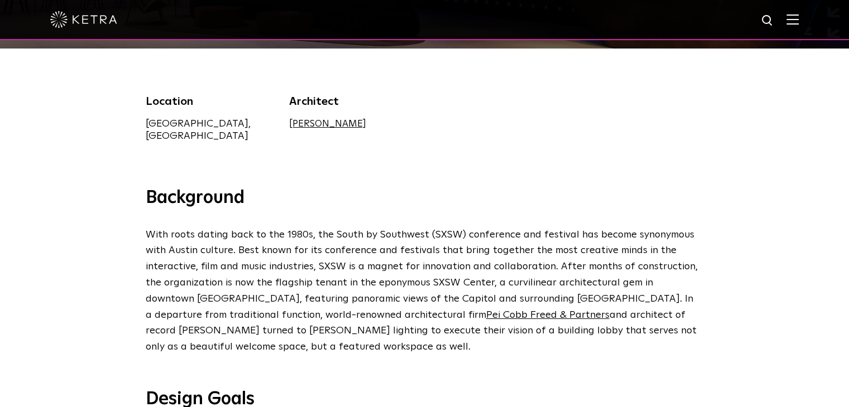
drag, startPoint x: 583, startPoint y: 278, endPoint x: 609, endPoint y: 383, distance: 108.0
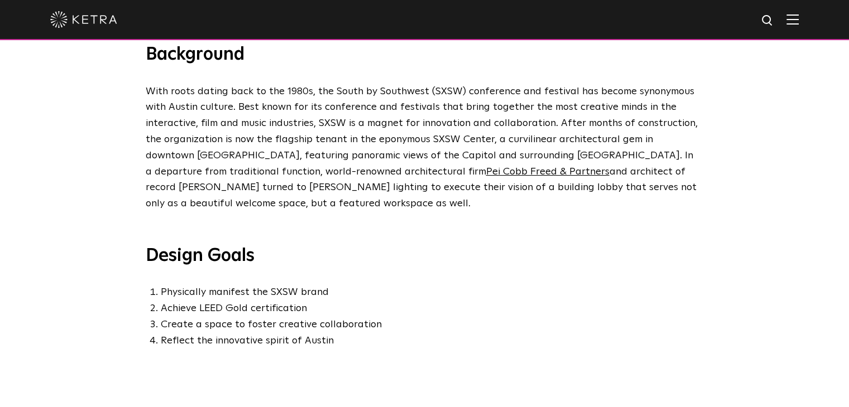
drag, startPoint x: 746, startPoint y: 268, endPoint x: 732, endPoint y: 334, distance: 67.3
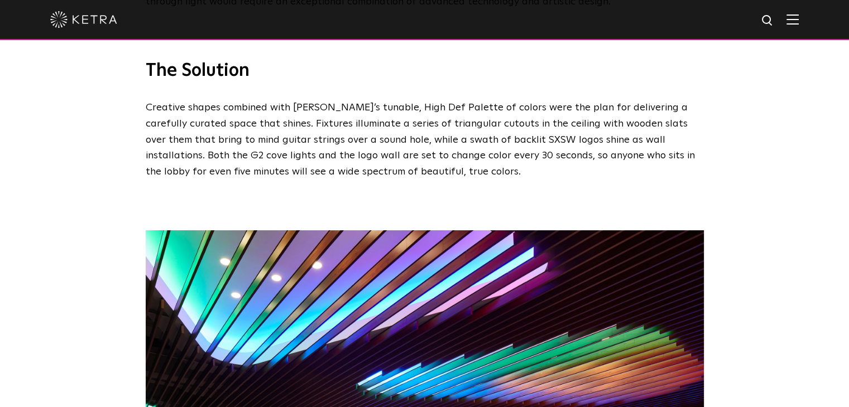
drag, startPoint x: 759, startPoint y: 192, endPoint x: 724, endPoint y: 413, distance: 224.2
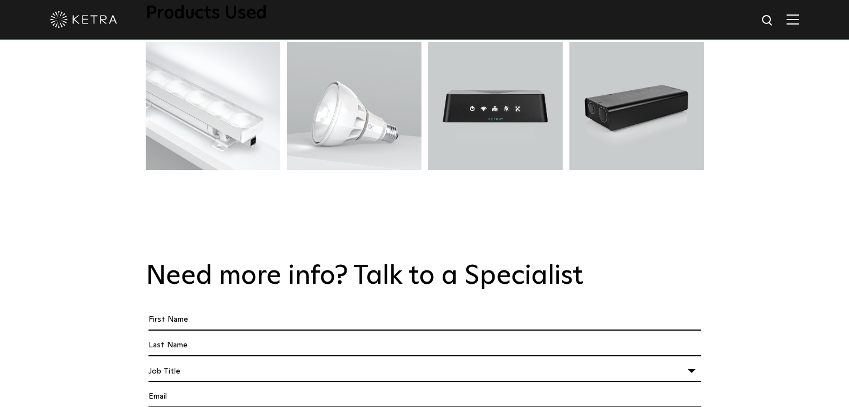
drag, startPoint x: 781, startPoint y: 181, endPoint x: 763, endPoint y: 387, distance: 206.1
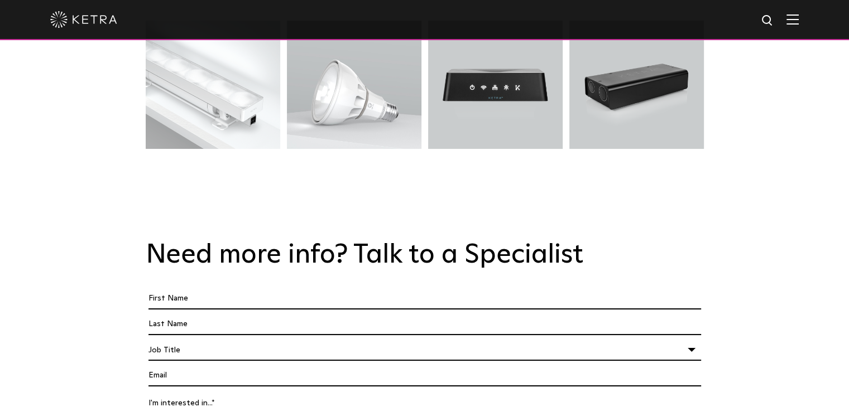
drag, startPoint x: 306, startPoint y: 324, endPoint x: 335, endPoint y: 164, distance: 162.8
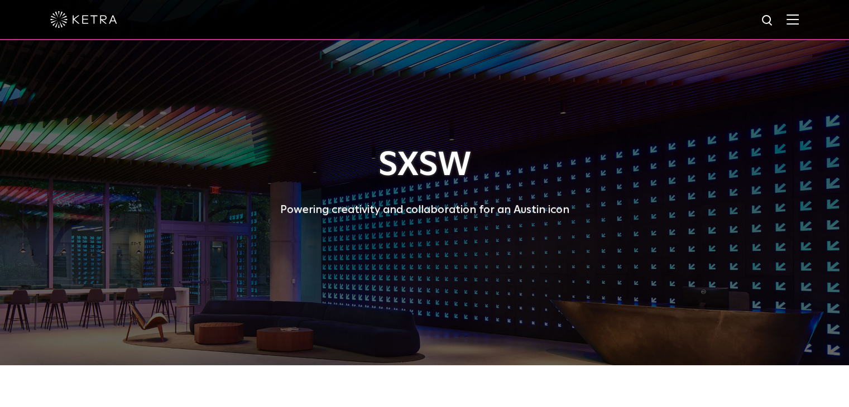
drag, startPoint x: 732, startPoint y: 243, endPoint x: 703, endPoint y: 37, distance: 208.5
click at [799, 18] on img at bounding box center [792, 19] width 12 height 11
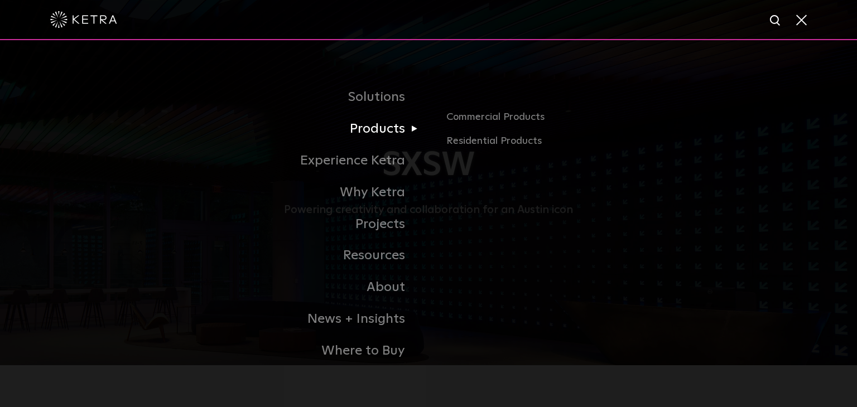
click at [383, 126] on link "Products" at bounding box center [289, 129] width 279 height 32
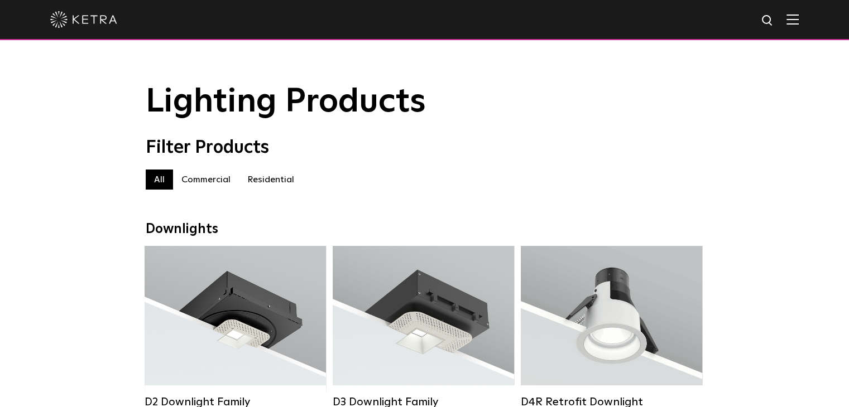
click at [797, 27] on div at bounding box center [424, 19] width 748 height 39
click at [799, 16] on img at bounding box center [792, 19] width 12 height 11
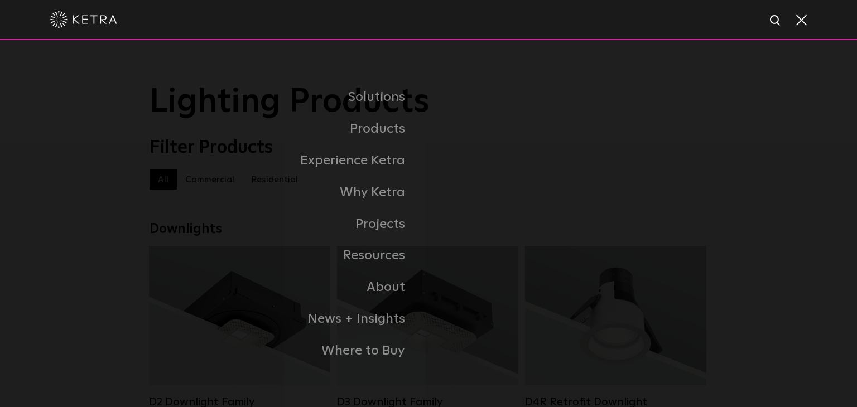
click at [89, 202] on div "Solutions Commercial Residential Products Commercial Products Residential Produ…" at bounding box center [428, 224] width 857 height 368
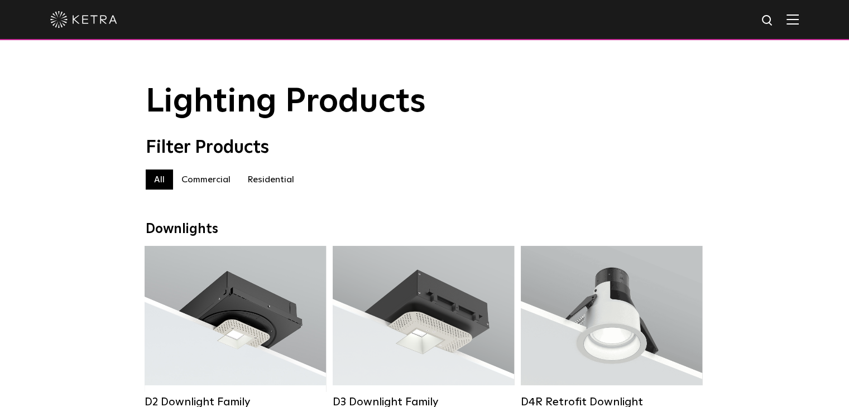
click at [228, 187] on label "Commercial" at bounding box center [206, 180] width 66 height 20
click at [150, 189] on label "All" at bounding box center [159, 180] width 27 height 20
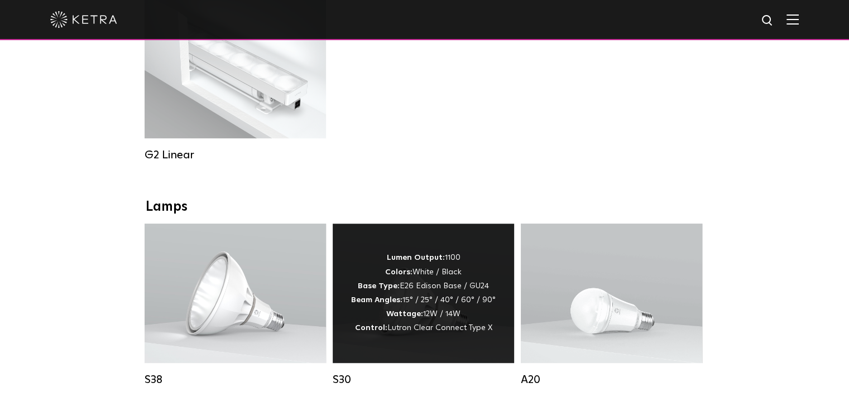
scroll to position [725, 0]
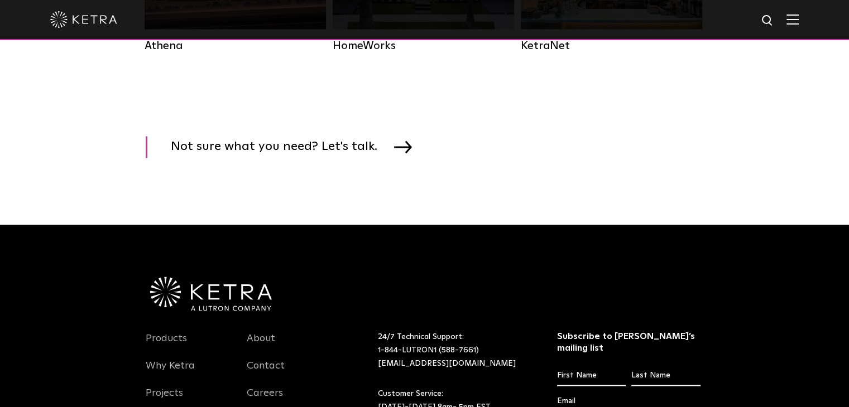
drag, startPoint x: 496, startPoint y: 261, endPoint x: 499, endPoint y: 402, distance: 141.2
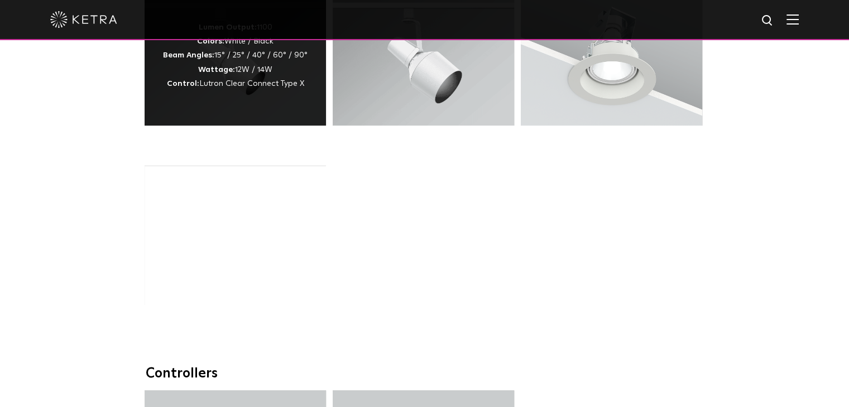
drag, startPoint x: 306, startPoint y: 326, endPoint x: 165, endPoint y: 164, distance: 214.8
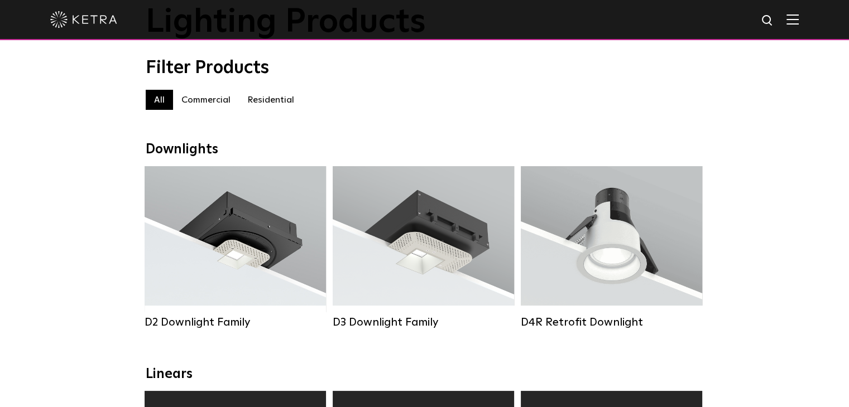
scroll to position [0, 0]
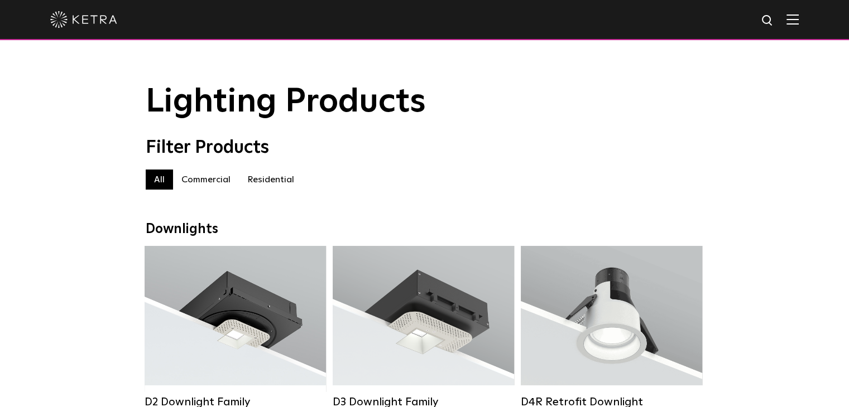
drag, startPoint x: 596, startPoint y: 356, endPoint x: 498, endPoint y: 208, distance: 178.0
click at [200, 184] on label "Commercial" at bounding box center [206, 180] width 66 height 20
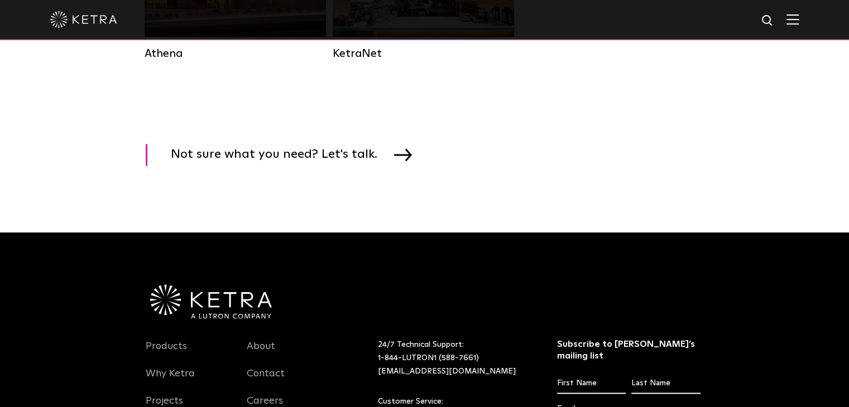
scroll to position [1841, 0]
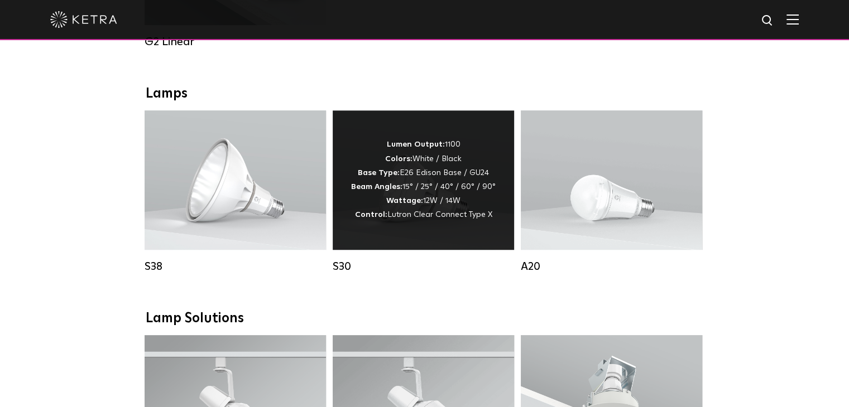
drag, startPoint x: 353, startPoint y: 338, endPoint x: 359, endPoint y: 205, distance: 133.0
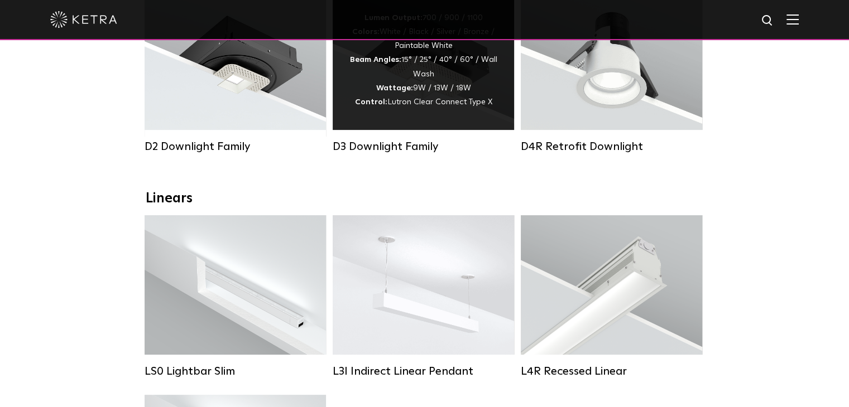
scroll to position [0, 0]
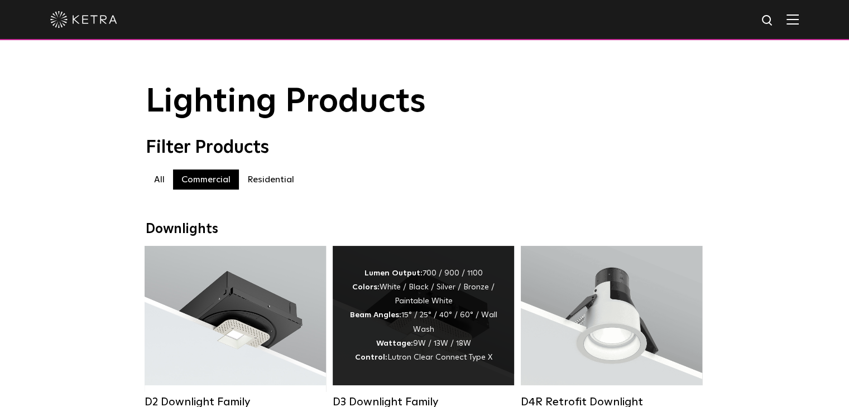
drag, startPoint x: 469, startPoint y: 305, endPoint x: 413, endPoint y: 168, distance: 147.9
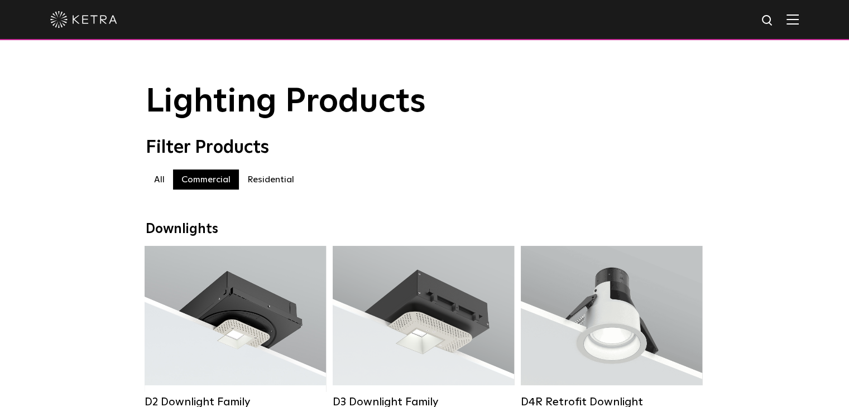
click at [256, 181] on label "Residential" at bounding box center [271, 180] width 64 height 20
click at [176, 184] on label "Commercial" at bounding box center [206, 180] width 66 height 20
drag, startPoint x: 554, startPoint y: 333, endPoint x: 538, endPoint y: 124, distance: 209.9
